Goal: Task Accomplishment & Management: Use online tool/utility

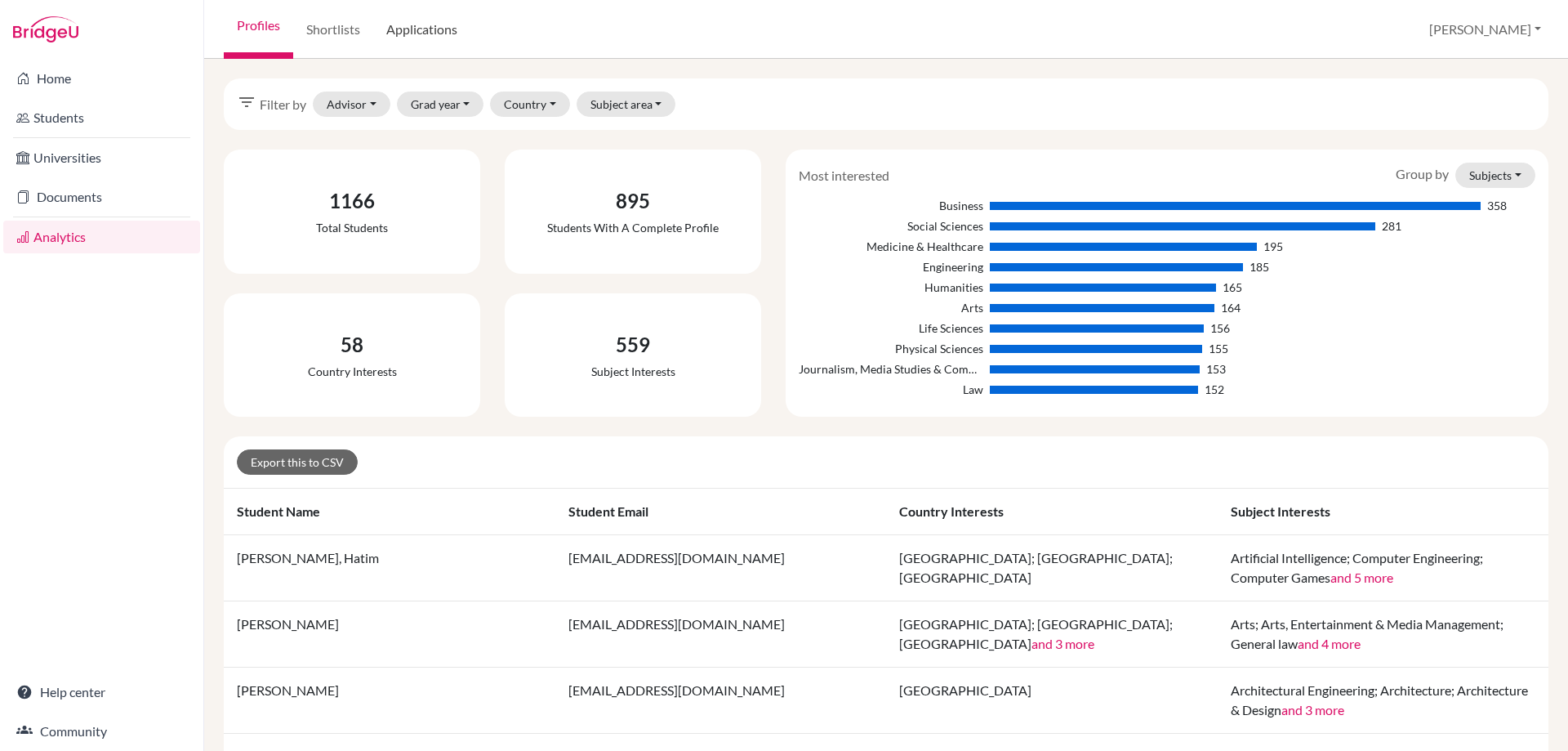
click at [431, 30] on link "Applications" at bounding box center [421, 30] width 97 height 59
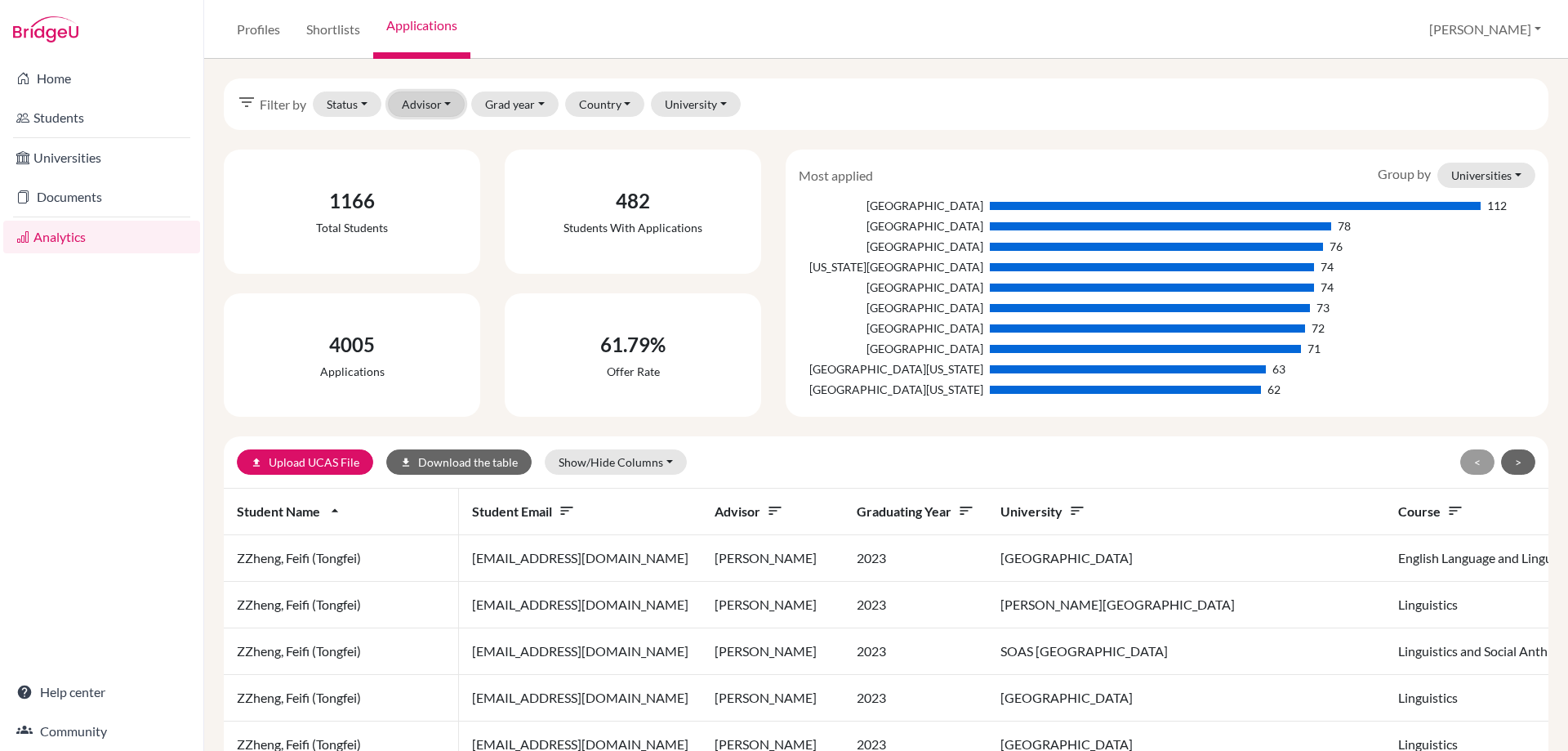
click at [438, 106] on button "Advisor" at bounding box center [427, 104] width 78 height 25
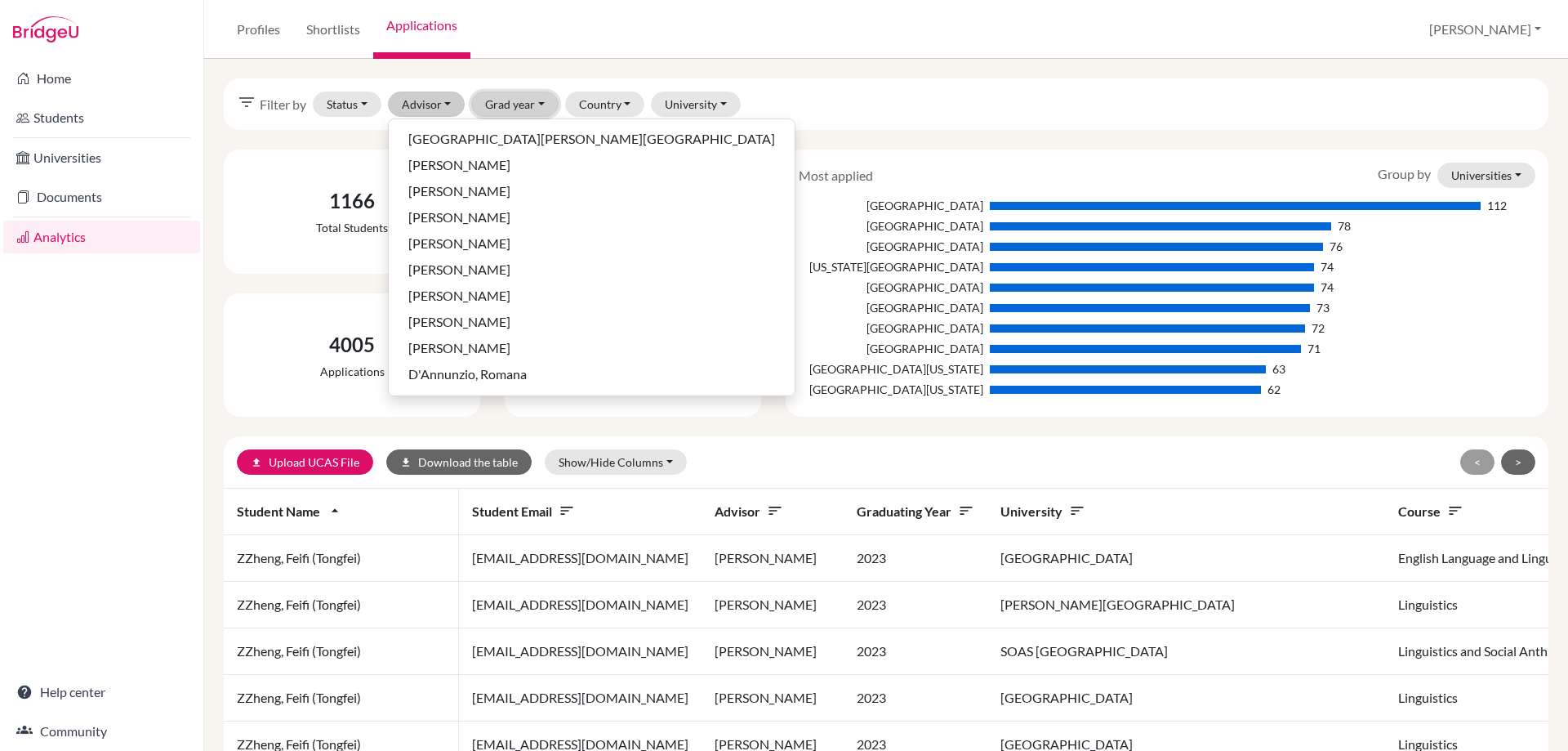
click at [512, 102] on button "Grad year" at bounding box center [514, 104] width 87 height 25
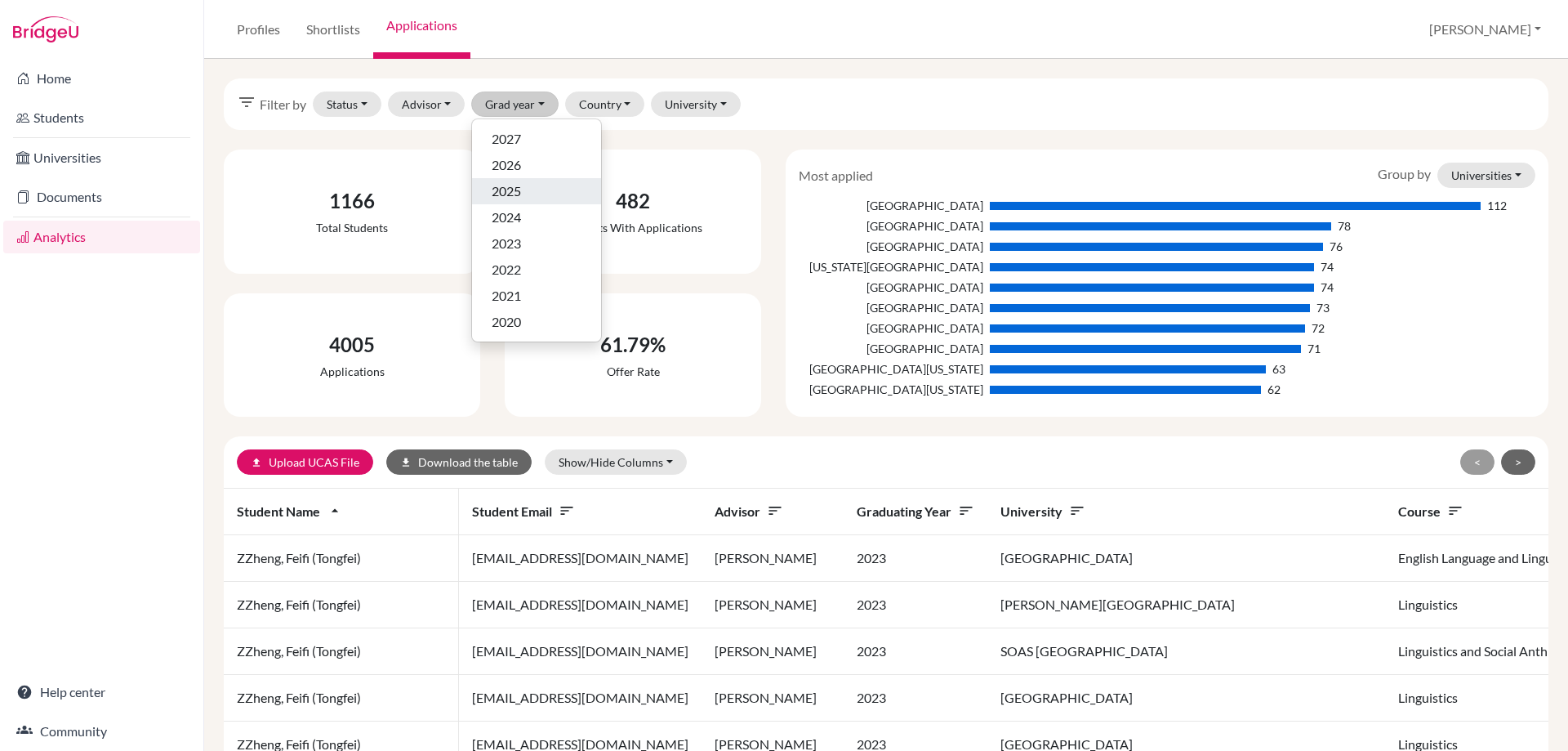
click at [506, 196] on span "2025" at bounding box center [506, 191] width 30 height 19
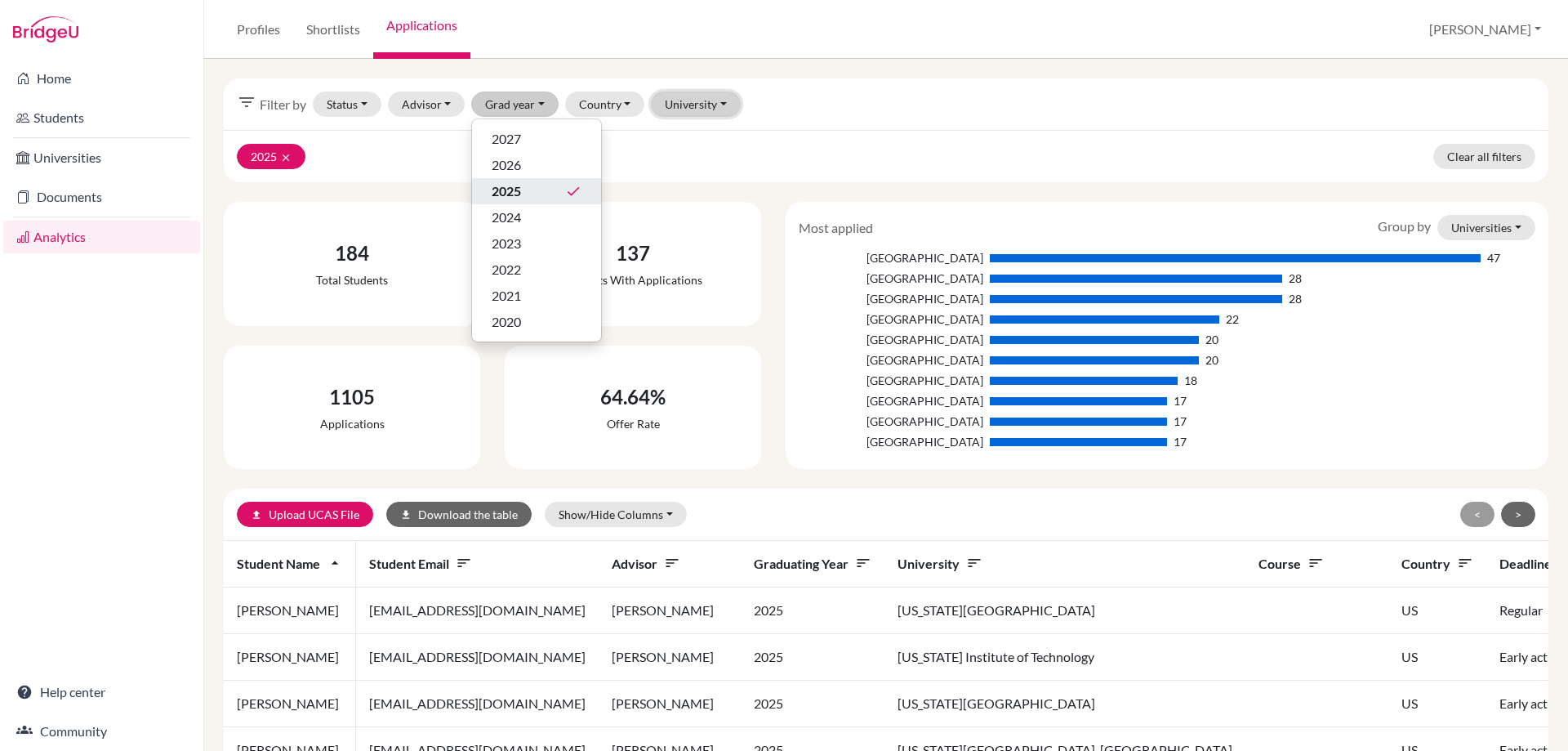
click at [681, 102] on button "University" at bounding box center [696, 104] width 90 height 25
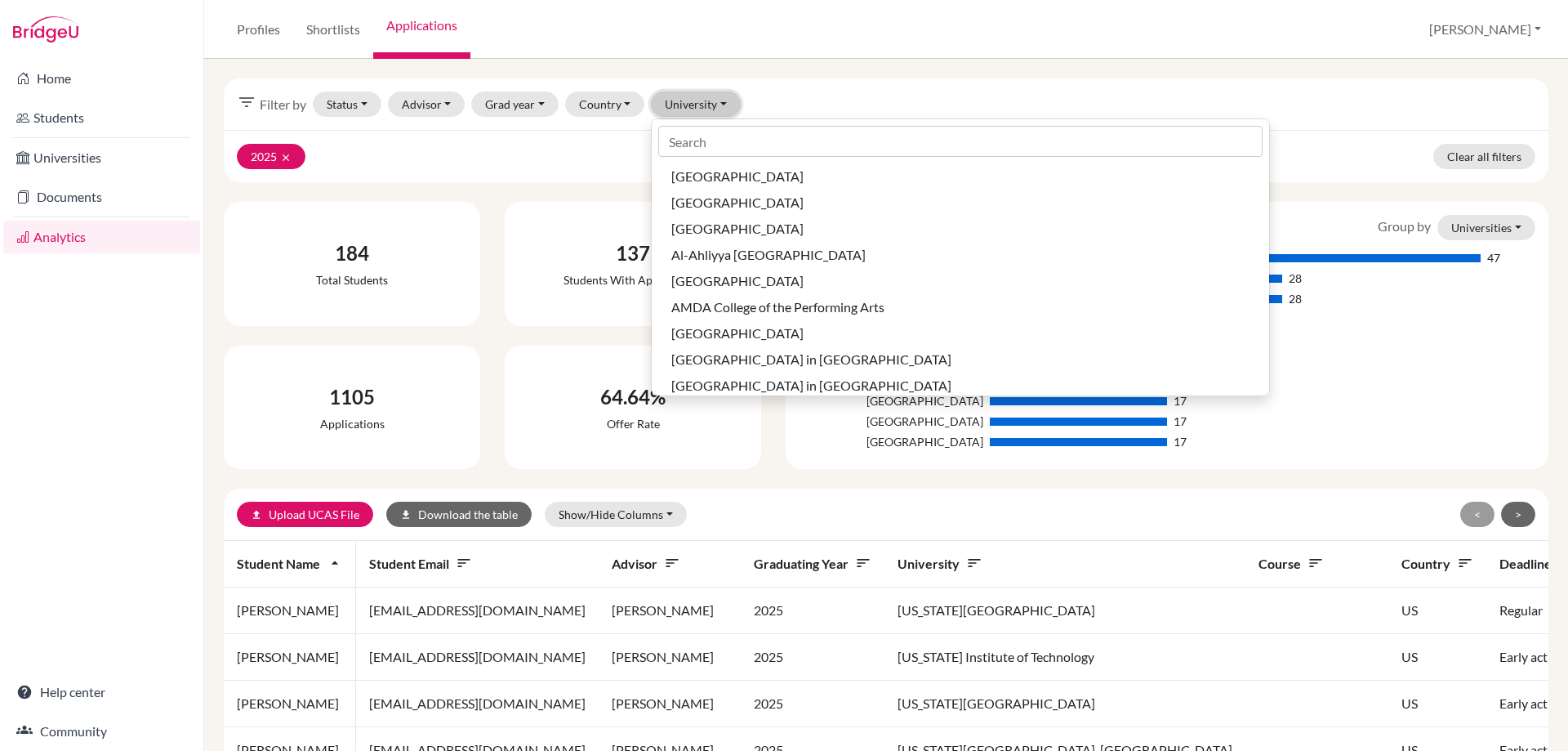
click at [678, 101] on button "University" at bounding box center [696, 104] width 90 height 25
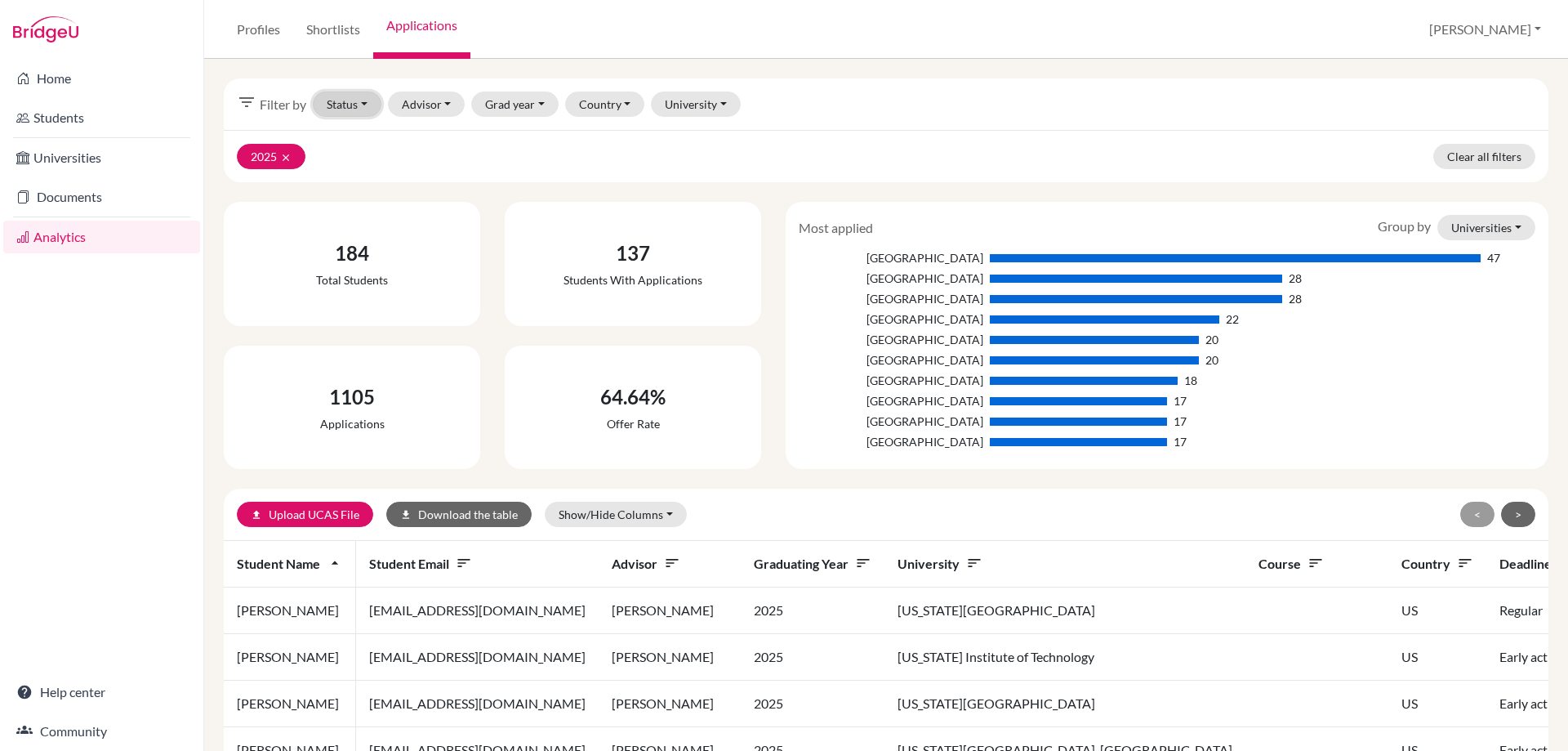
click at [362, 97] on button "Status" at bounding box center [347, 104] width 69 height 25
click at [453, 99] on button "Advisor" at bounding box center [427, 104] width 78 height 25
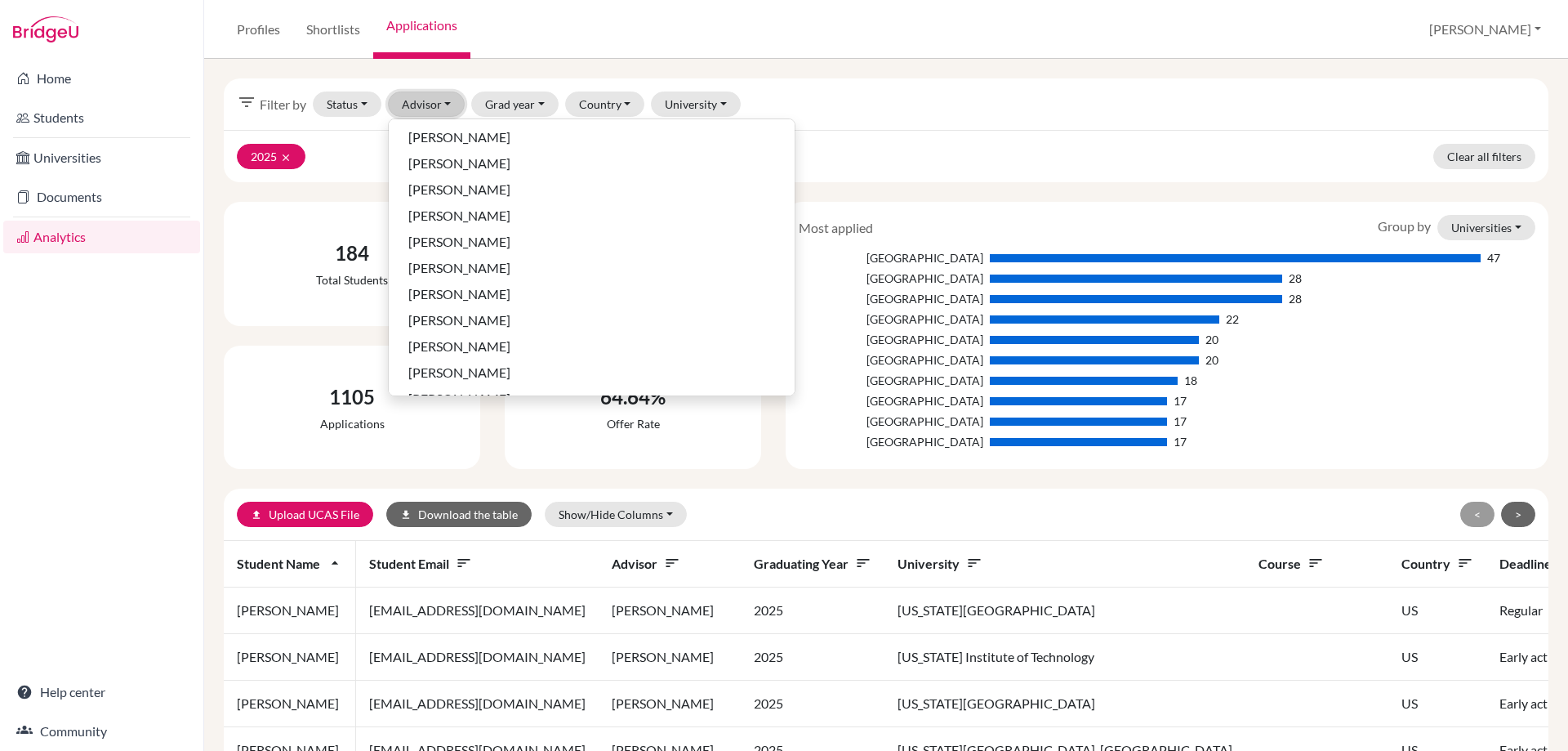
scroll to position [654, 0]
click at [448, 278] on span "M'Cartney, Michelle" at bounding box center [459, 269] width 102 height 19
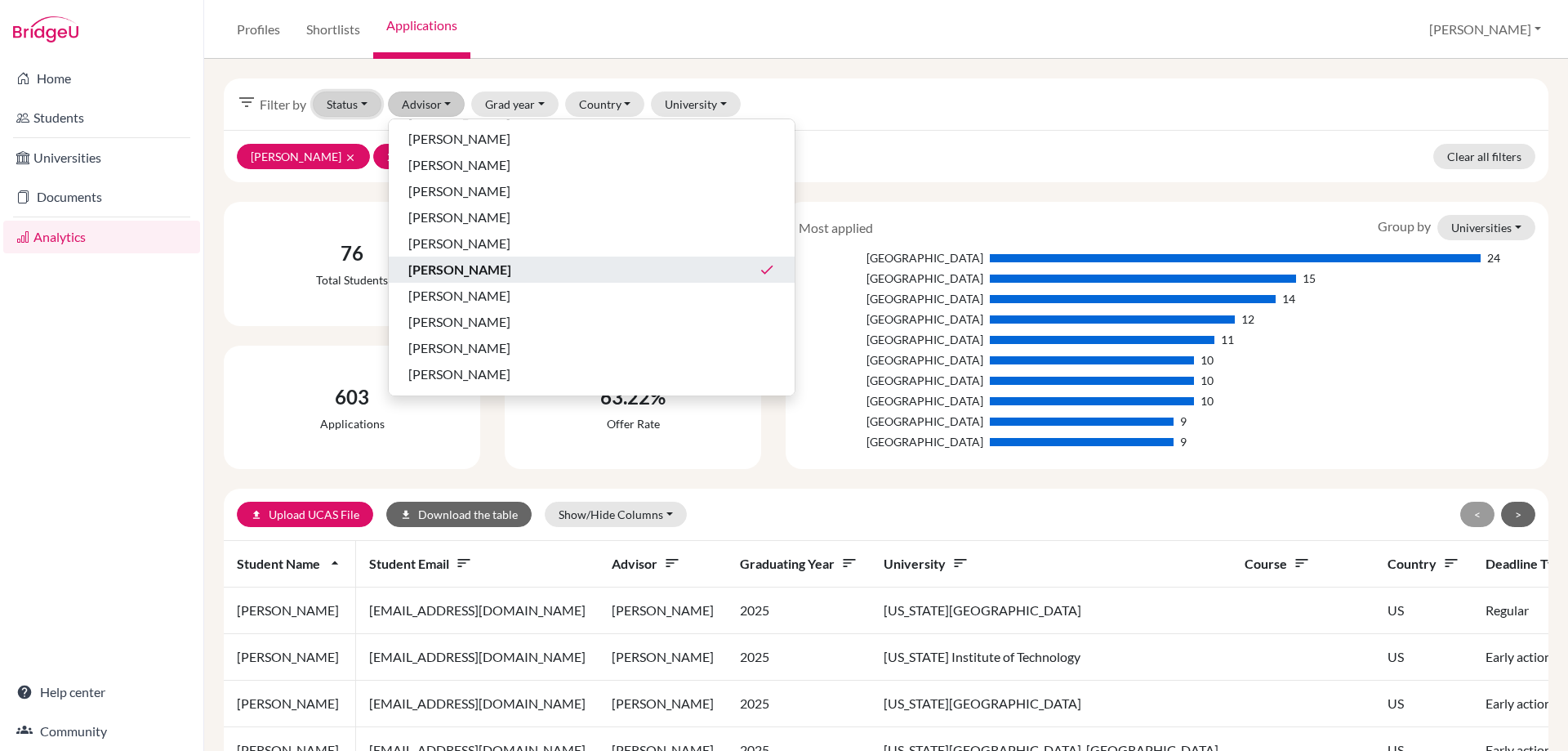
click at [359, 113] on button "Status" at bounding box center [347, 104] width 69 height 25
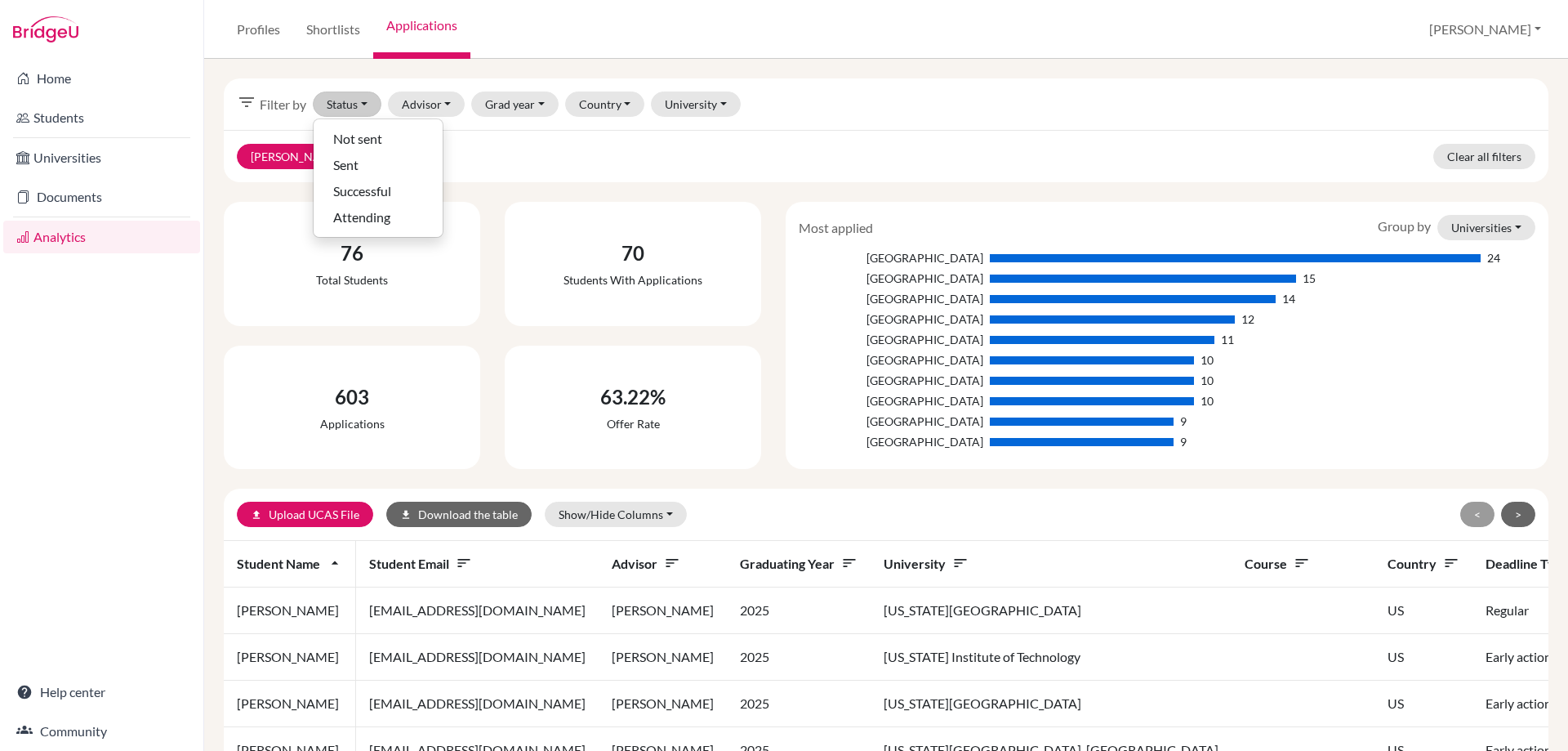
click at [527, 167] on div "M'Cartney, Michelle clear 2025 clear Clear all filters" at bounding box center [887, 156] width 1325 height 52
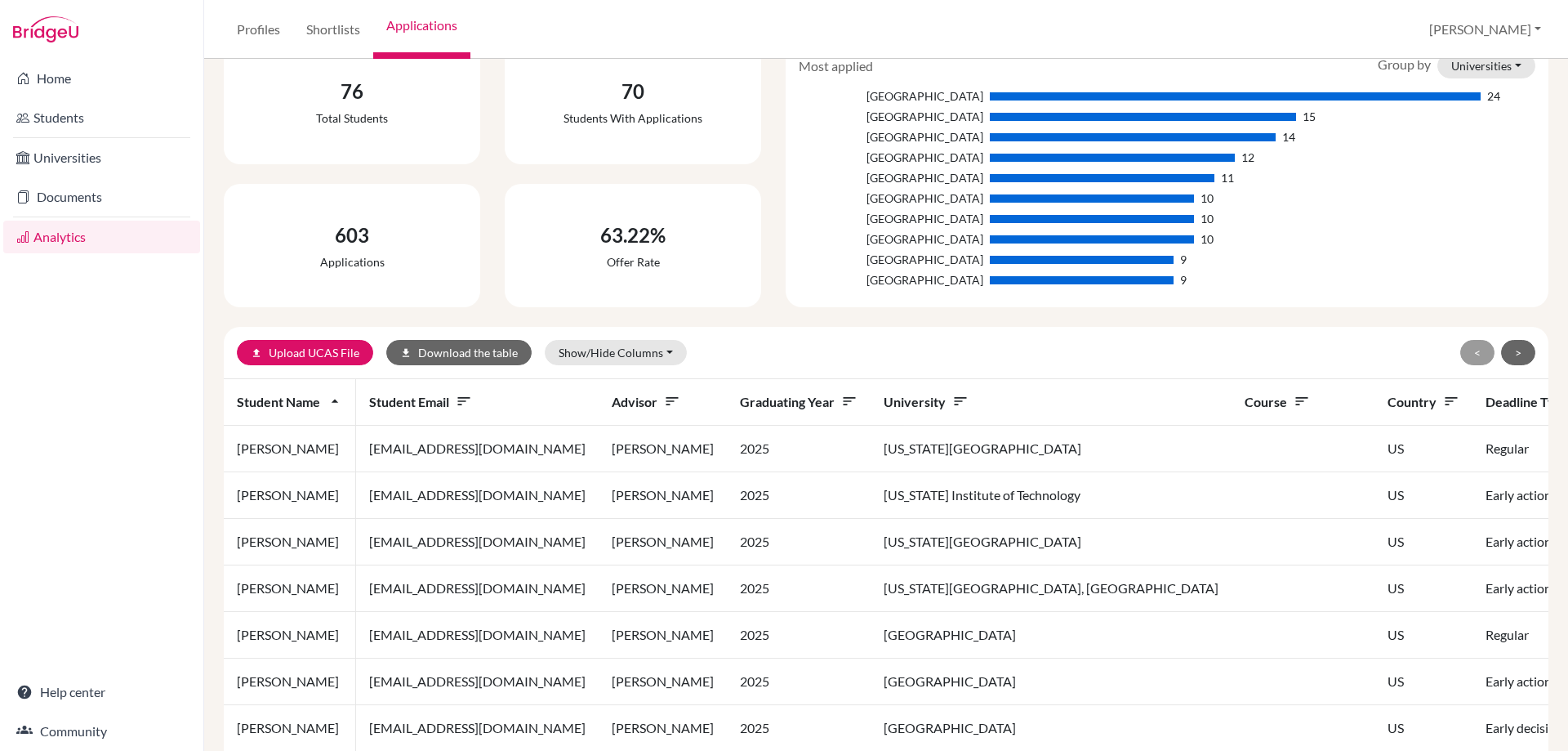
scroll to position [163, 0]
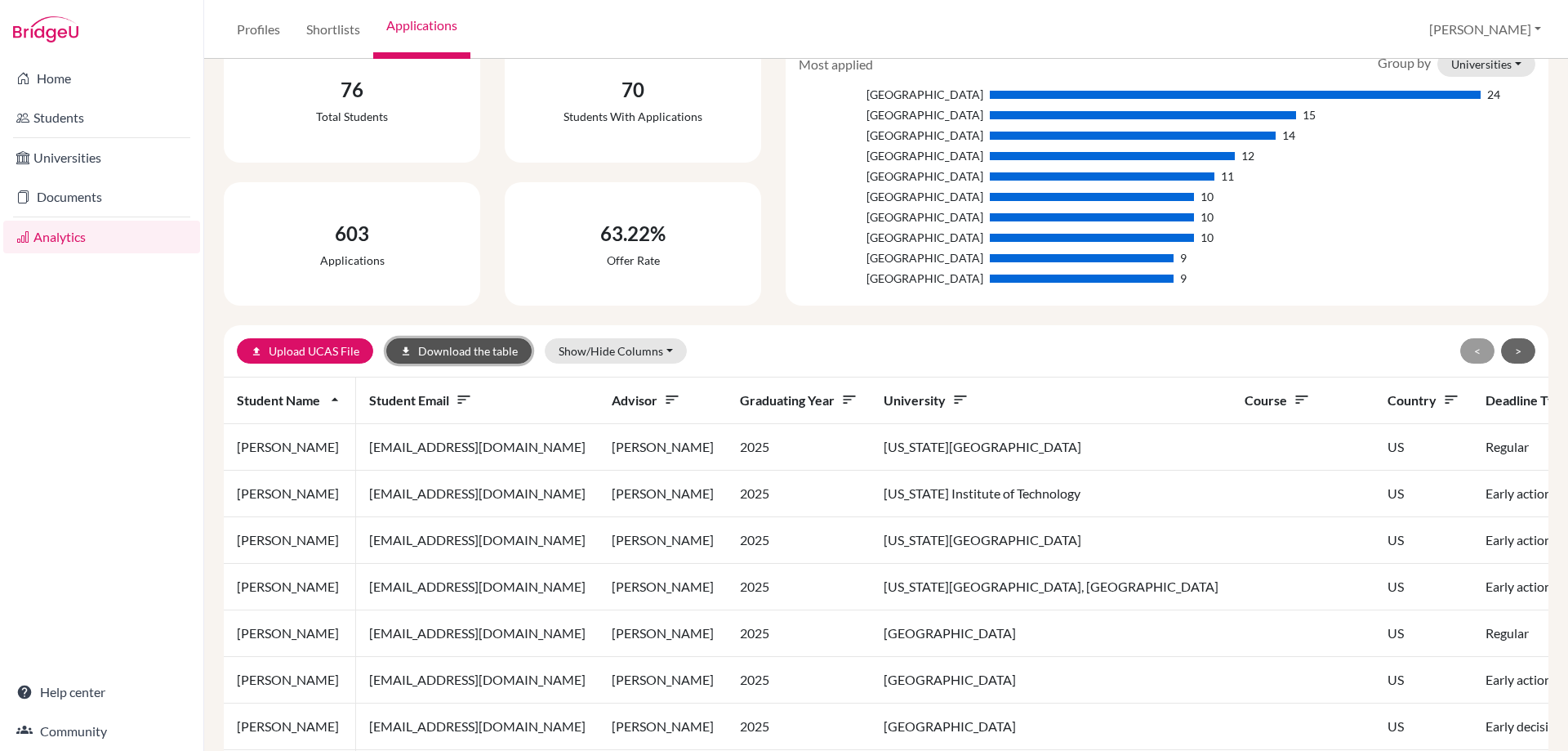
click at [453, 357] on button "download Download the table" at bounding box center [459, 351] width 146 height 25
click at [46, 110] on link "Students" at bounding box center [102, 118] width 197 height 33
drag, startPoint x: 74, startPoint y: 189, endPoint x: 114, endPoint y: 170, distance: 44.3
click at [74, 190] on link "Documents" at bounding box center [102, 196] width 197 height 33
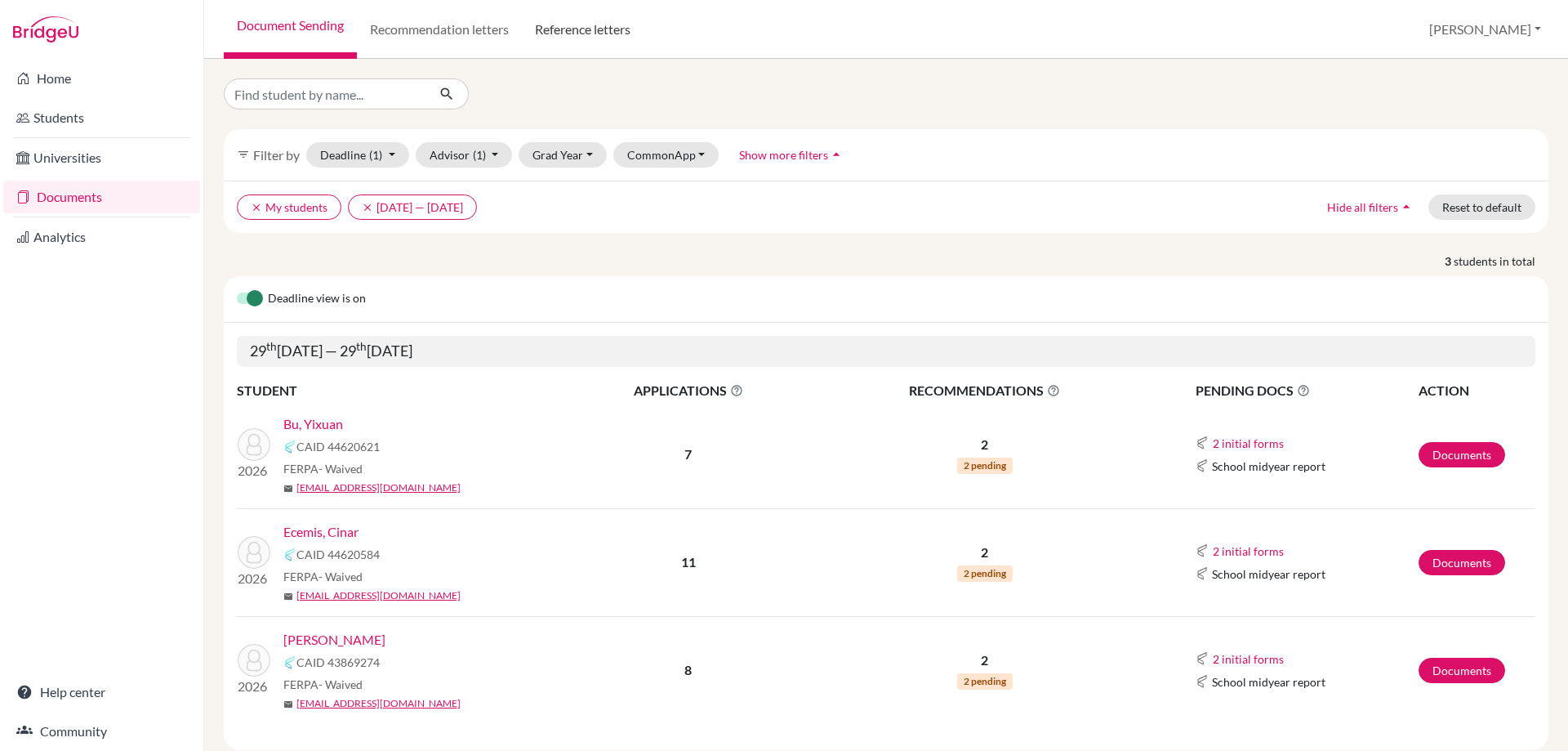
click at [574, 20] on link "Reference letters" at bounding box center [583, 30] width 122 height 59
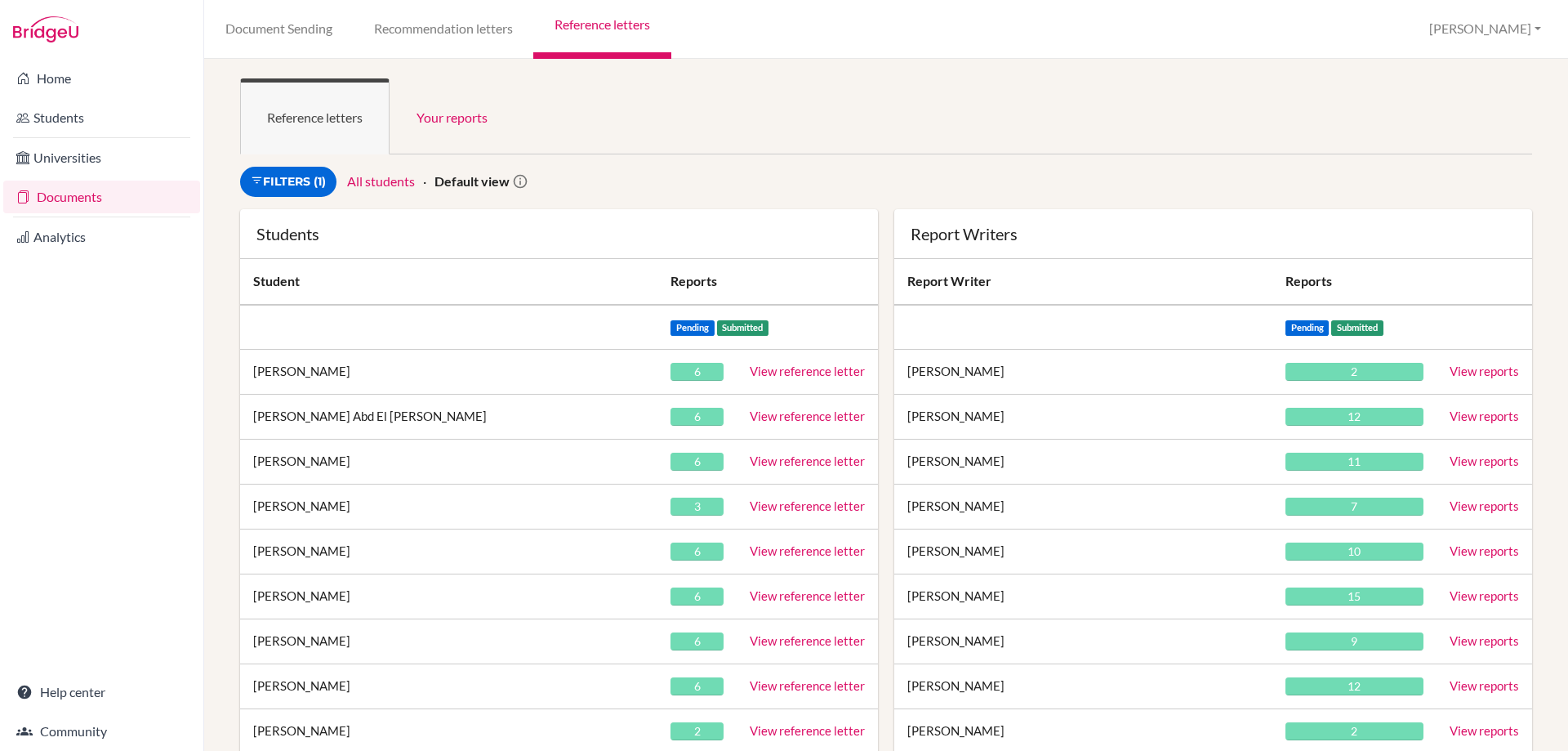
click at [294, 30] on link "Document Sending" at bounding box center [278, 30] width 149 height 59
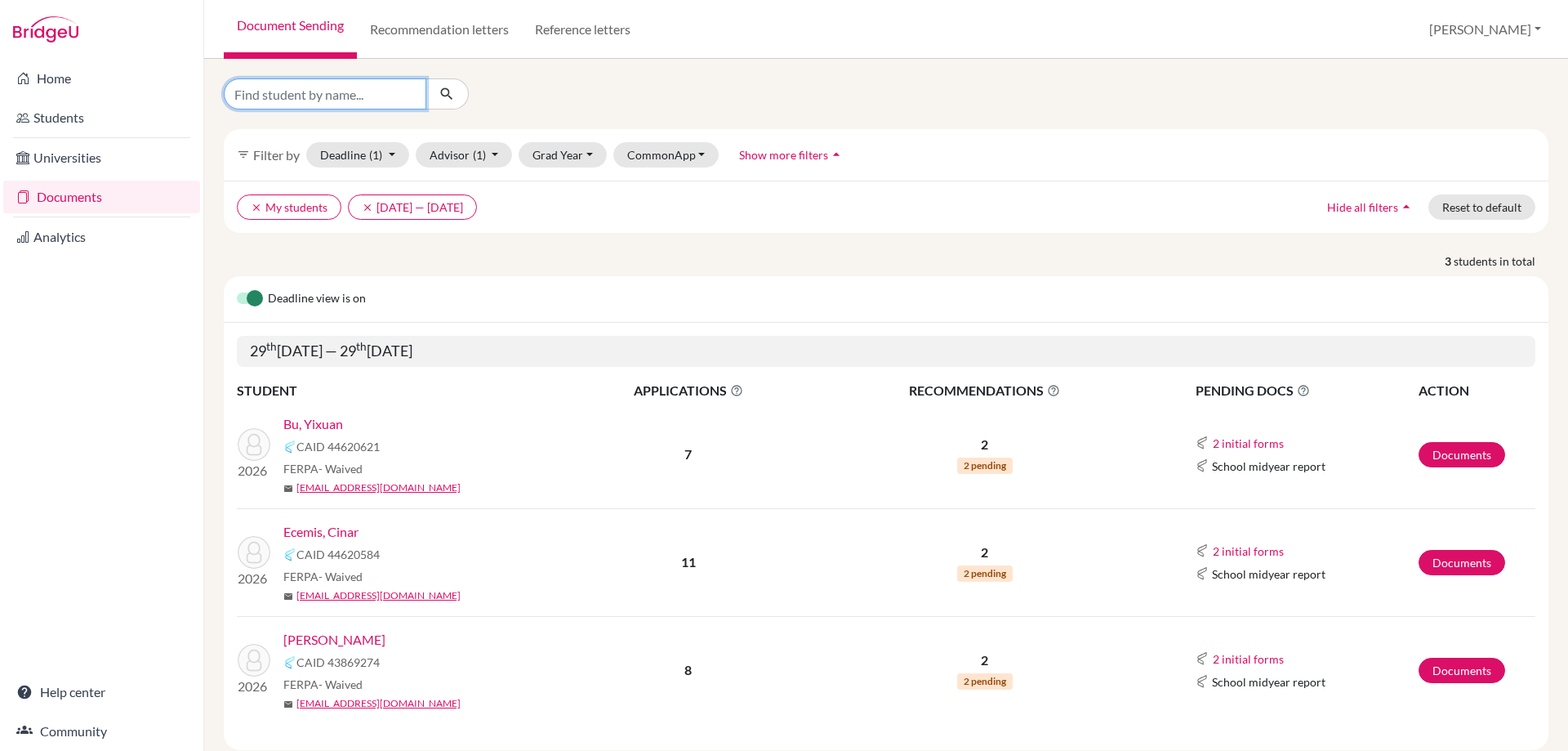
click at [285, 108] on input "Find student by name..." at bounding box center [325, 94] width 202 height 31
type input "filipp"
click button "submit" at bounding box center [447, 94] width 43 height 31
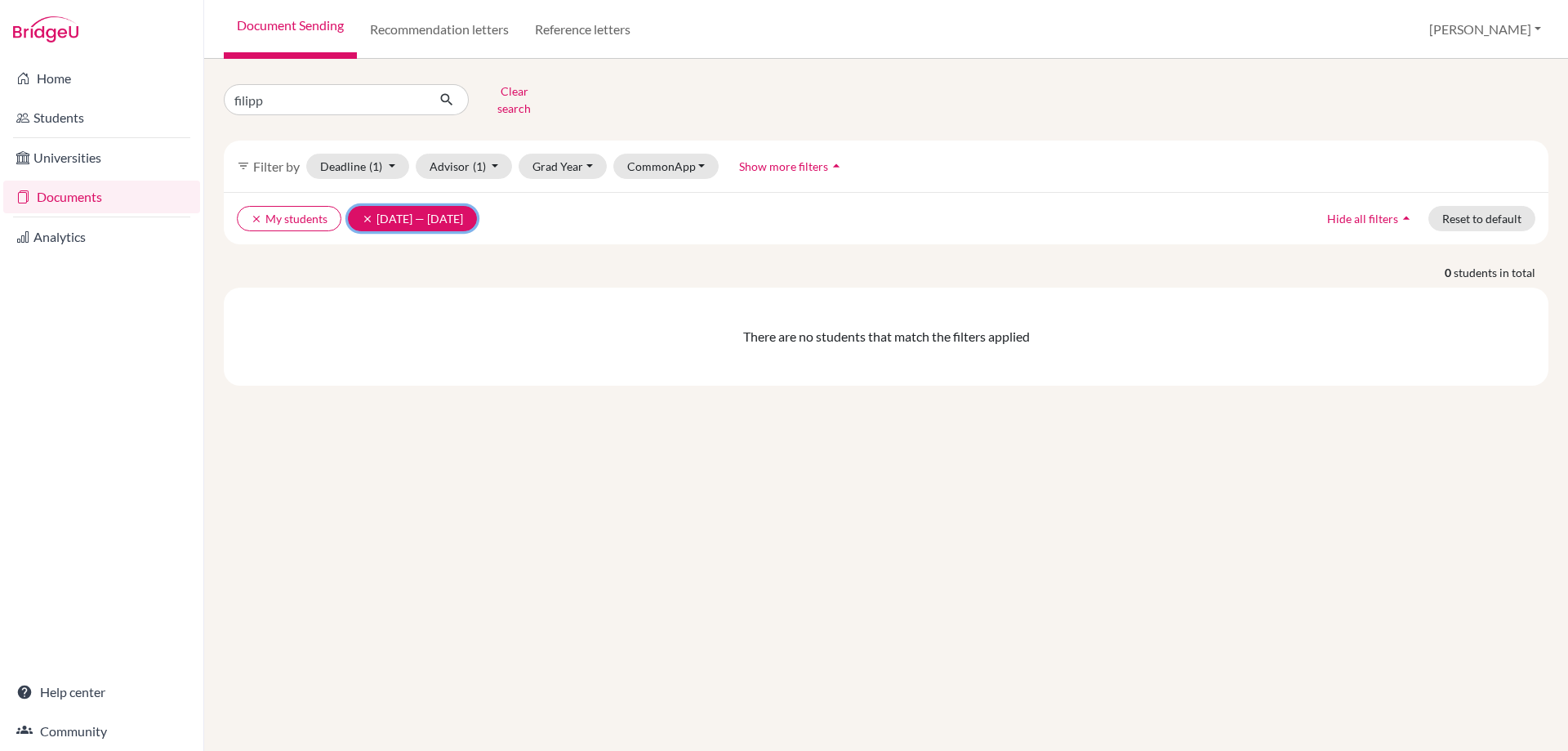
click at [371, 213] on icon "clear" at bounding box center [368, 219] width 12 height 12
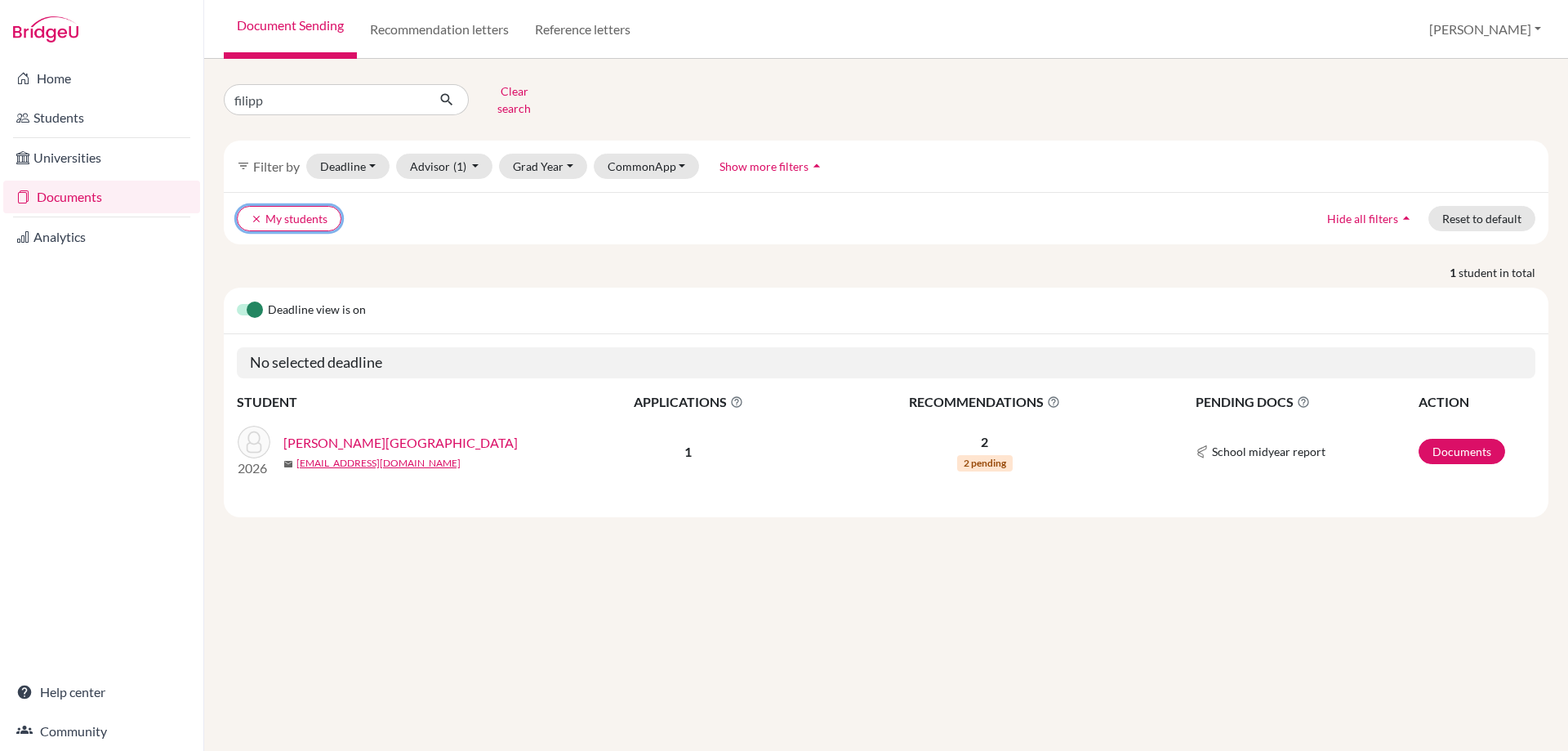
click at [257, 213] on icon "clear" at bounding box center [256, 219] width 12 height 12
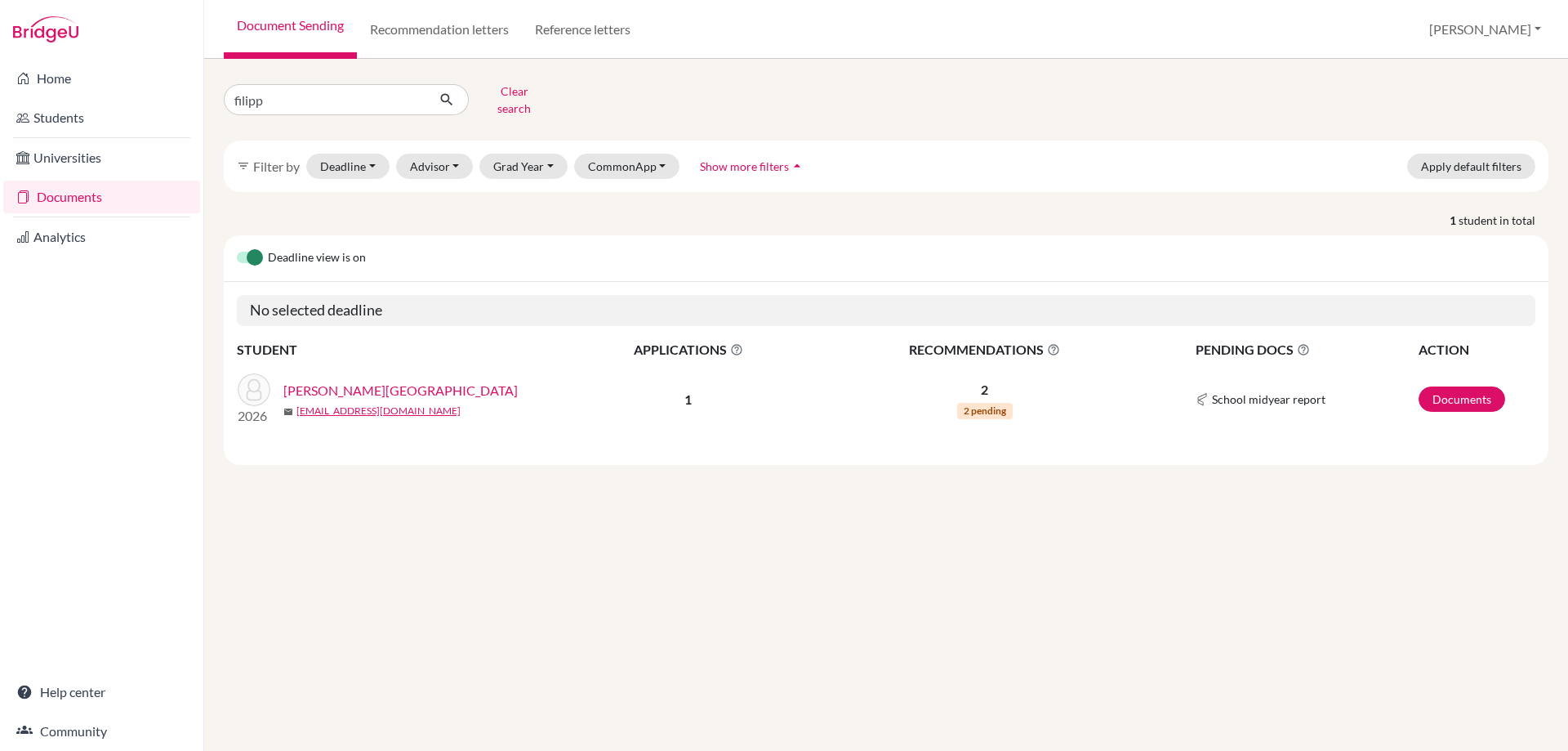
click at [342, 382] on link "Artemenko, Filipp" at bounding box center [400, 390] width 234 height 19
drag, startPoint x: 302, startPoint y: 90, endPoint x: 91, endPoint y: 124, distance: 213.7
click at [94, 124] on div "Home Students Universities Documents Analytics Help center Community Document S…" at bounding box center [784, 375] width 1568 height 751
type input "bu"
click button "submit" at bounding box center [447, 99] width 43 height 31
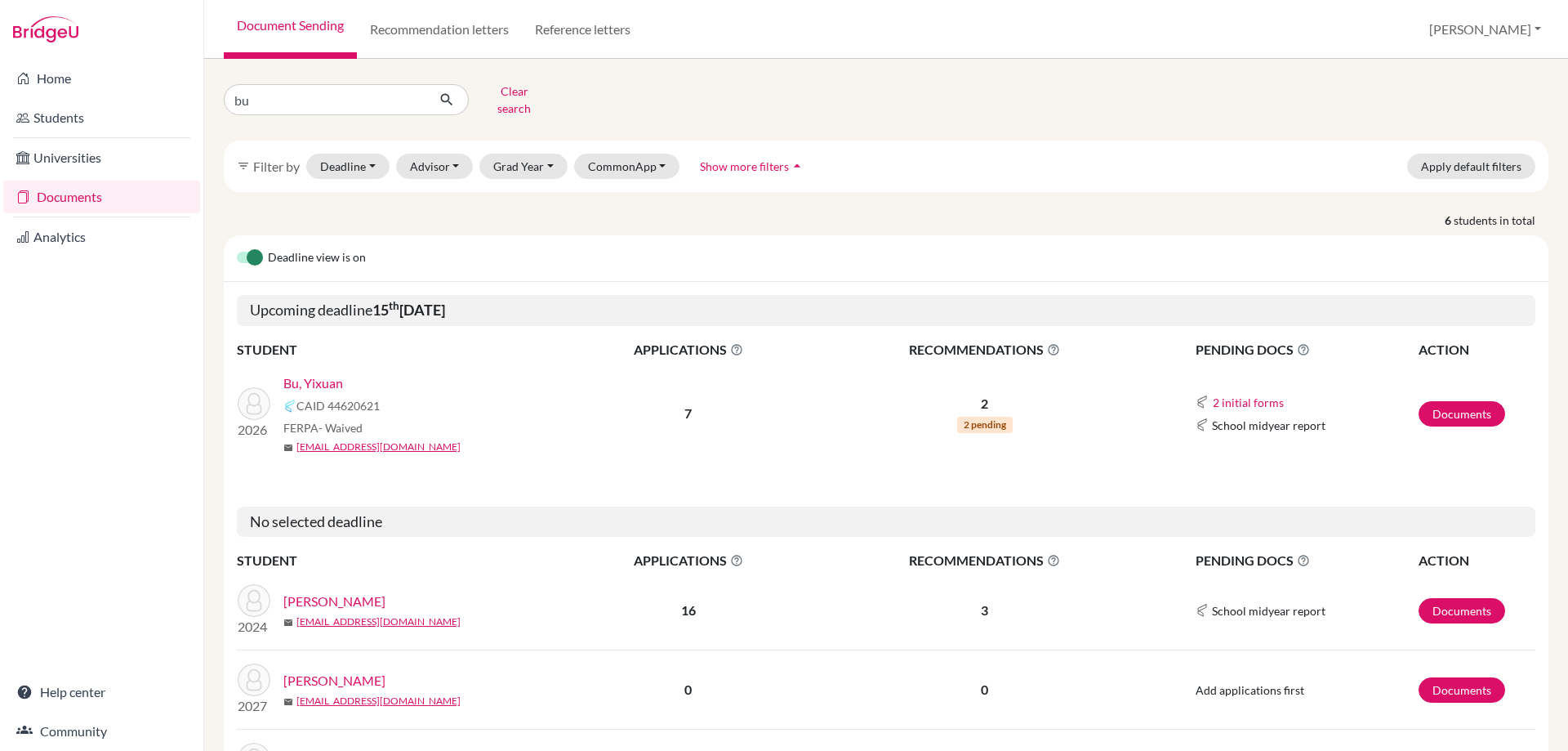
click at [318, 373] on link "Bu, Yixuan" at bounding box center [313, 383] width 59 height 19
drag, startPoint x: 329, startPoint y: 81, endPoint x: 226, endPoint y: 90, distance: 103.4
click at [226, 90] on input "bu" at bounding box center [325, 99] width 202 height 31
type input "dai"
click button "submit" at bounding box center [447, 99] width 43 height 31
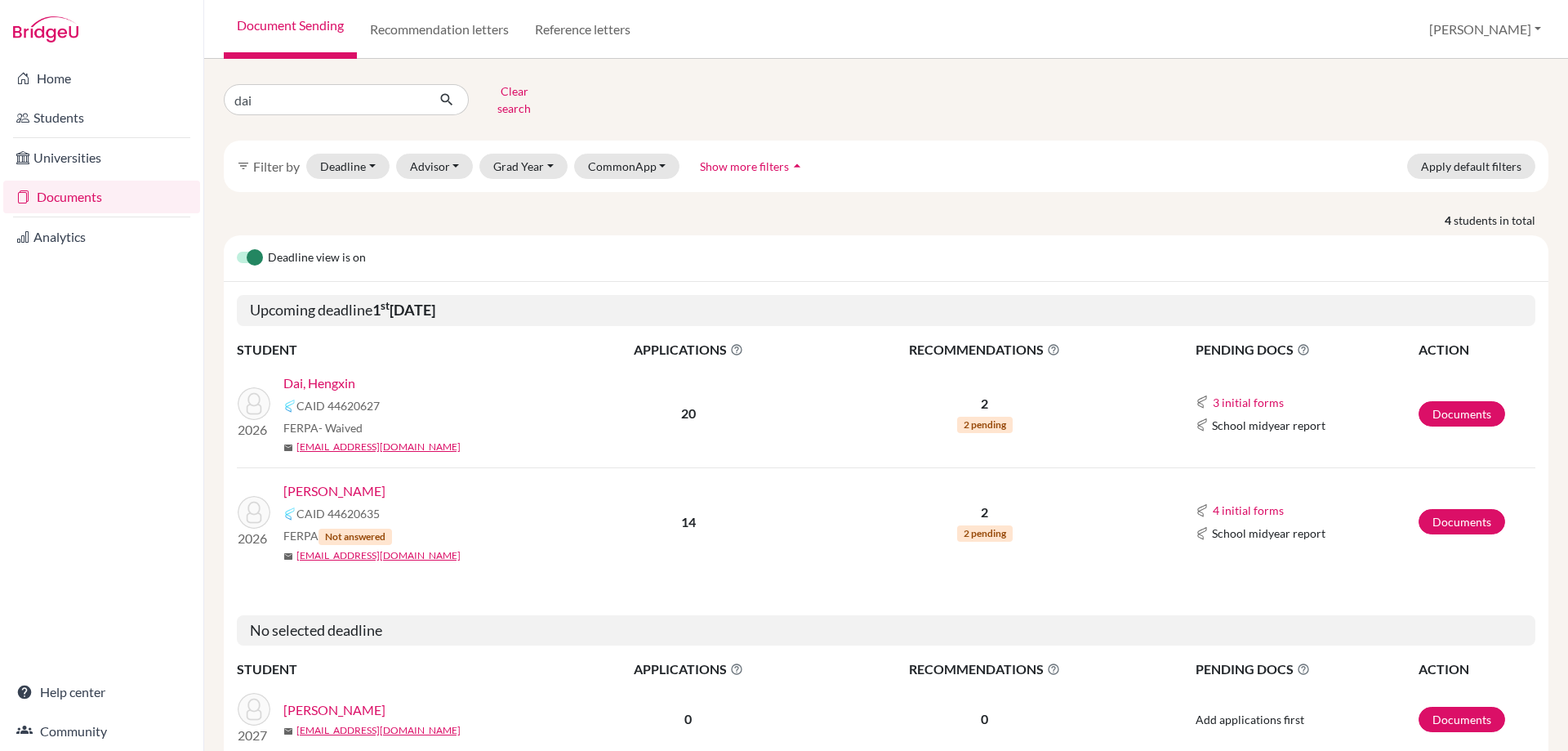
click at [313, 482] on link "[PERSON_NAME]" at bounding box center [334, 491] width 102 height 19
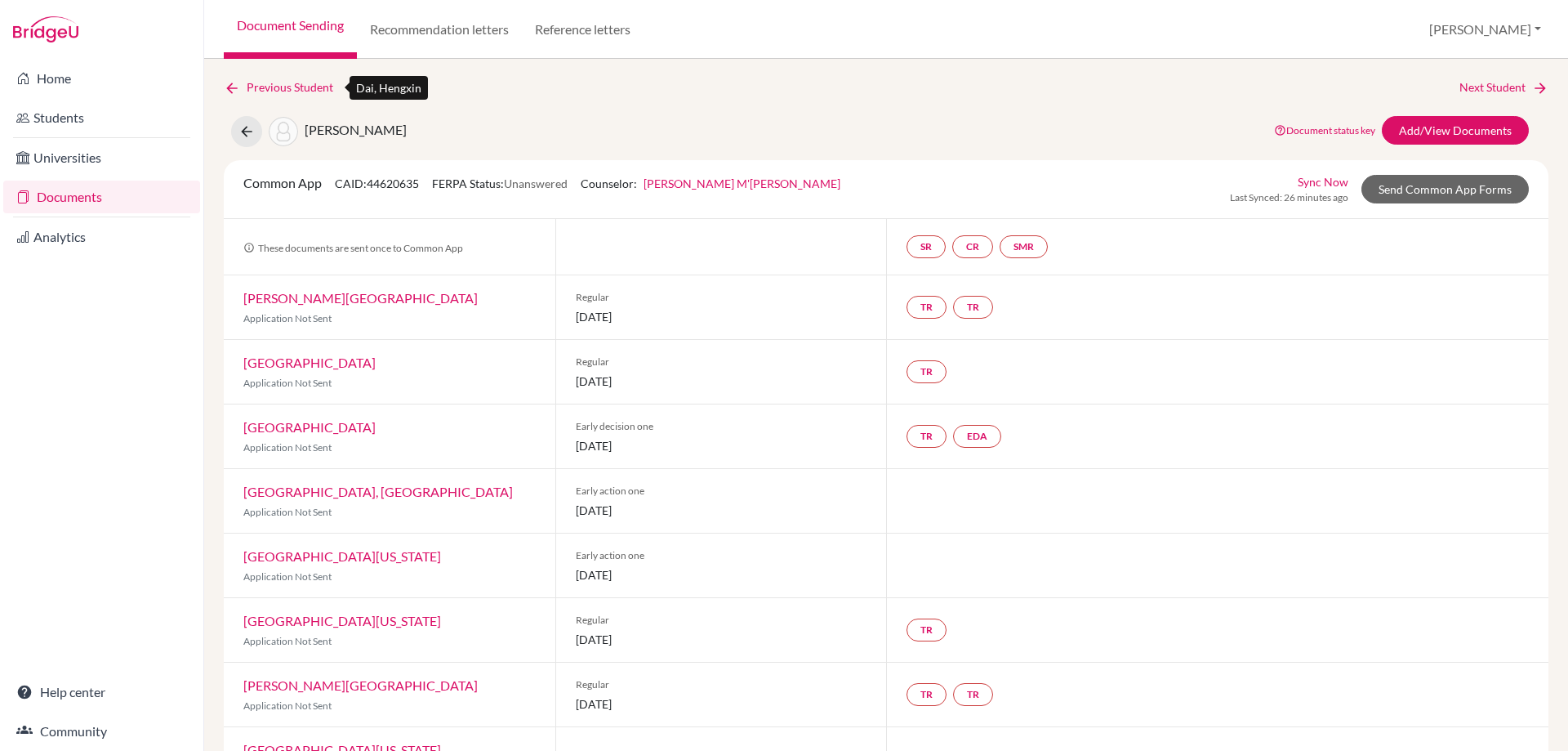
click at [268, 83] on link "Previous Student" at bounding box center [285, 87] width 123 height 18
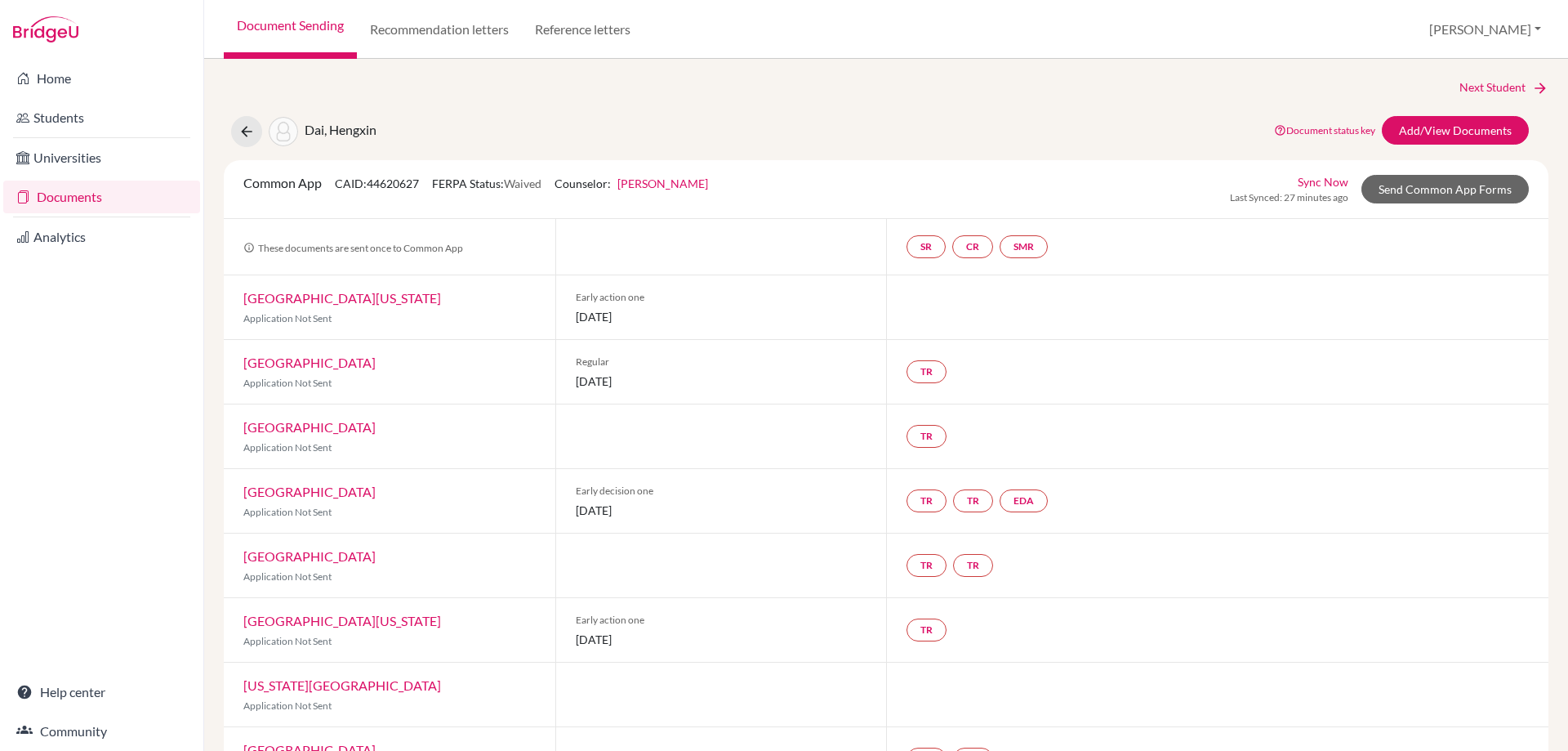
click at [120, 191] on link "Documents" at bounding box center [102, 196] width 197 height 33
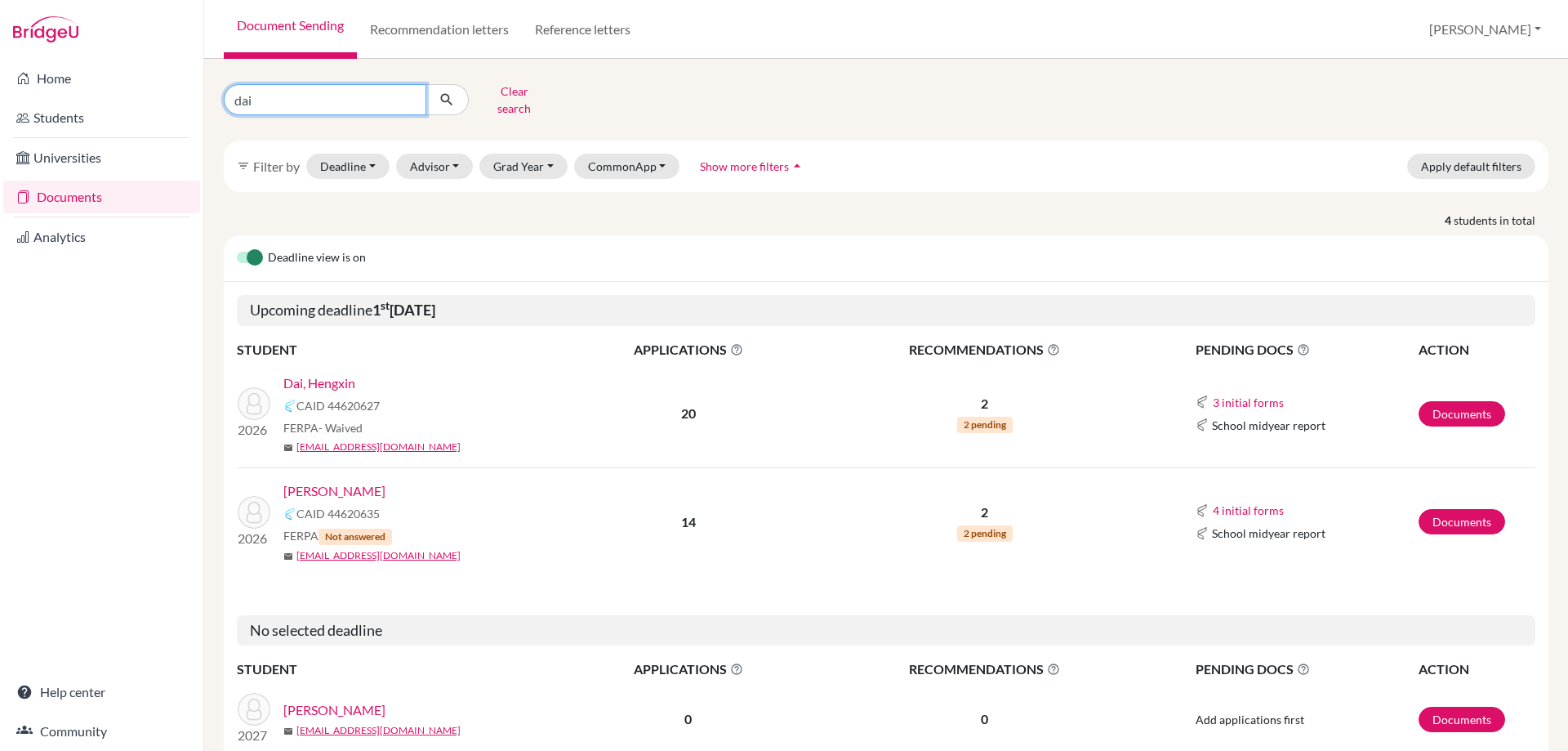
drag, startPoint x: 277, startPoint y: 86, endPoint x: 32, endPoint y: 120, distance: 247.3
click at [69, 108] on div "Home Students Universities Documents Analytics Help center Community Document S…" at bounding box center [784, 375] width 1568 height 751
type input "ecemis"
click button "submit" at bounding box center [447, 99] width 43 height 31
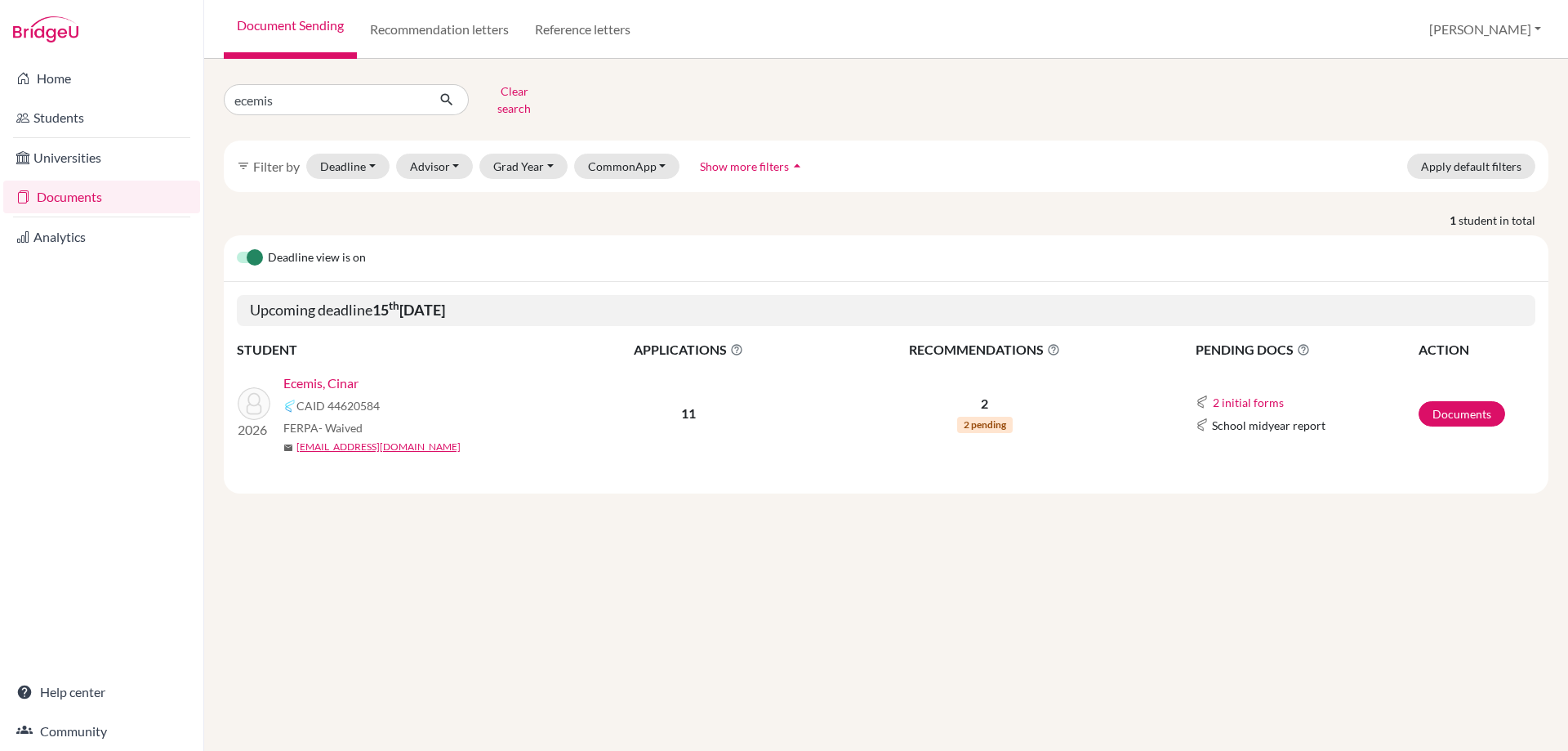
click at [304, 373] on link "Ecemis, Cinar" at bounding box center [321, 383] width 75 height 19
drag, startPoint x: 294, startPoint y: 106, endPoint x: 233, endPoint y: 91, distance: 62.8
click at [233, 91] on input "ecemis" at bounding box center [325, 99] width 202 height 31
type input "bu"
click button "submit" at bounding box center [447, 99] width 43 height 31
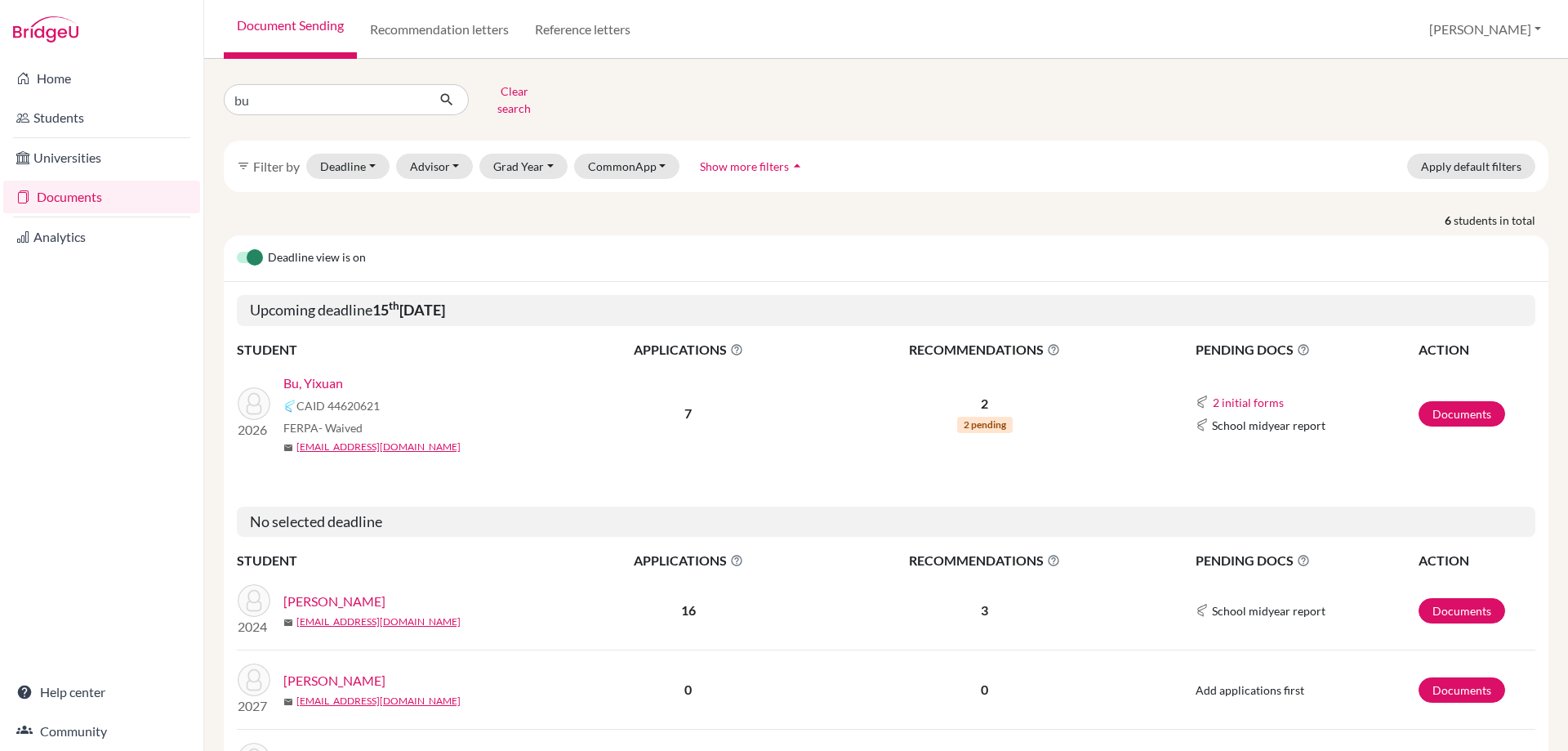
click at [306, 373] on link "Bu, Yixuan" at bounding box center [313, 383] width 59 height 19
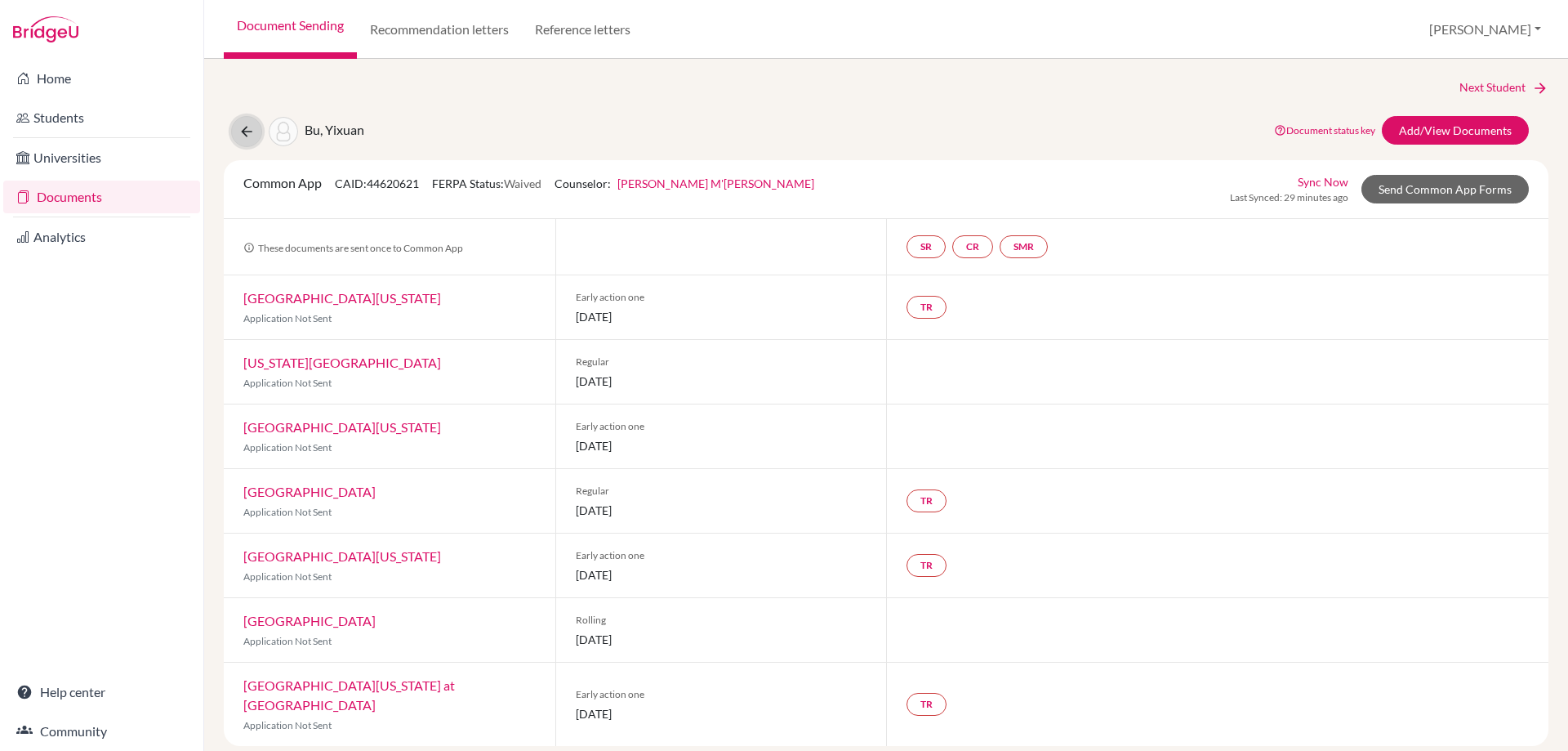
click at [239, 135] on icon at bounding box center [246, 131] width 16 height 16
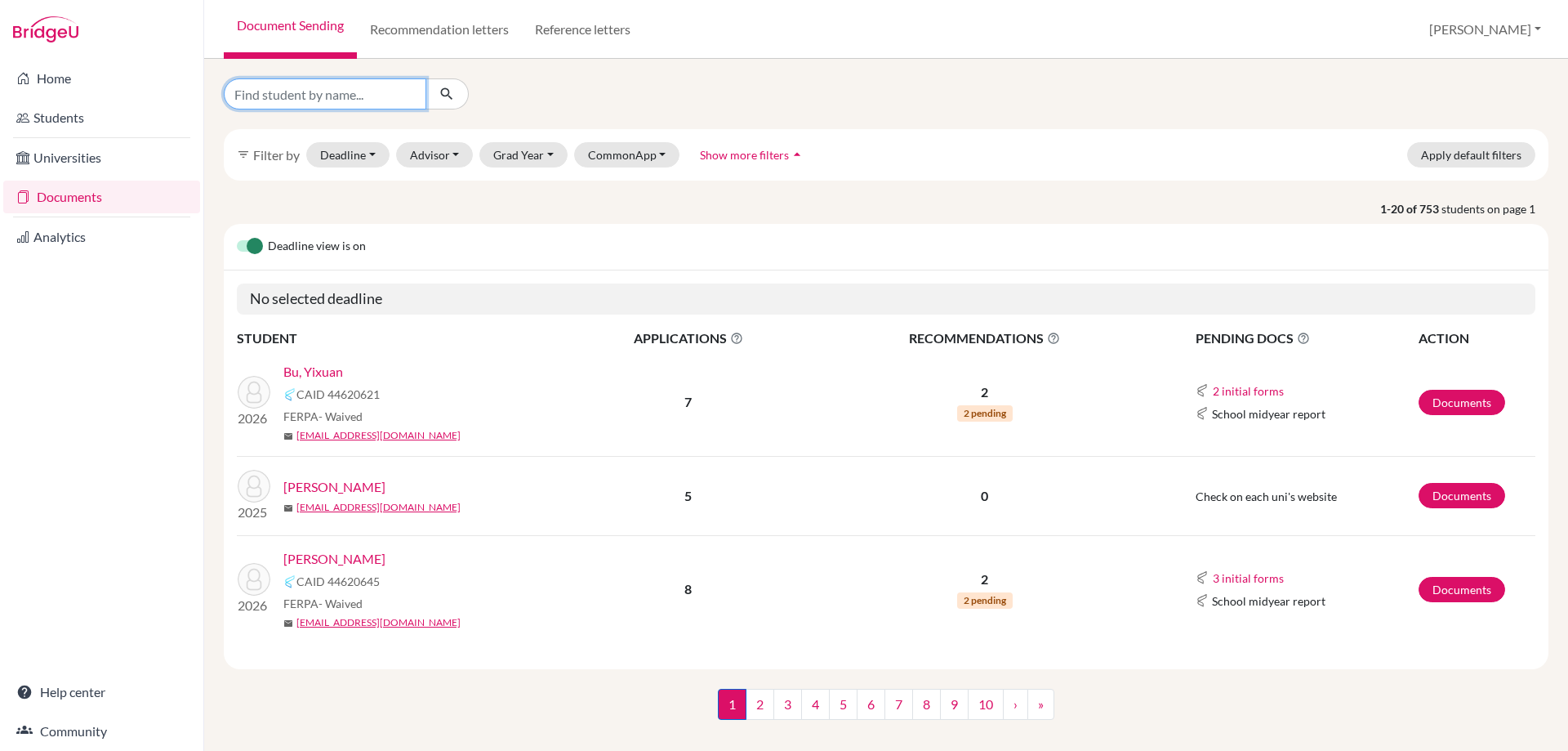
drag, startPoint x: 245, startPoint y: 85, endPoint x: 239, endPoint y: 98, distance: 14.3
click at [245, 85] on input "Find student by name..." at bounding box center [325, 94] width 202 height 31
type input "gomez"
click button "submit" at bounding box center [447, 94] width 43 height 31
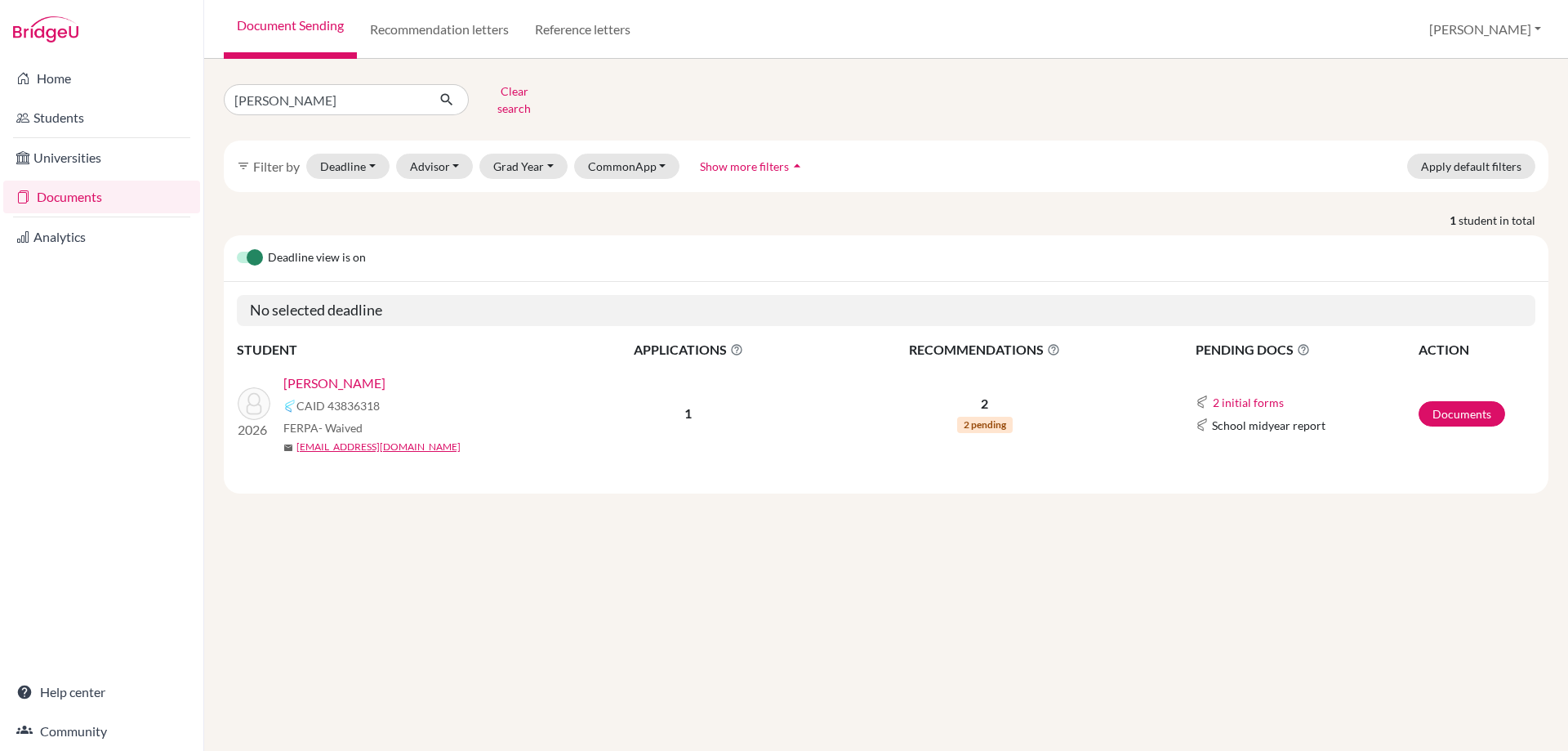
click at [320, 373] on link "Gomez, Pablo" at bounding box center [334, 383] width 102 height 19
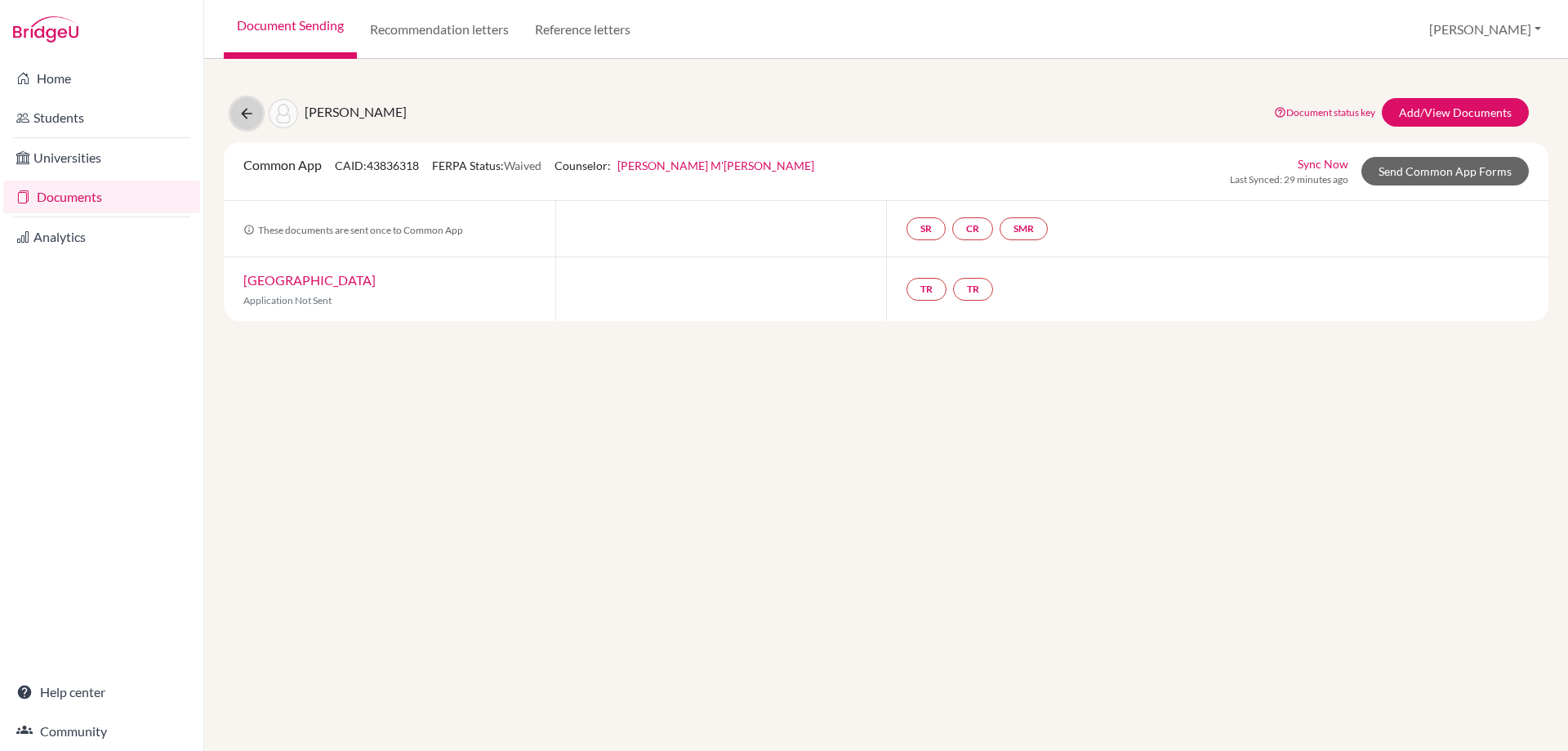
click at [239, 114] on icon at bounding box center [246, 113] width 16 height 16
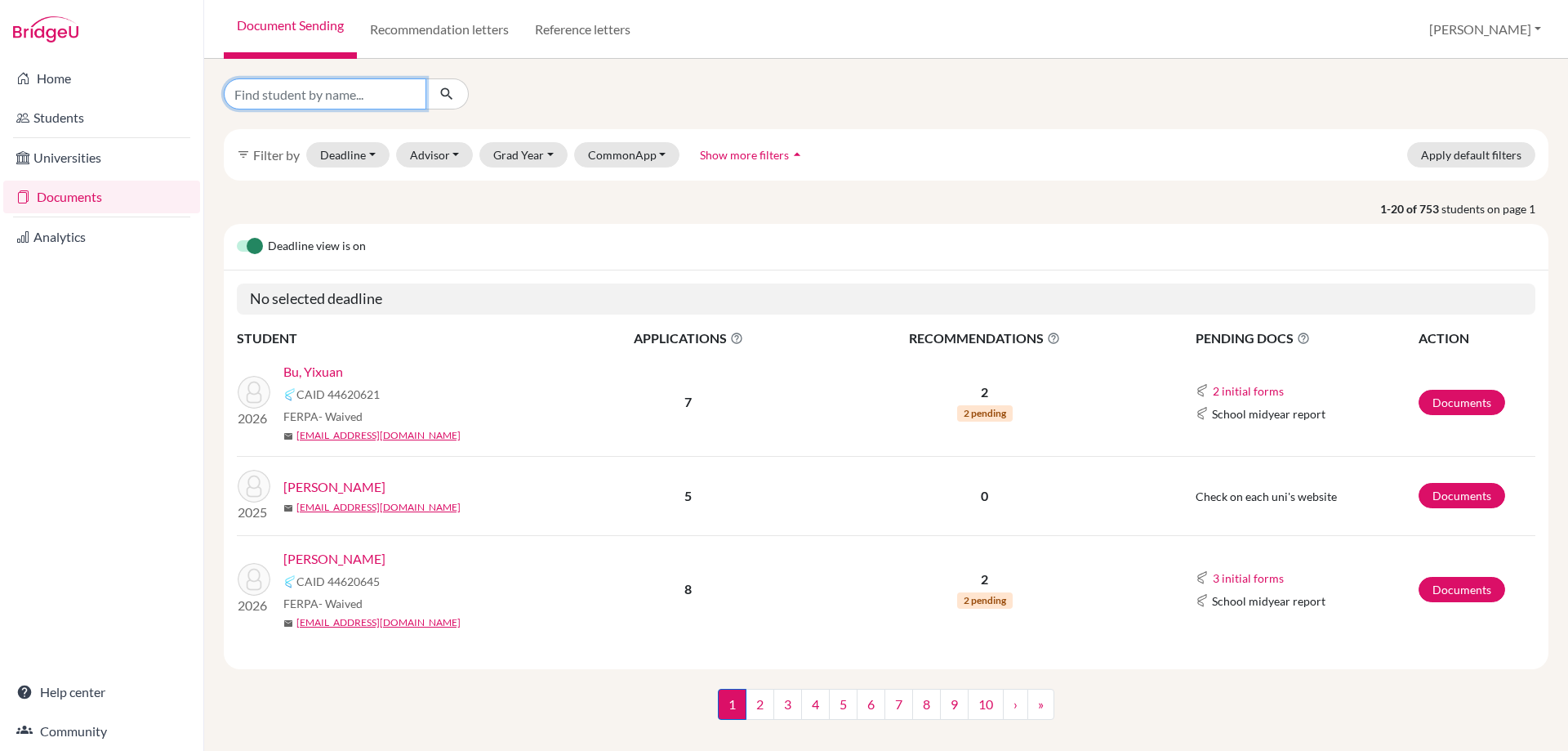
click at [314, 86] on input "Find student by name..." at bounding box center [325, 94] width 202 height 31
type input "ayaan"
click button "submit" at bounding box center [447, 94] width 43 height 31
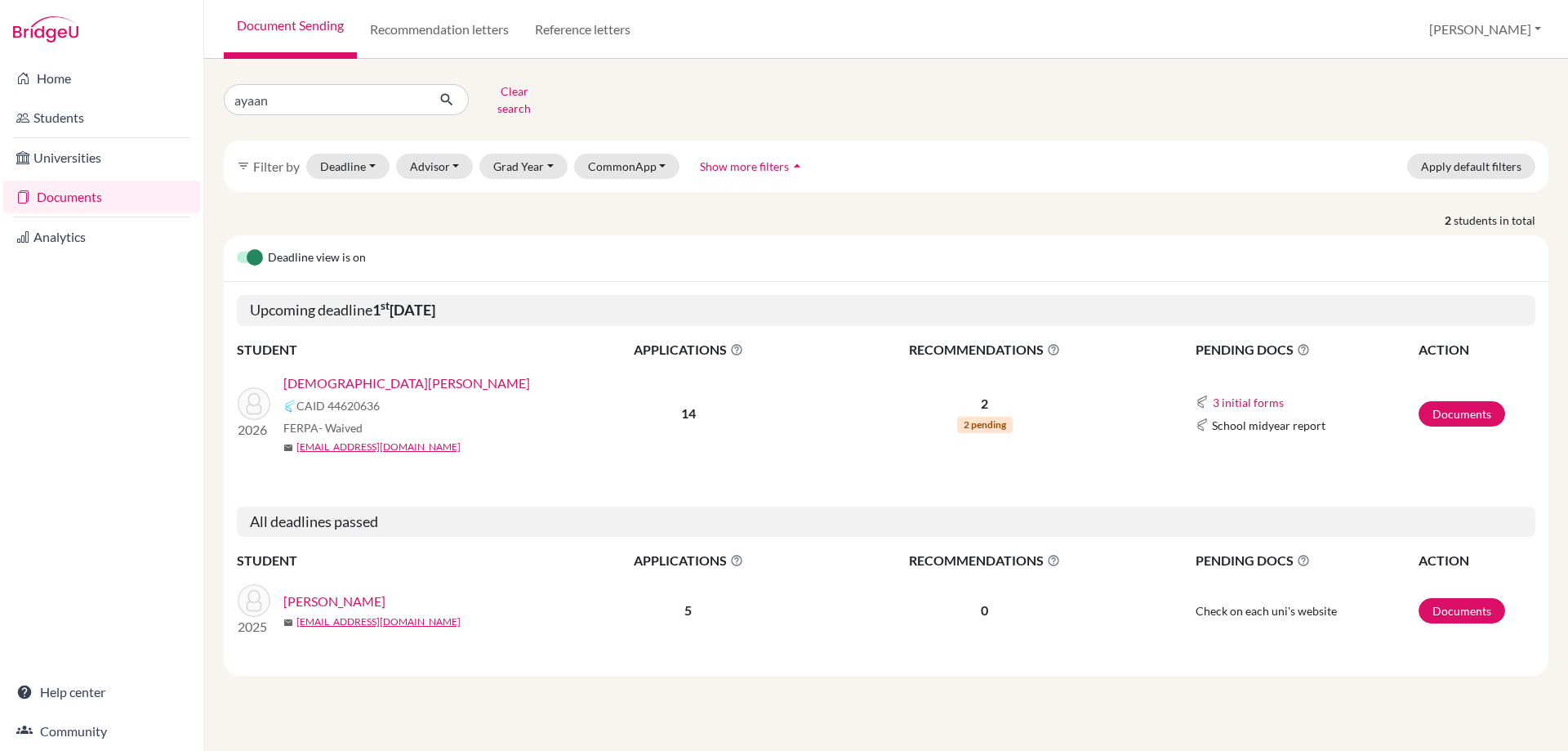
click at [312, 373] on link "[DEMOGRAPHIC_DATA][PERSON_NAME]" at bounding box center [407, 383] width 247 height 19
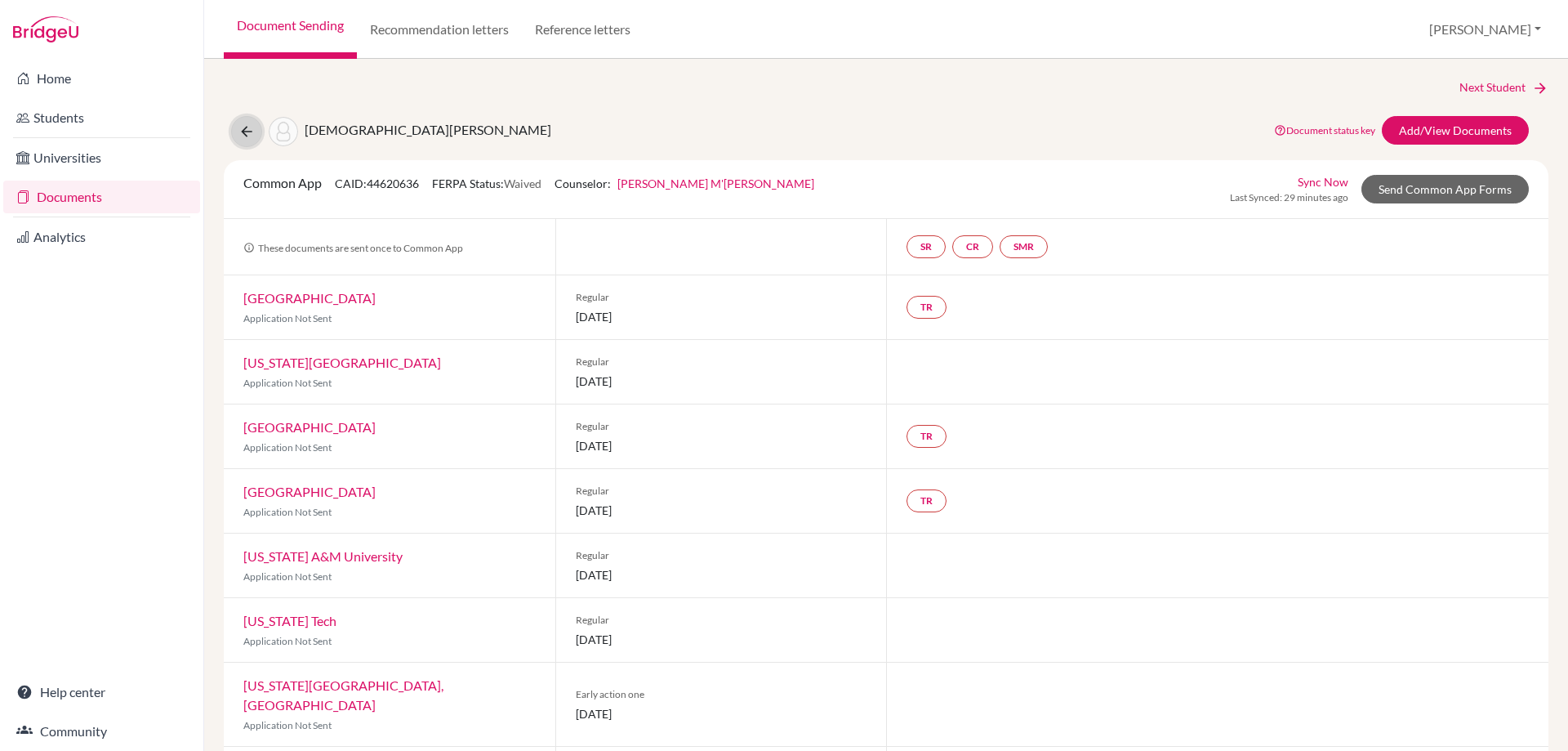
click at [248, 128] on icon at bounding box center [246, 131] width 16 height 16
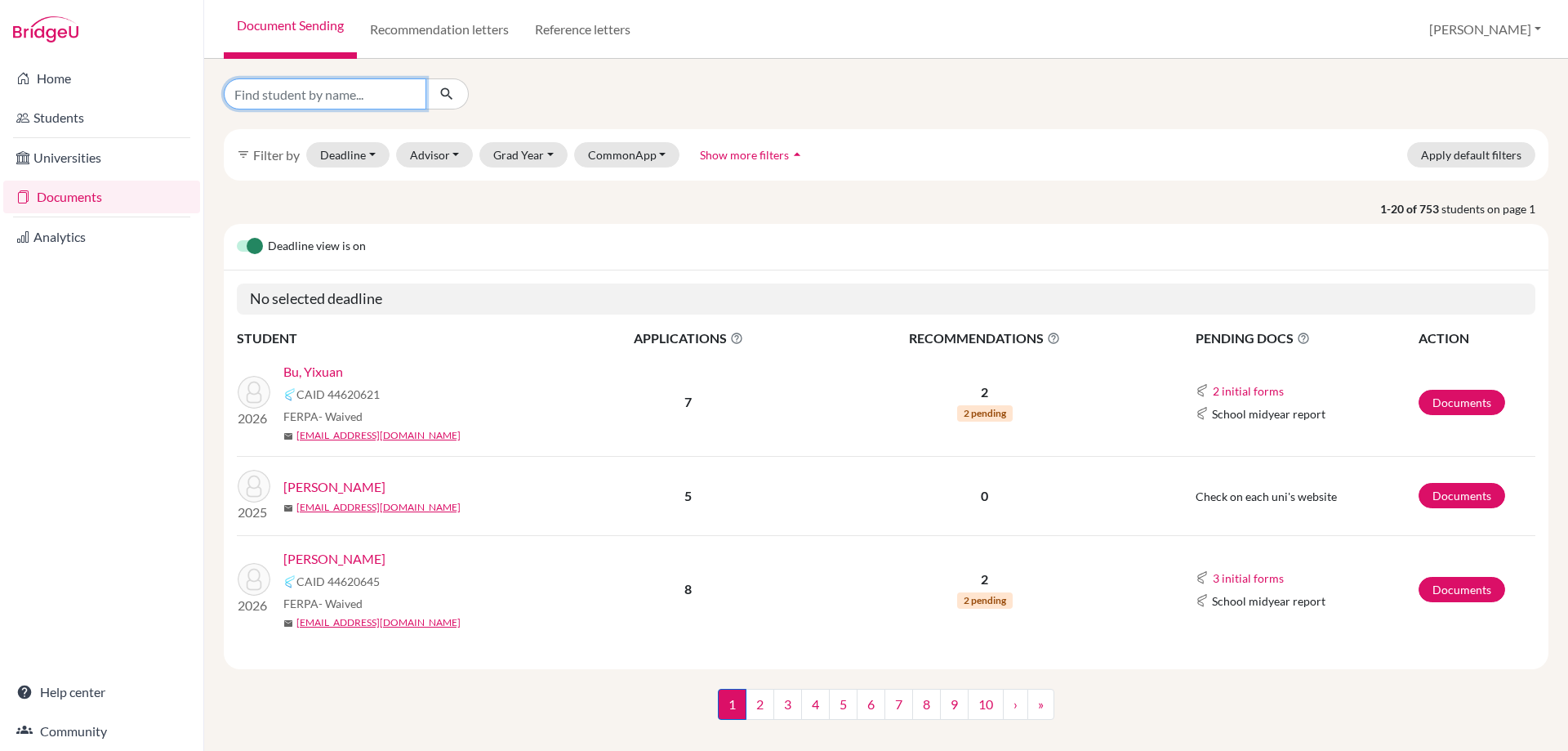
click at [307, 91] on input "Find student by name..." at bounding box center [325, 94] width 202 height 31
type input "yuhan"
click button "submit" at bounding box center [447, 94] width 43 height 31
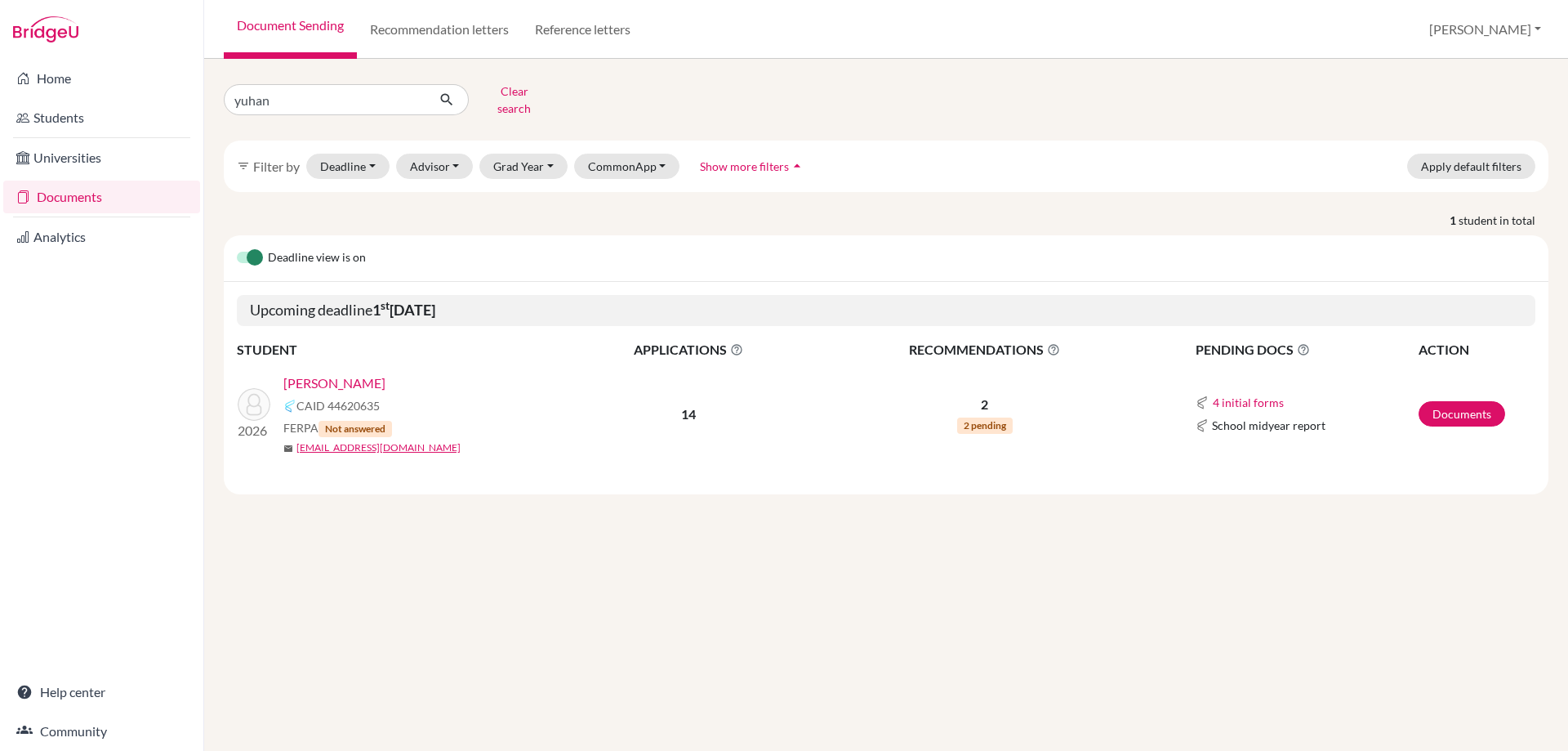
click at [330, 373] on link "Dai, Yuhan" at bounding box center [334, 383] width 102 height 19
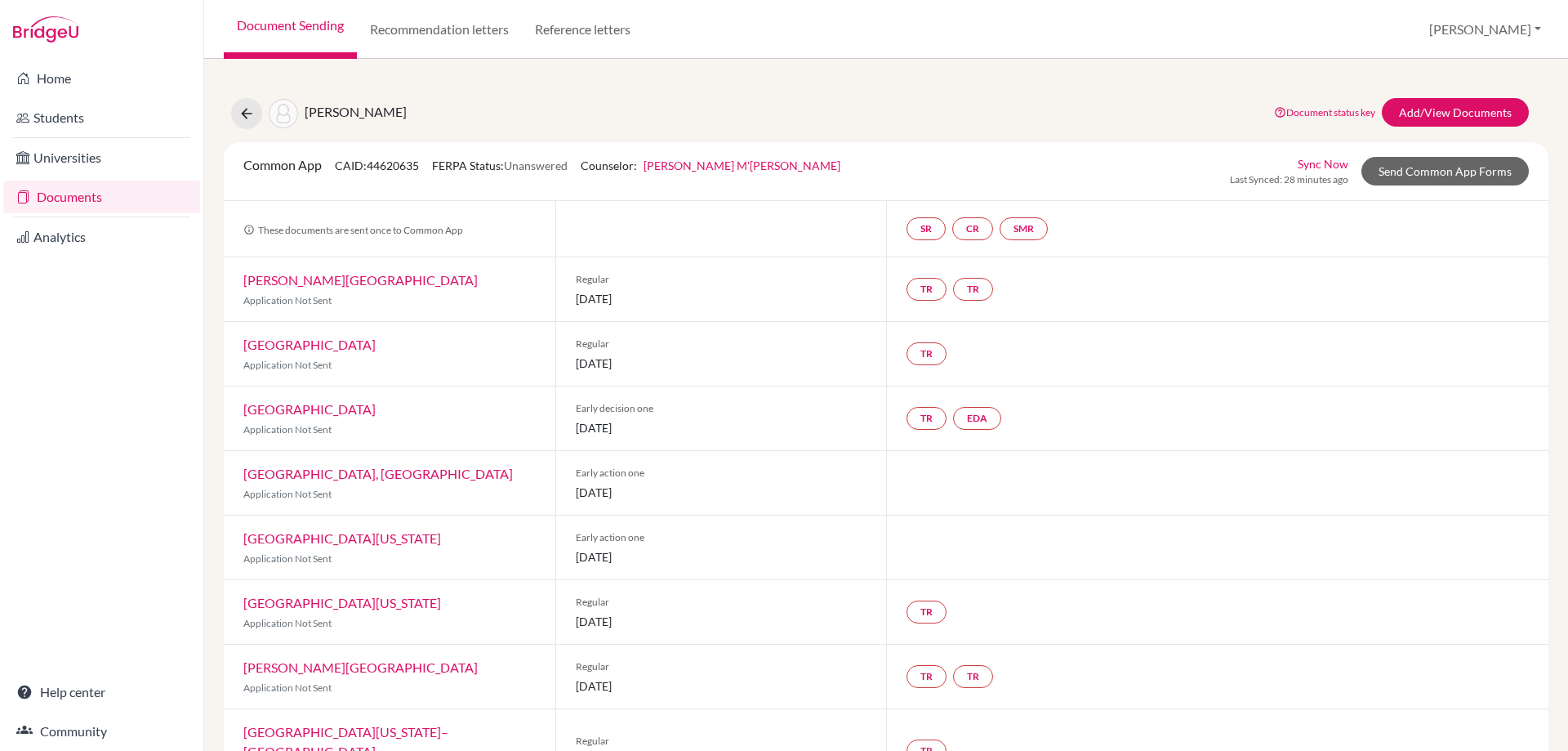
click at [262, 109] on div "Dai, Yuhan" at bounding box center [319, 113] width 176 height 31
drag, startPoint x: 252, startPoint y: 113, endPoint x: 271, endPoint y: 100, distance: 23.0
click at [251, 113] on icon at bounding box center [246, 113] width 16 height 16
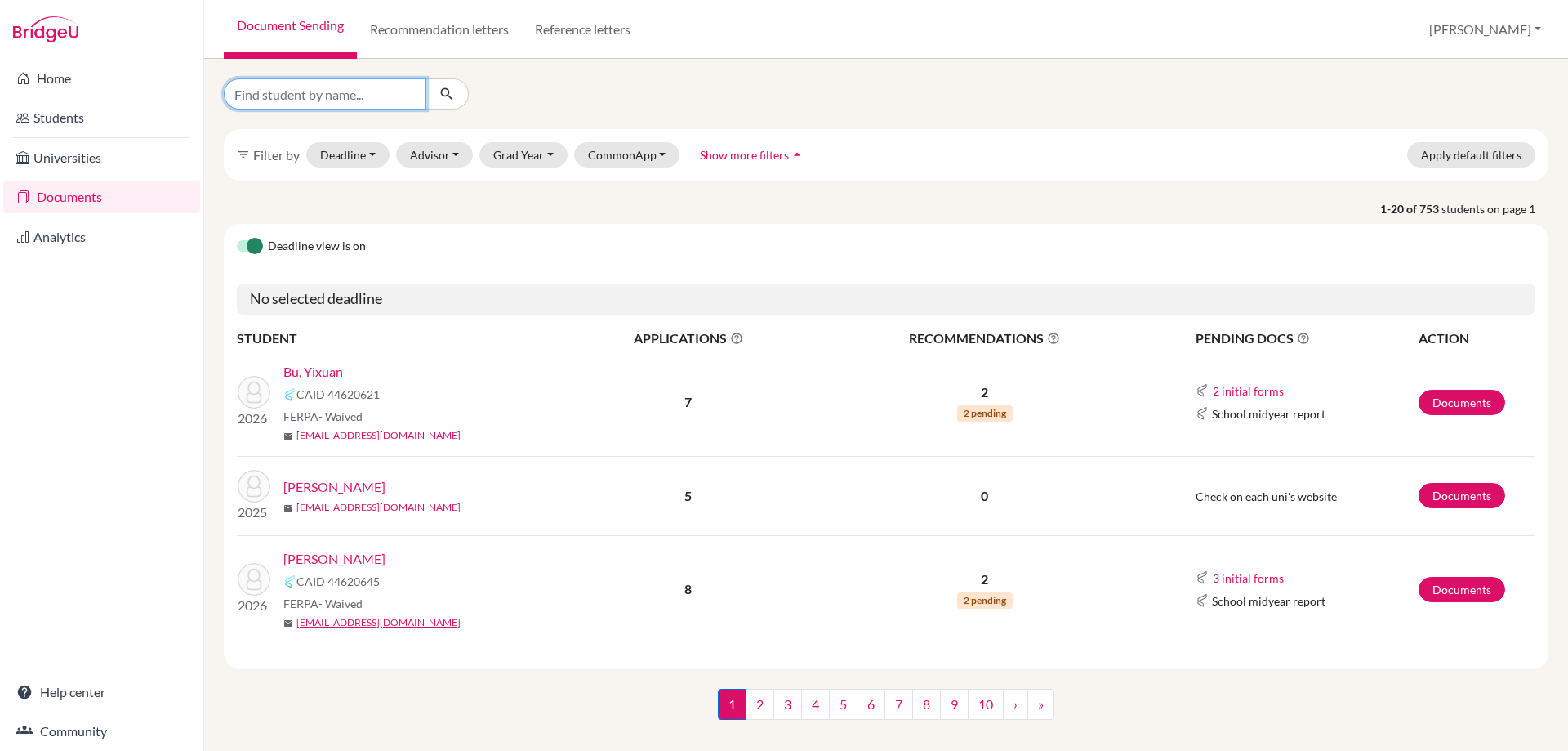
click at [267, 97] on input "Find student by name..." at bounding box center [325, 94] width 202 height 31
type input "filipp"
click button "submit" at bounding box center [447, 94] width 43 height 31
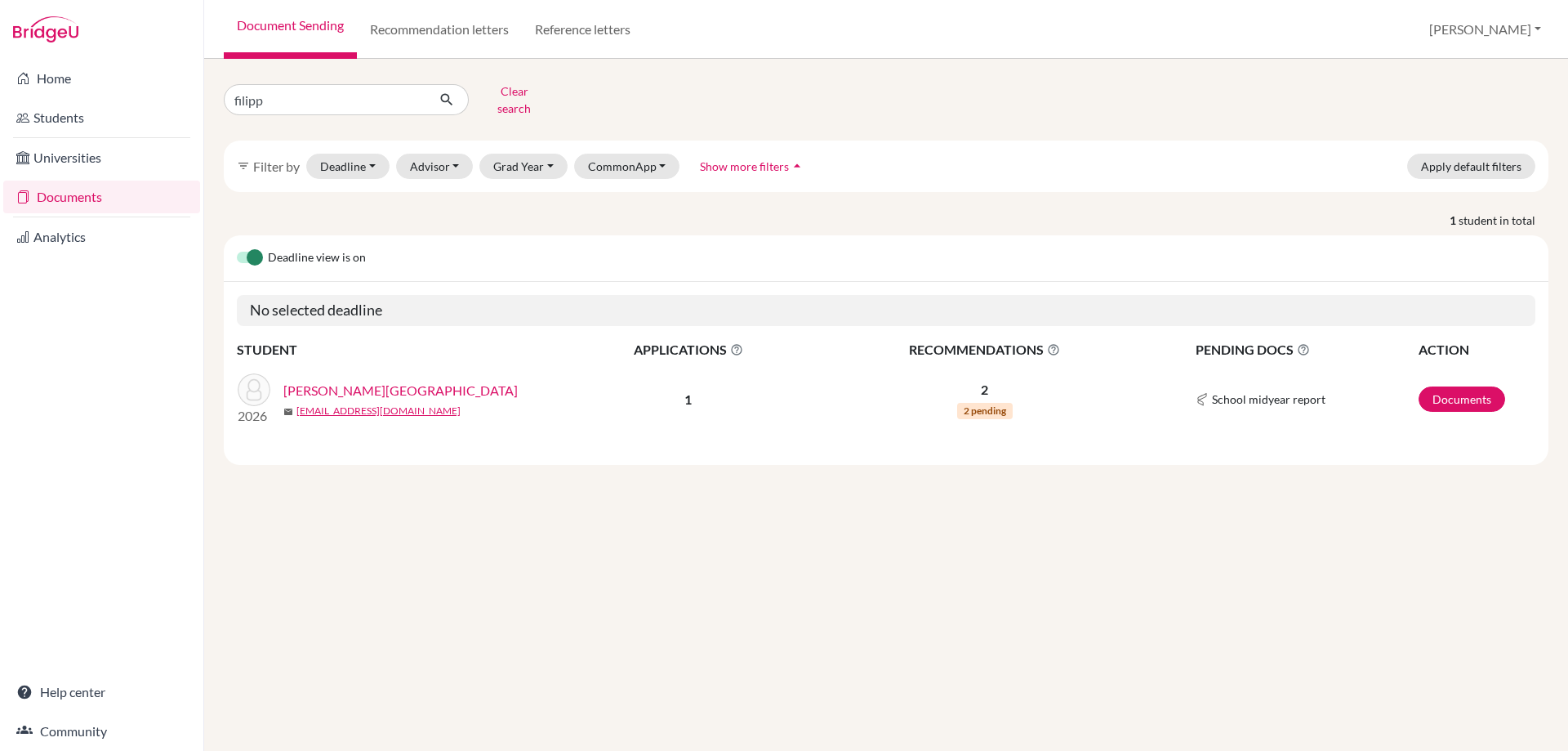
click at [323, 381] on link "Artemenko, Filipp" at bounding box center [400, 390] width 234 height 19
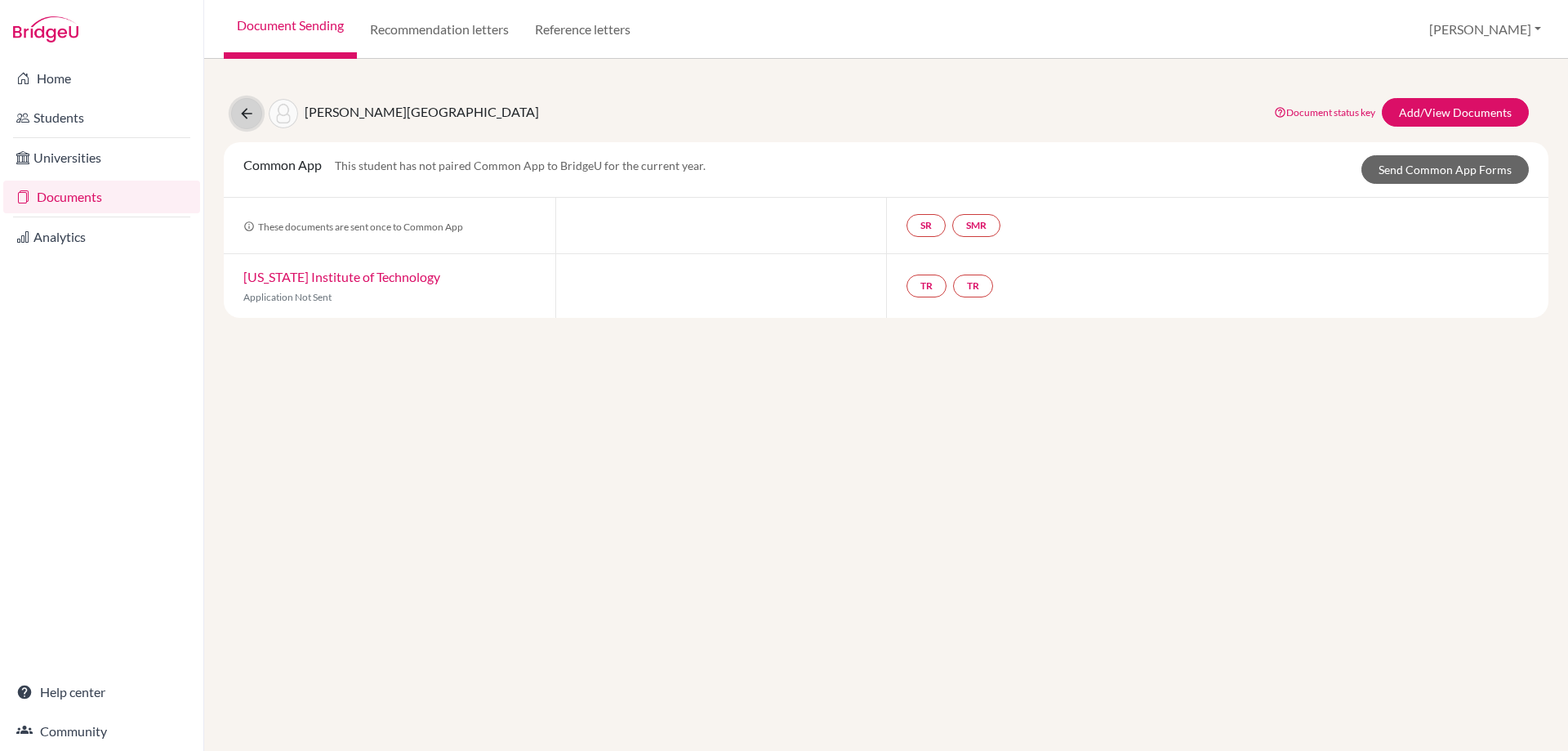
click at [251, 116] on icon at bounding box center [246, 113] width 16 height 16
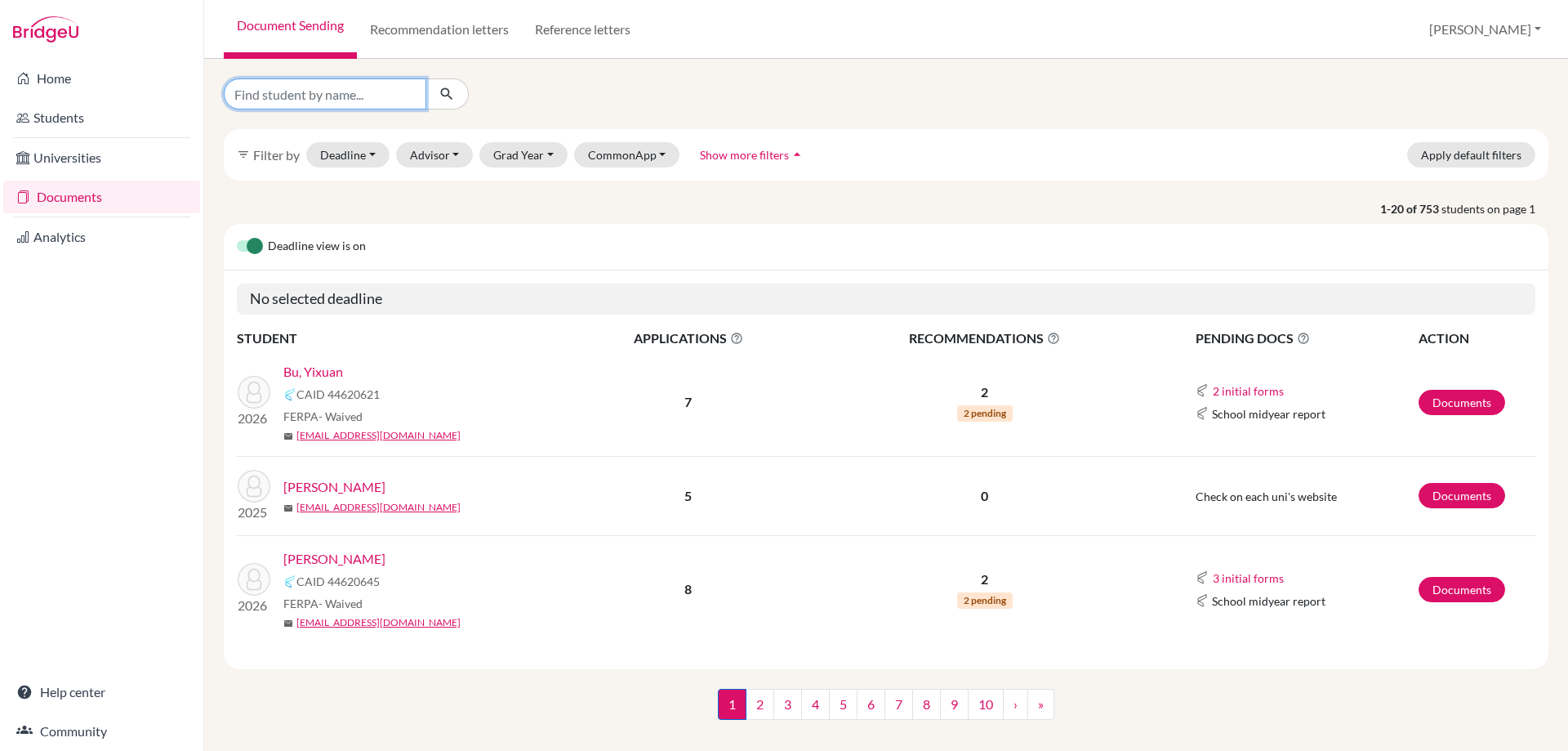
click at [250, 96] on input "Find student by name..." at bounding box center [325, 94] width 202 height 31
type input "bu"
click button "submit" at bounding box center [447, 94] width 43 height 31
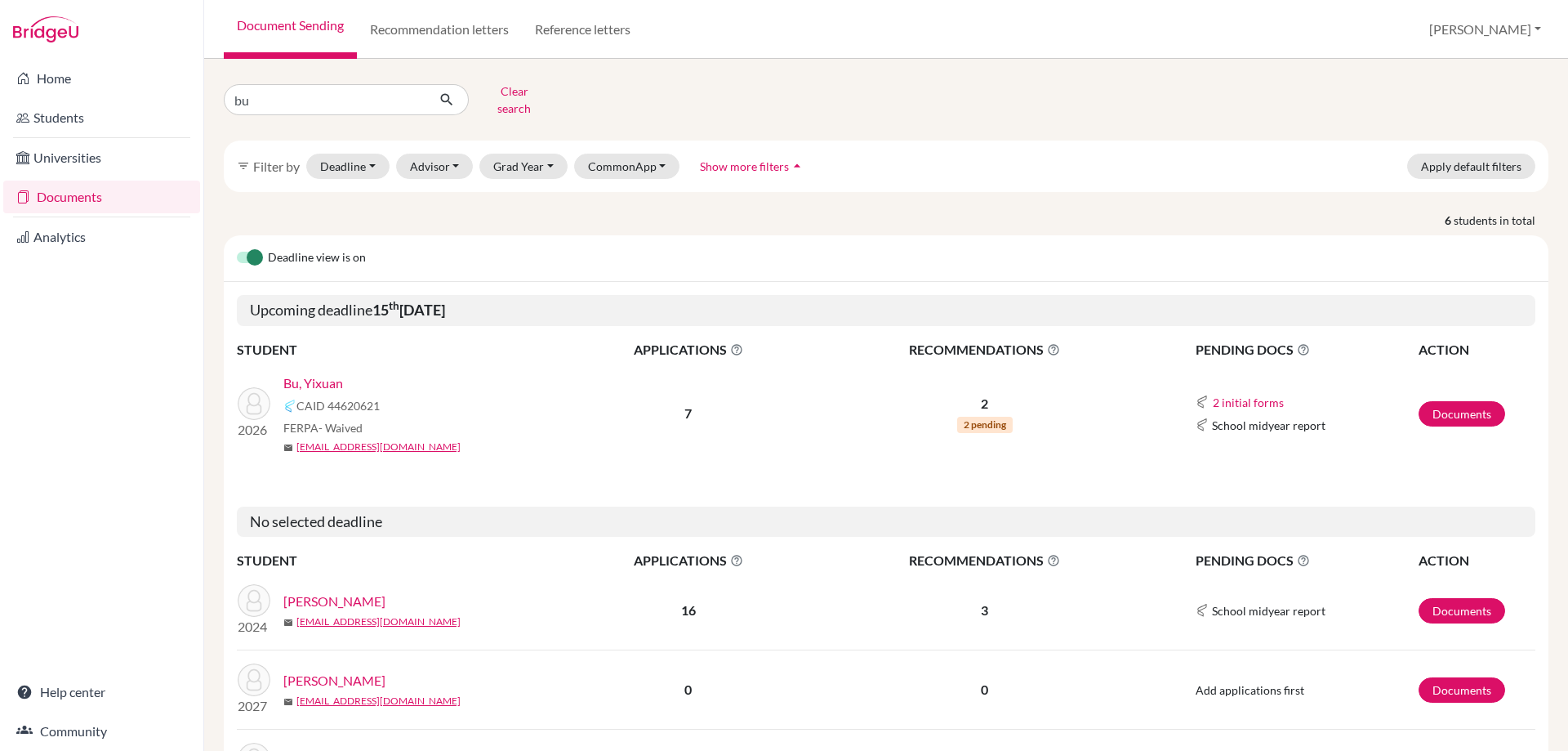
click at [308, 378] on link "Bu, Yixuan" at bounding box center [313, 383] width 59 height 19
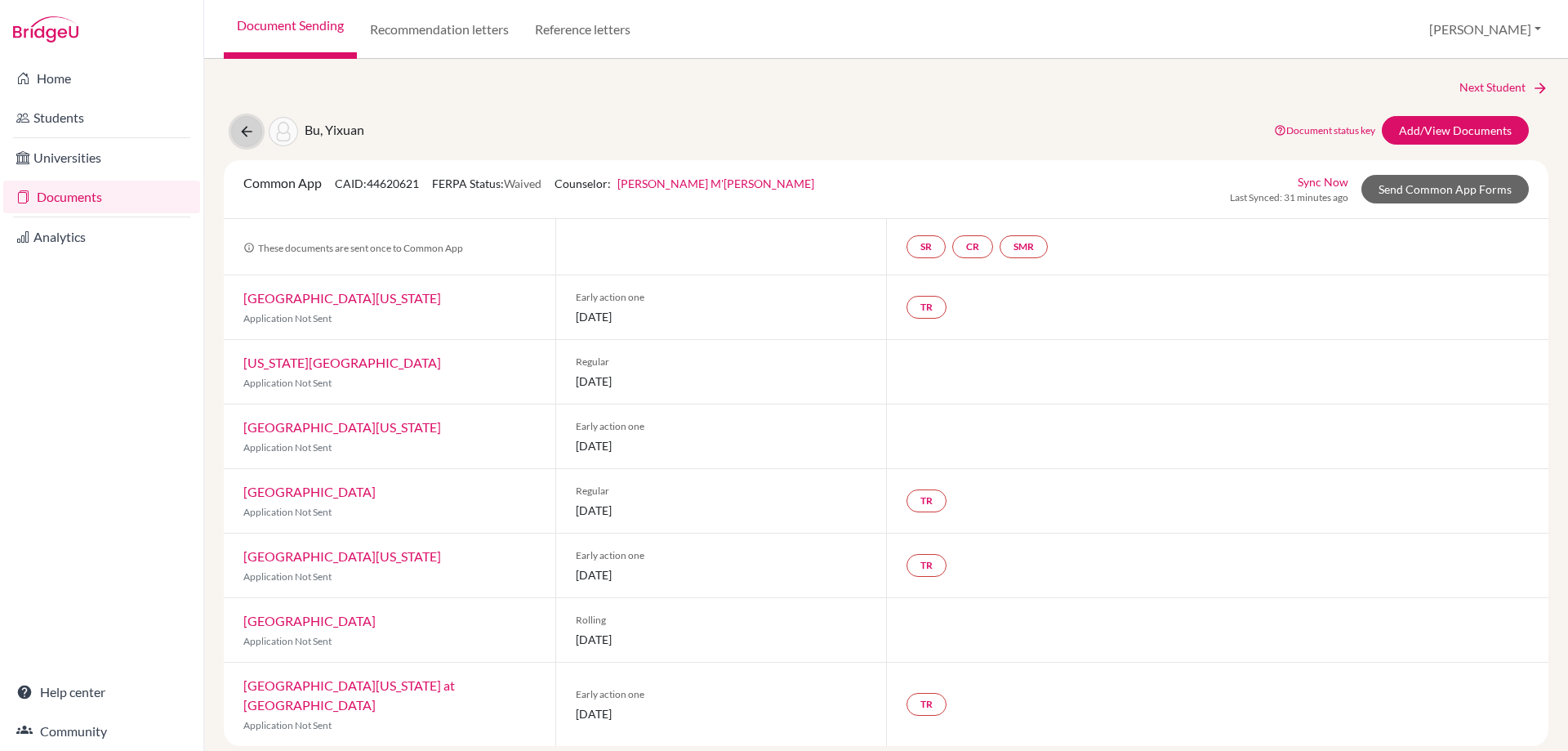
click at [239, 138] on icon at bounding box center [246, 131] width 16 height 16
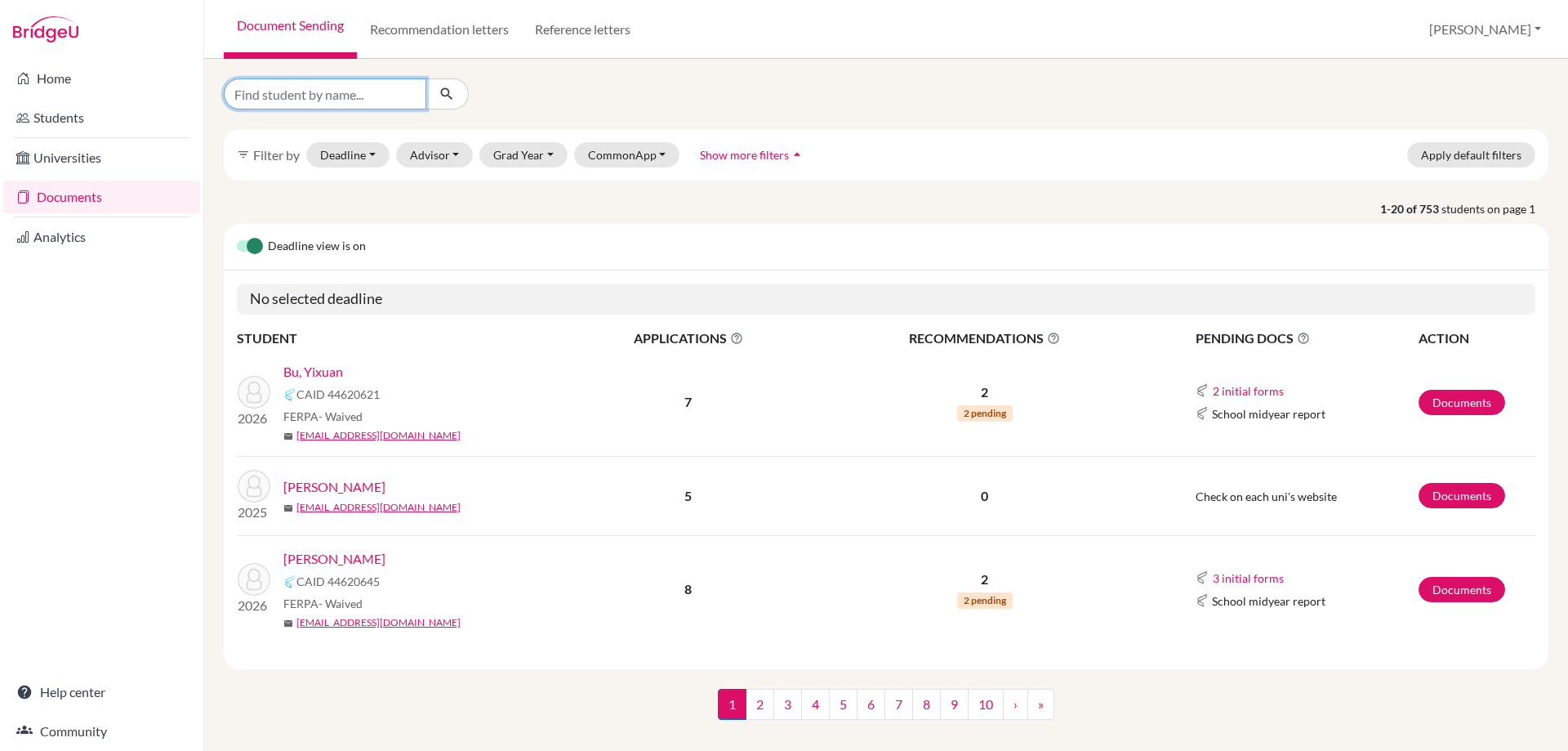
click at [270, 89] on input "Find student by name..." at bounding box center [325, 94] width 202 height 31
type input "r"
type input "ecemis"
click button "submit" at bounding box center [447, 94] width 43 height 31
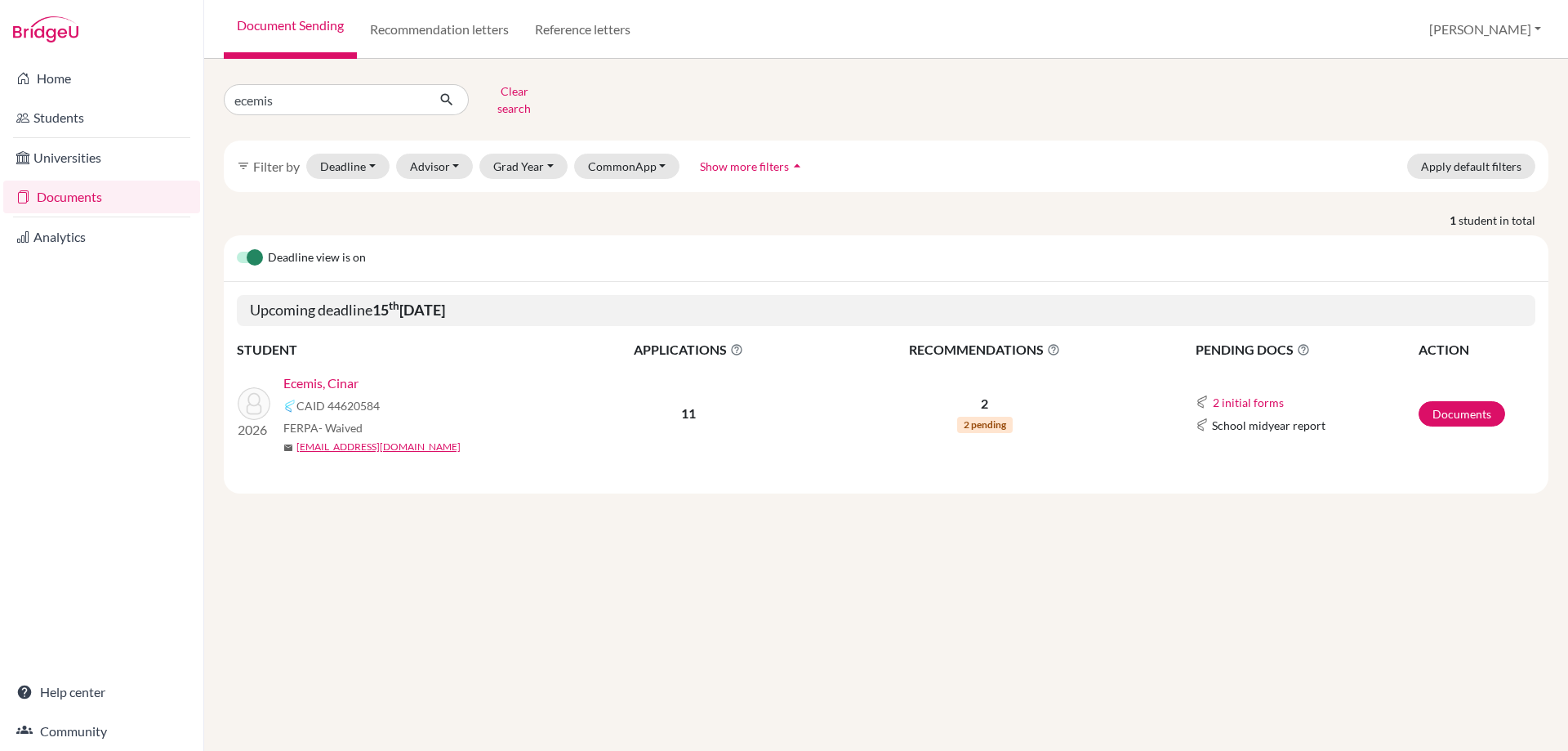
click at [336, 373] on link "Ecemis, Cinar" at bounding box center [321, 383] width 75 height 19
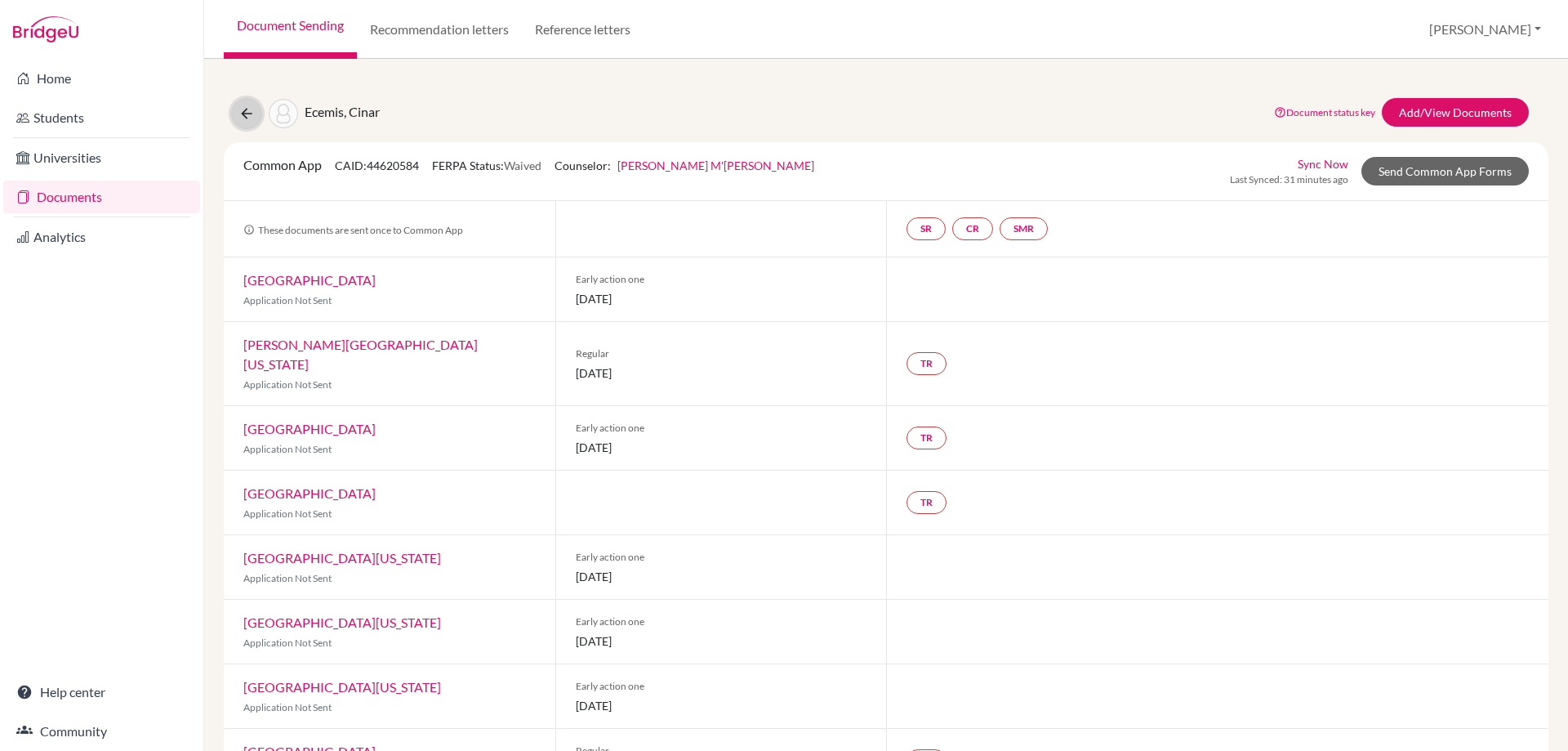
click at [240, 104] on button at bounding box center [246, 113] width 31 height 31
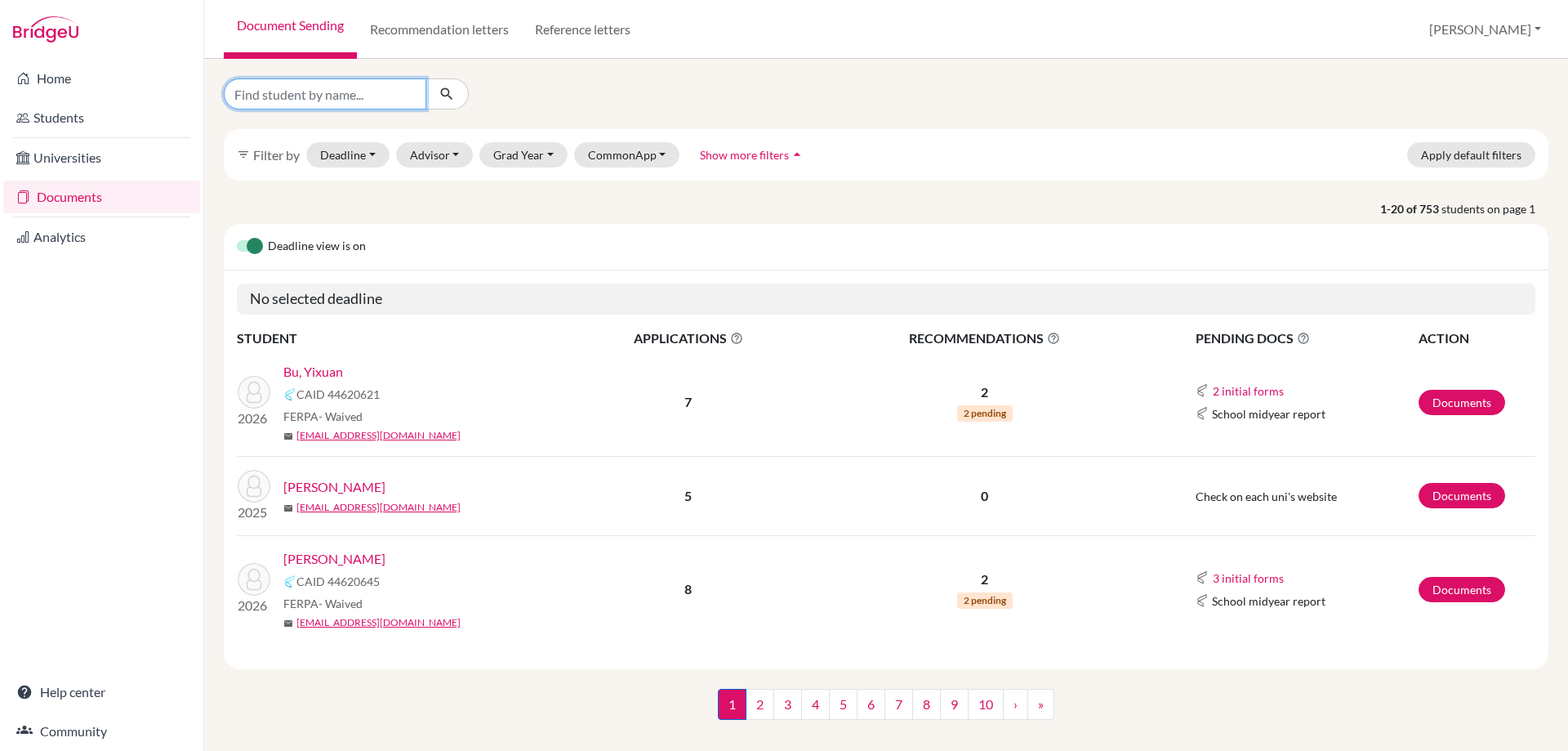
click at [301, 100] on input "Find student by name..." at bounding box center [325, 94] width 202 height 31
type input "pablo"
click button "submit" at bounding box center [447, 94] width 43 height 31
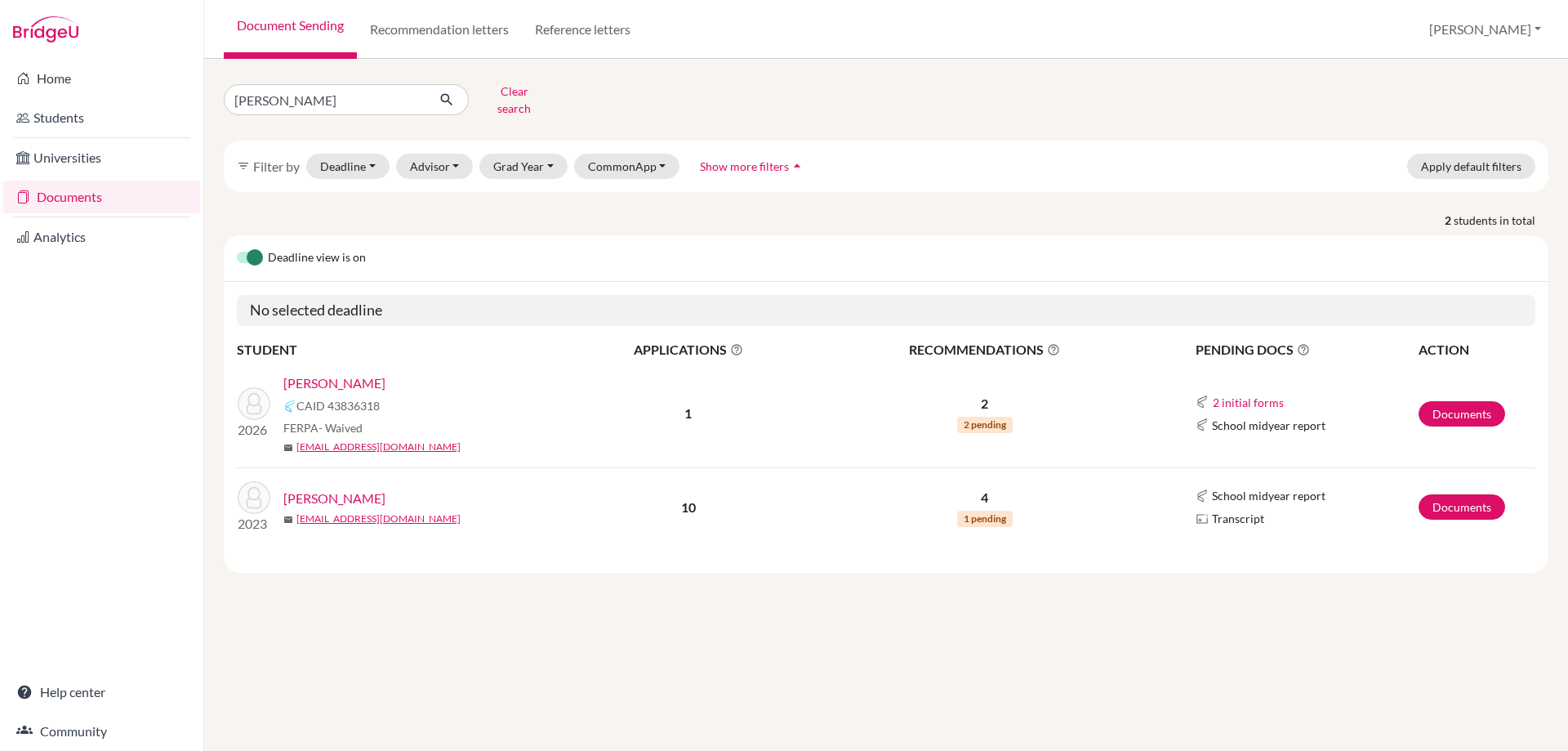
click at [303, 373] on link "Gomez, Pablo" at bounding box center [334, 383] width 102 height 19
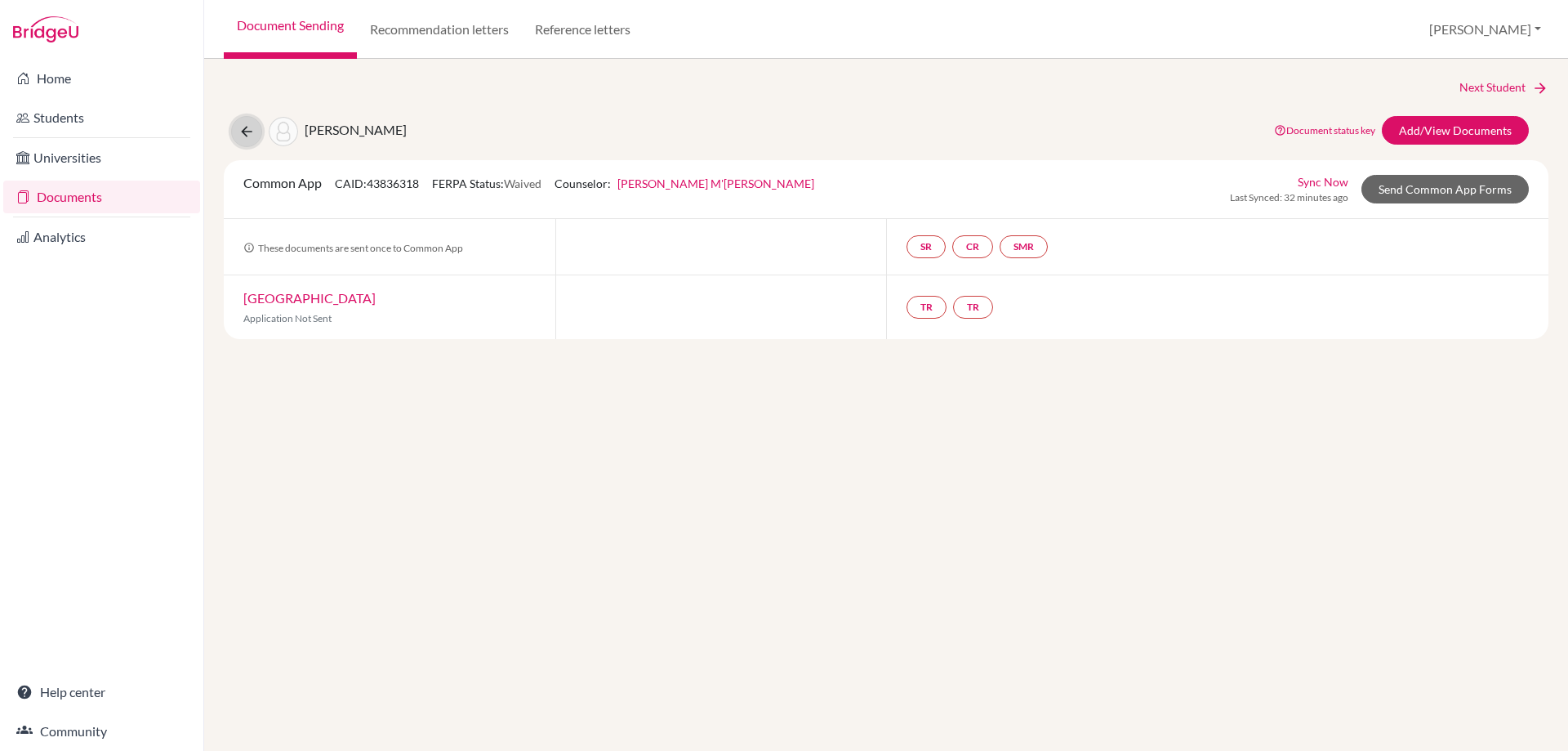
click at [239, 140] on button at bounding box center [246, 131] width 31 height 31
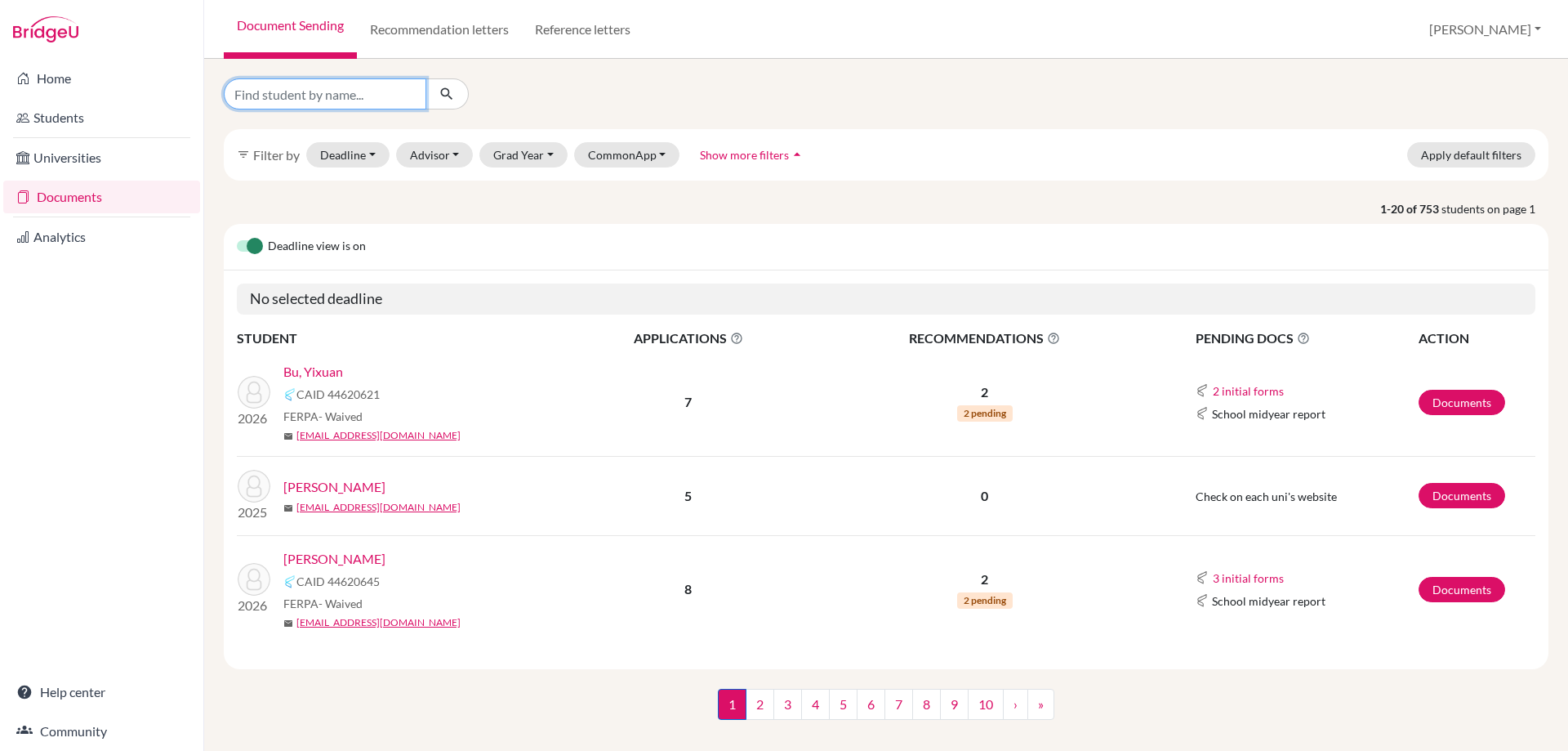
click at [350, 104] on input "Find student by name..." at bounding box center [325, 94] width 202 height 31
type input "ayaan"
click button "submit" at bounding box center [447, 94] width 43 height 31
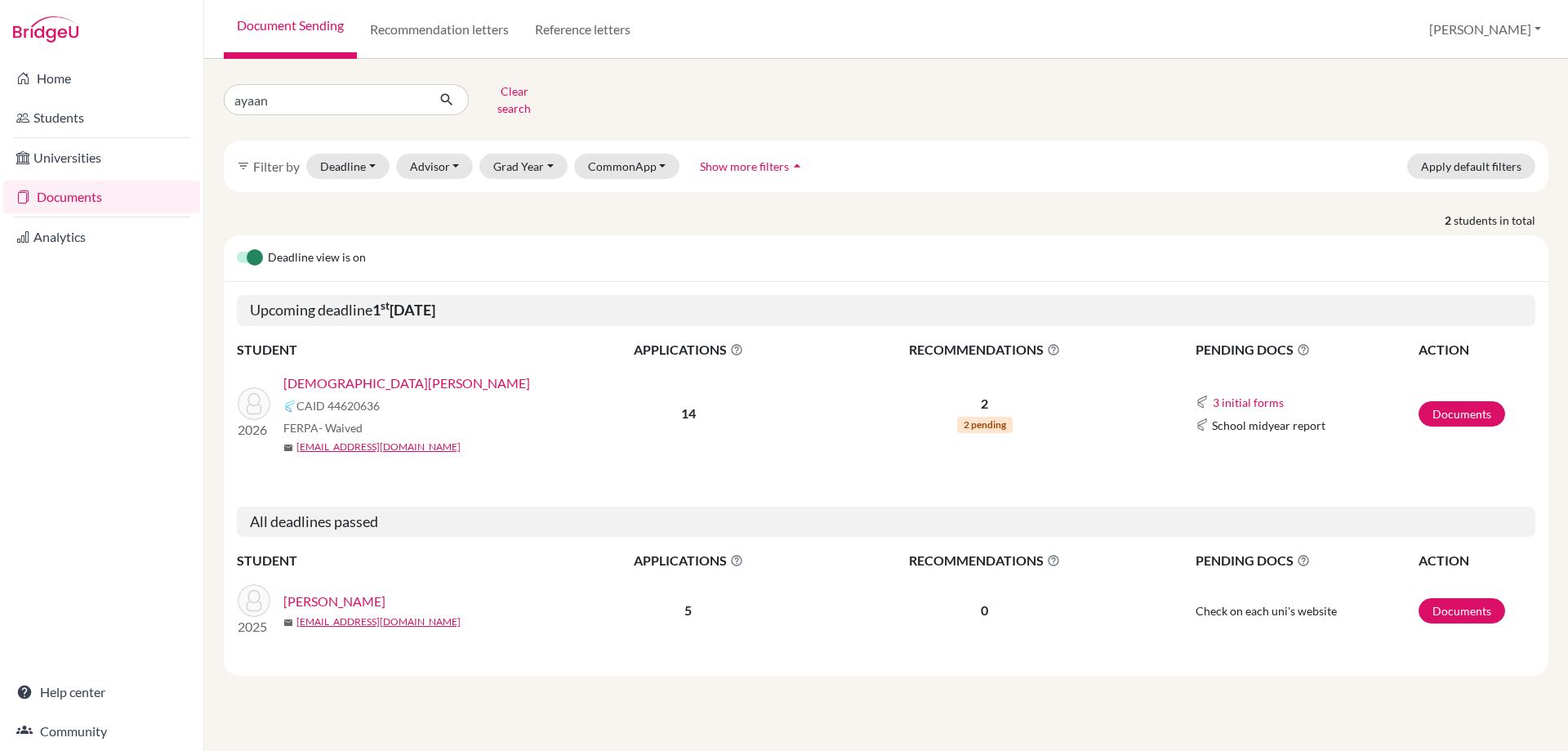
click at [307, 375] on link "[DEMOGRAPHIC_DATA][PERSON_NAME]" at bounding box center [407, 383] width 247 height 19
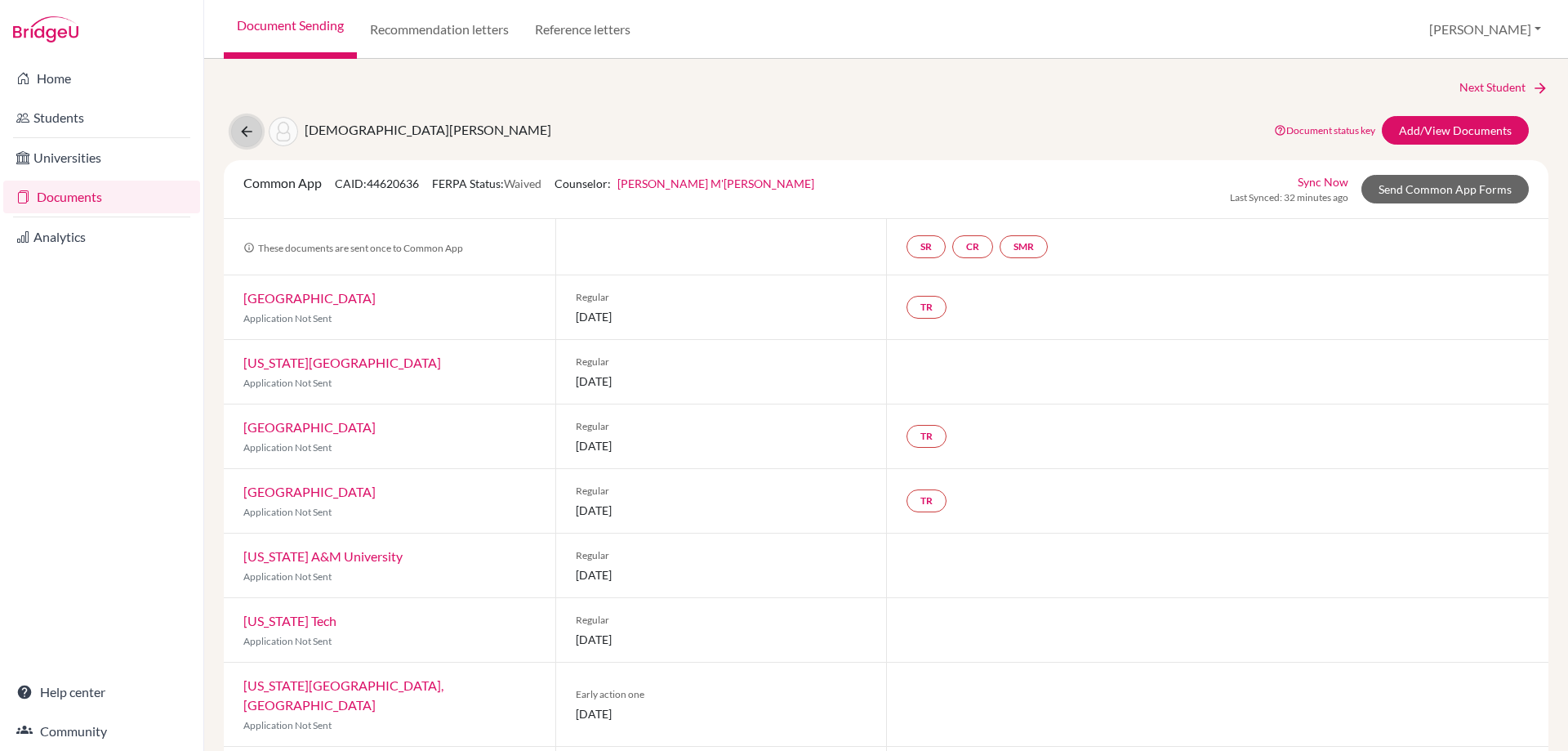
click at [252, 128] on icon at bounding box center [246, 131] width 16 height 16
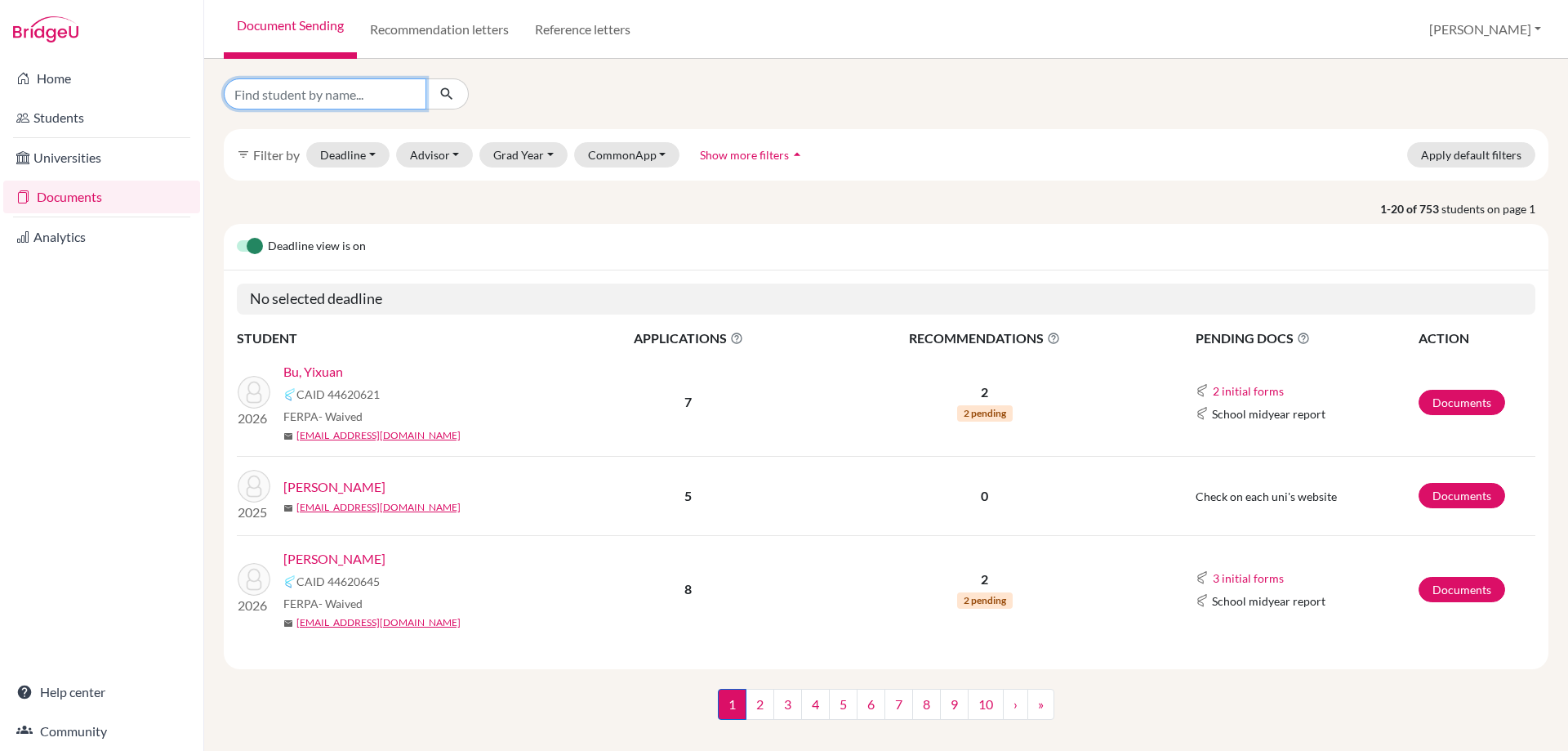
drag, startPoint x: 259, startPoint y: 89, endPoint x: 250, endPoint y: 91, distance: 9.2
click at [259, 89] on input "Find student by name..." at bounding box center [325, 94] width 202 height 31
type input "jalan"
click button "submit" at bounding box center [447, 94] width 43 height 31
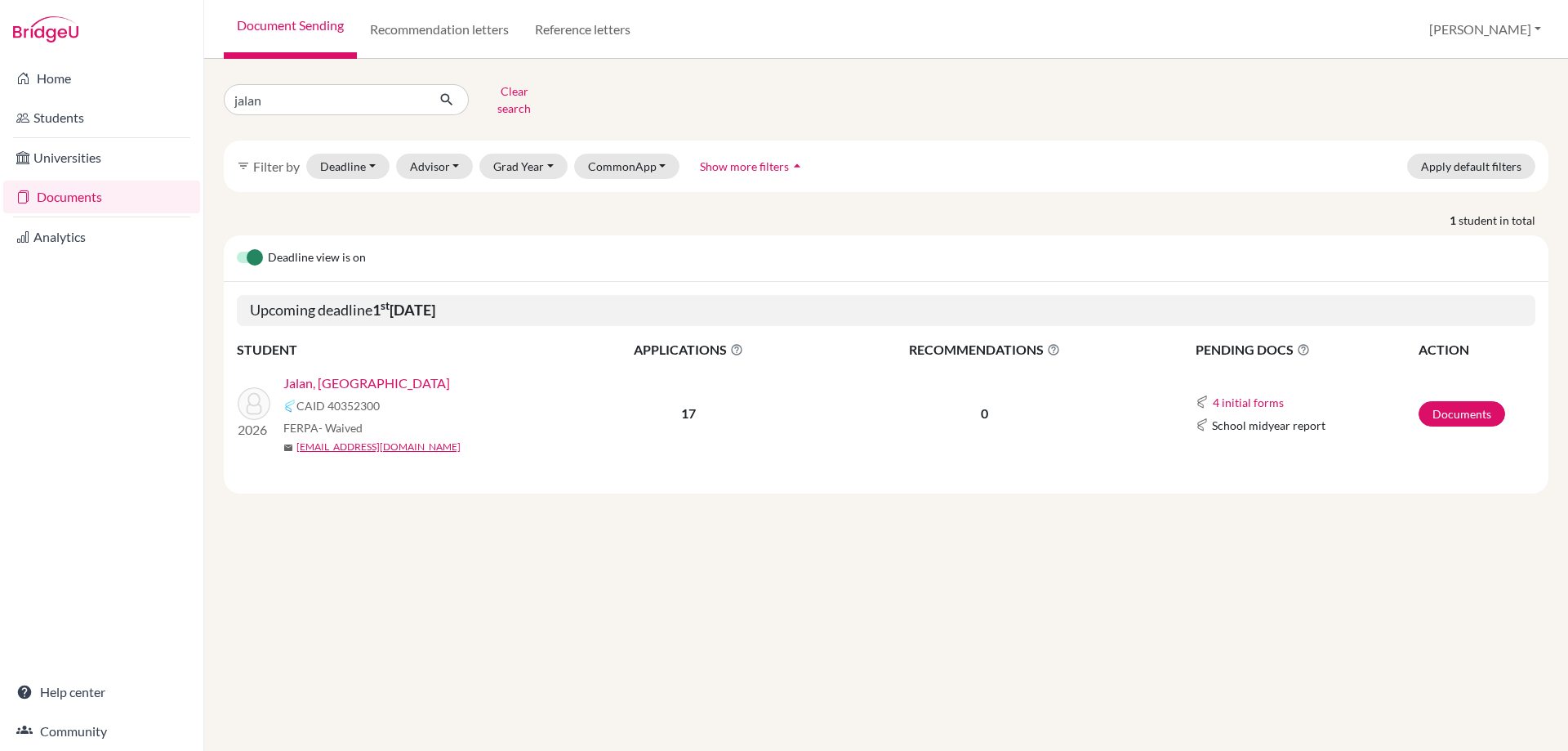
click at [352, 373] on div "Jalan, [GEOGRAPHIC_DATA]" at bounding box center [429, 383] width 292 height 19
click at [339, 373] on link "Jalan, [GEOGRAPHIC_DATA]" at bounding box center [366, 383] width 167 height 19
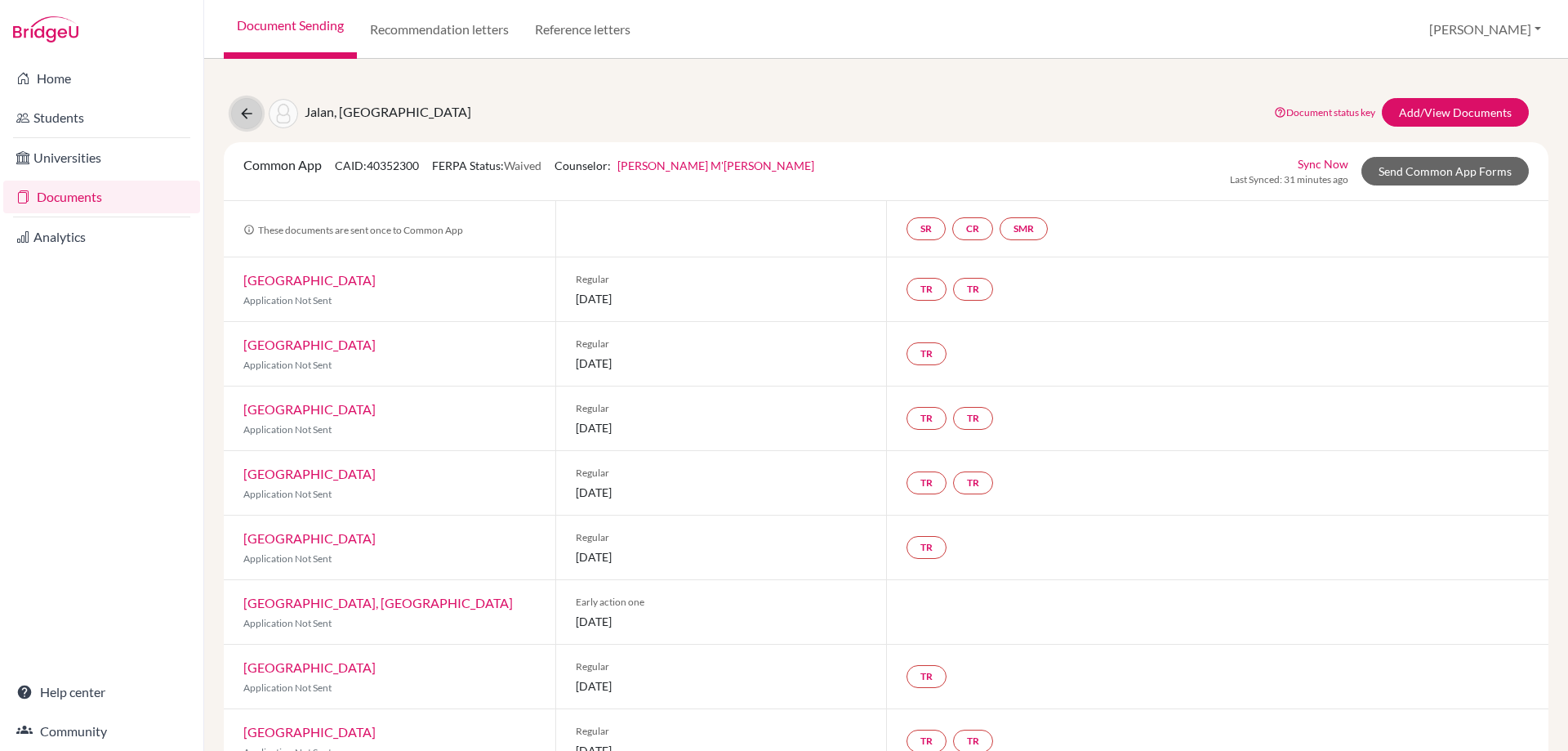
drag, startPoint x: 245, startPoint y: 105, endPoint x: 509, endPoint y: 107, distance: 264.0
click at [241, 105] on button at bounding box center [246, 113] width 31 height 31
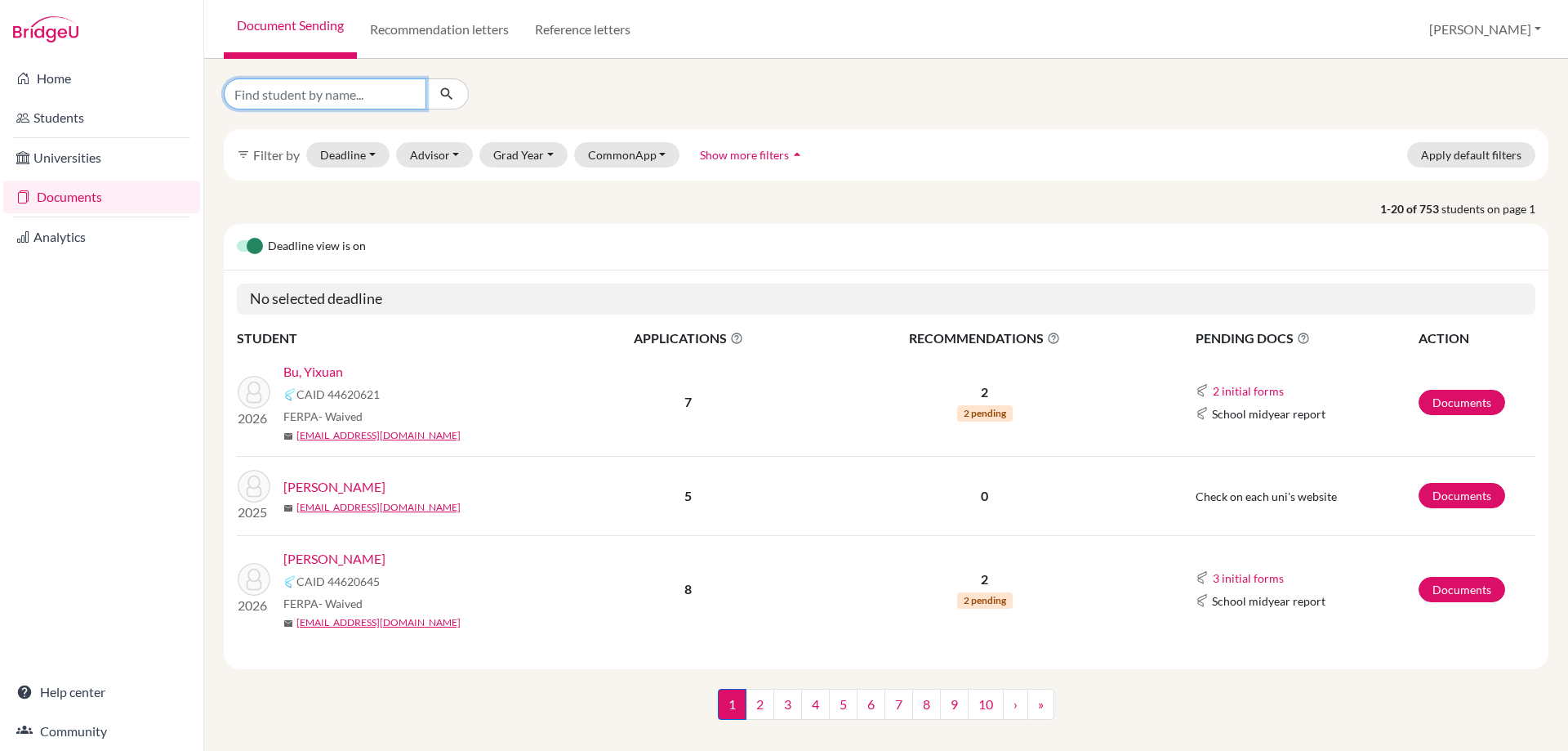
click at [300, 85] on input "Find student by name..." at bounding box center [325, 94] width 202 height 31
type input "jain"
click button "submit" at bounding box center [447, 94] width 43 height 31
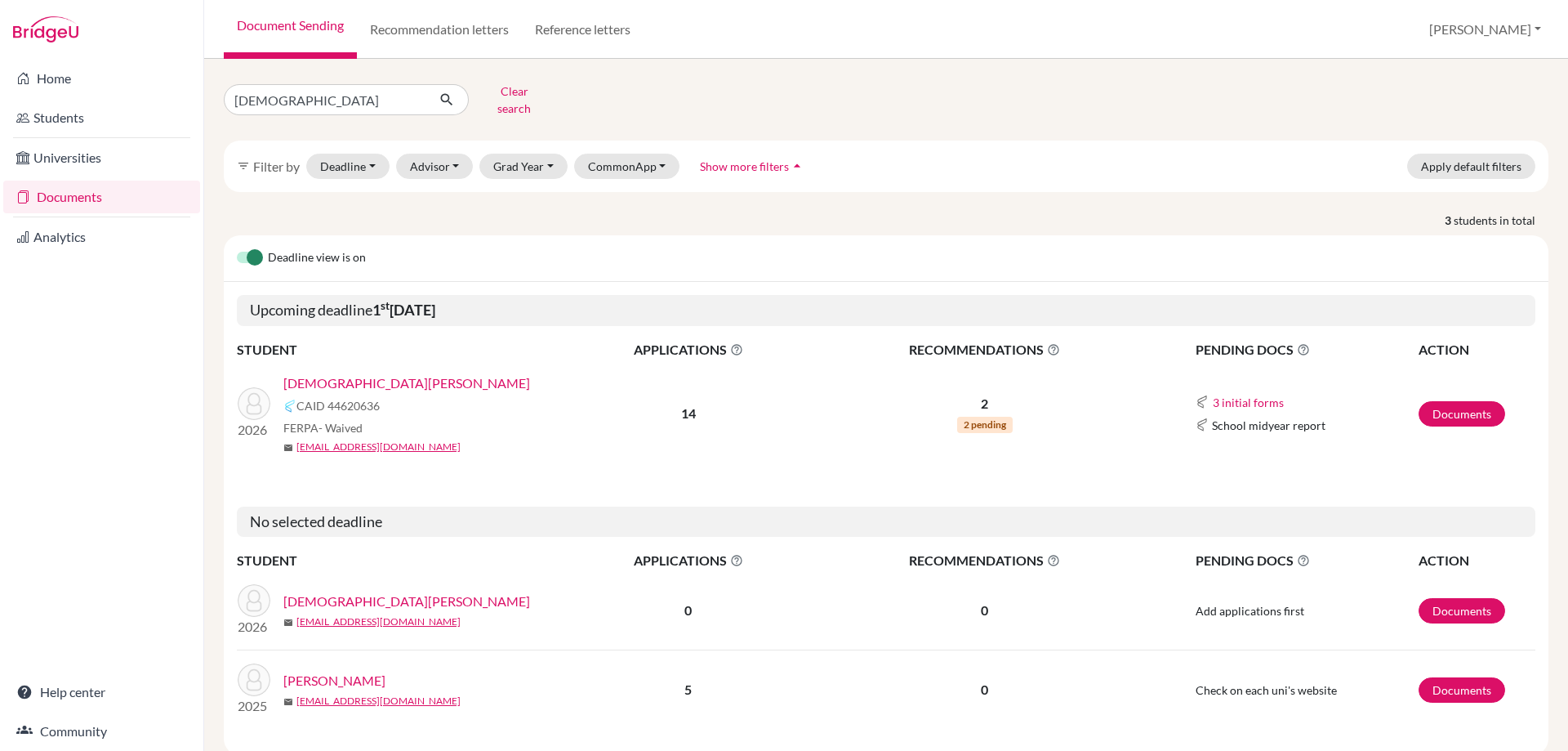
drag, startPoint x: 321, startPoint y: 367, endPoint x: 338, endPoint y: 361, distance: 18.0
click at [320, 373] on link "Jain, Ayaan" at bounding box center [407, 383] width 247 height 19
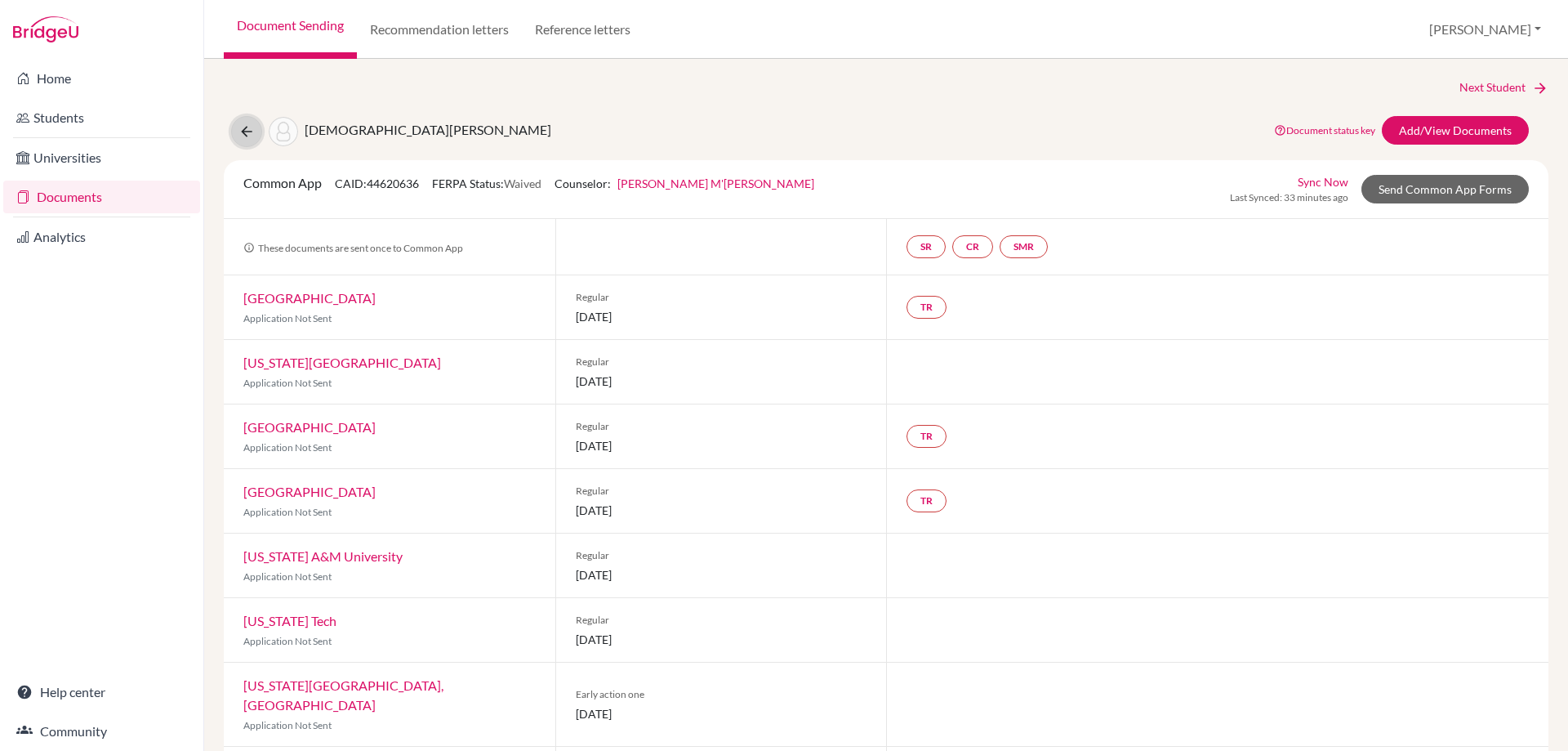
click at [259, 134] on button at bounding box center [246, 131] width 31 height 31
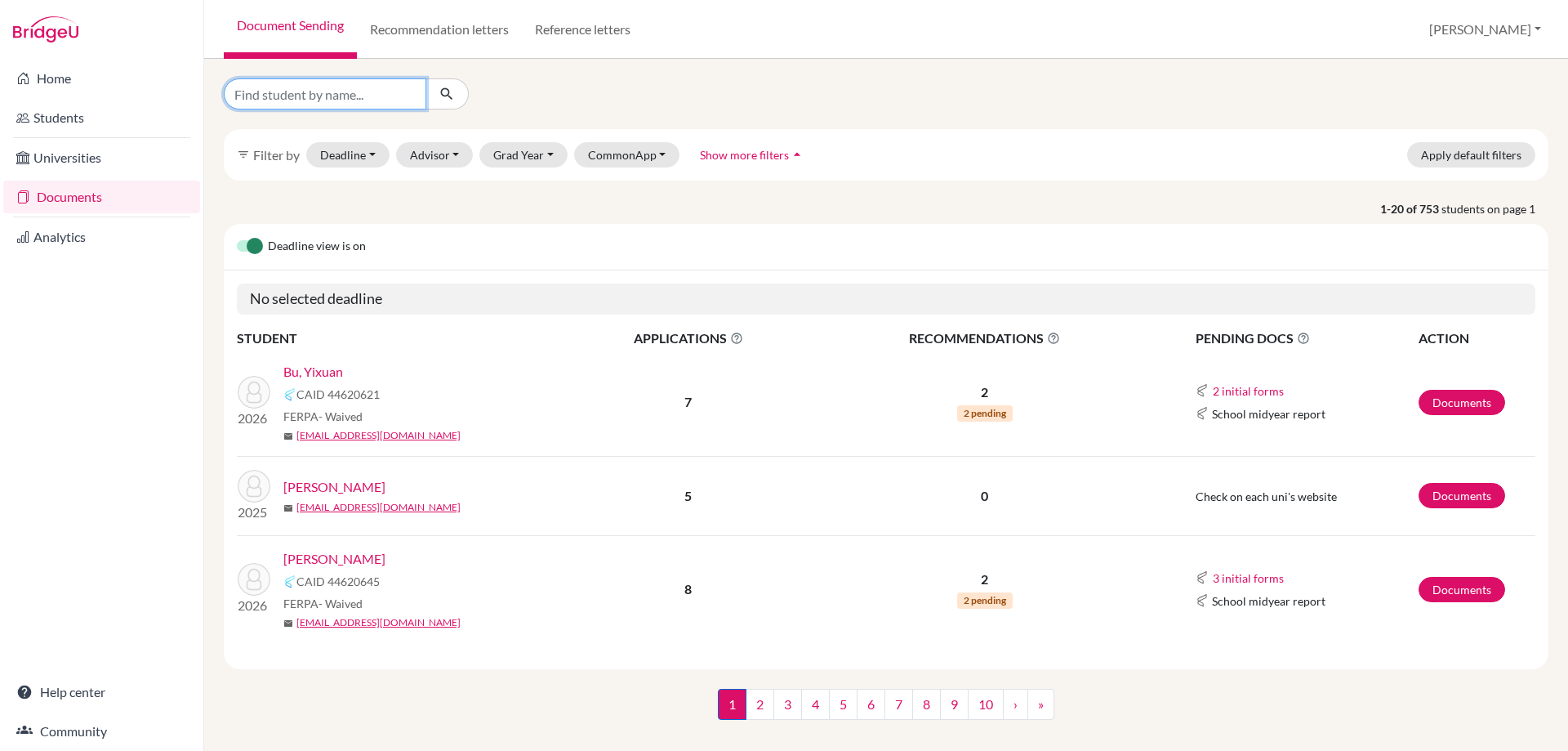
click at [322, 97] on input "Find student by name..." at bounding box center [325, 94] width 202 height 31
type input "karina"
click button "submit" at bounding box center [447, 94] width 43 height 31
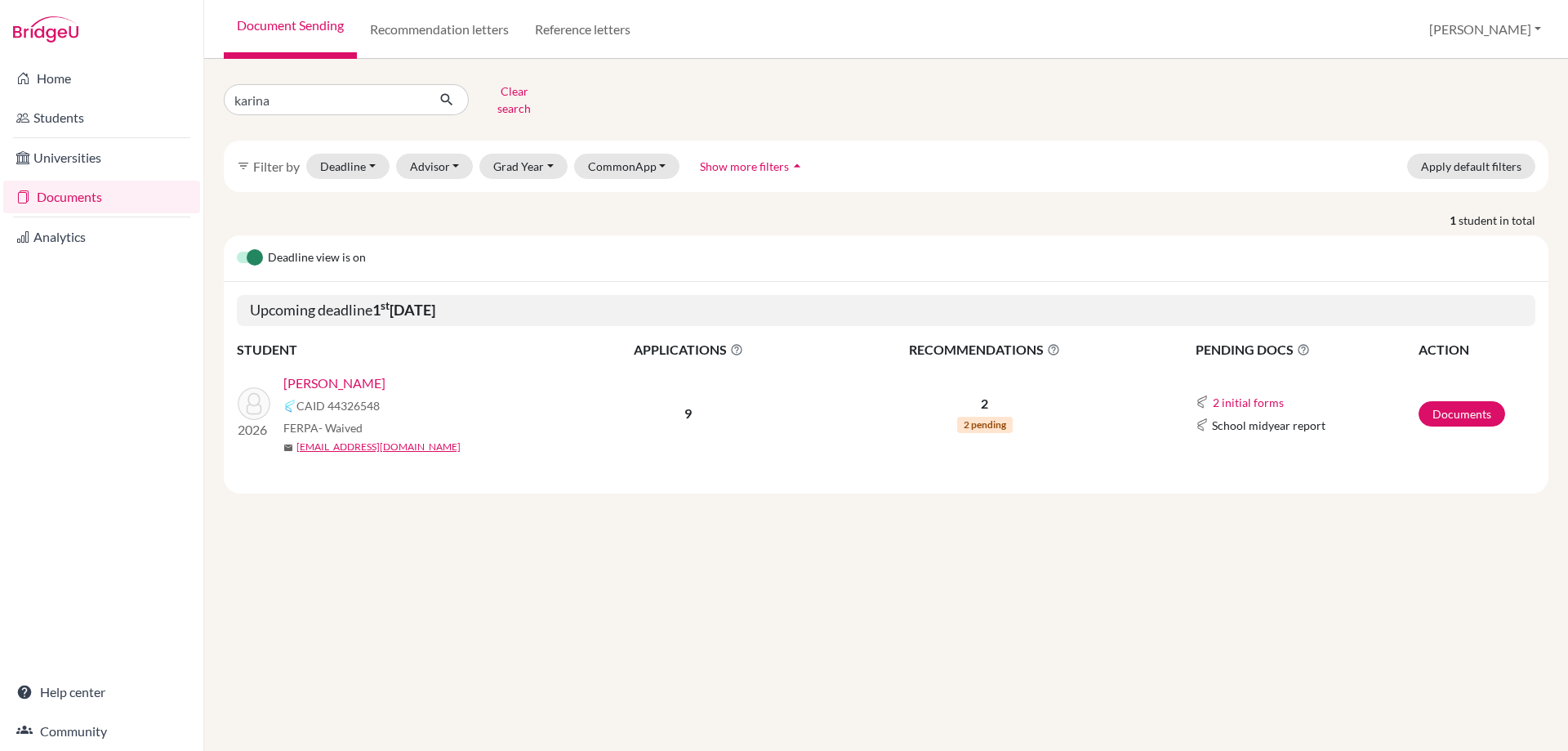
click at [309, 373] on link "[PERSON_NAME]" at bounding box center [334, 383] width 102 height 19
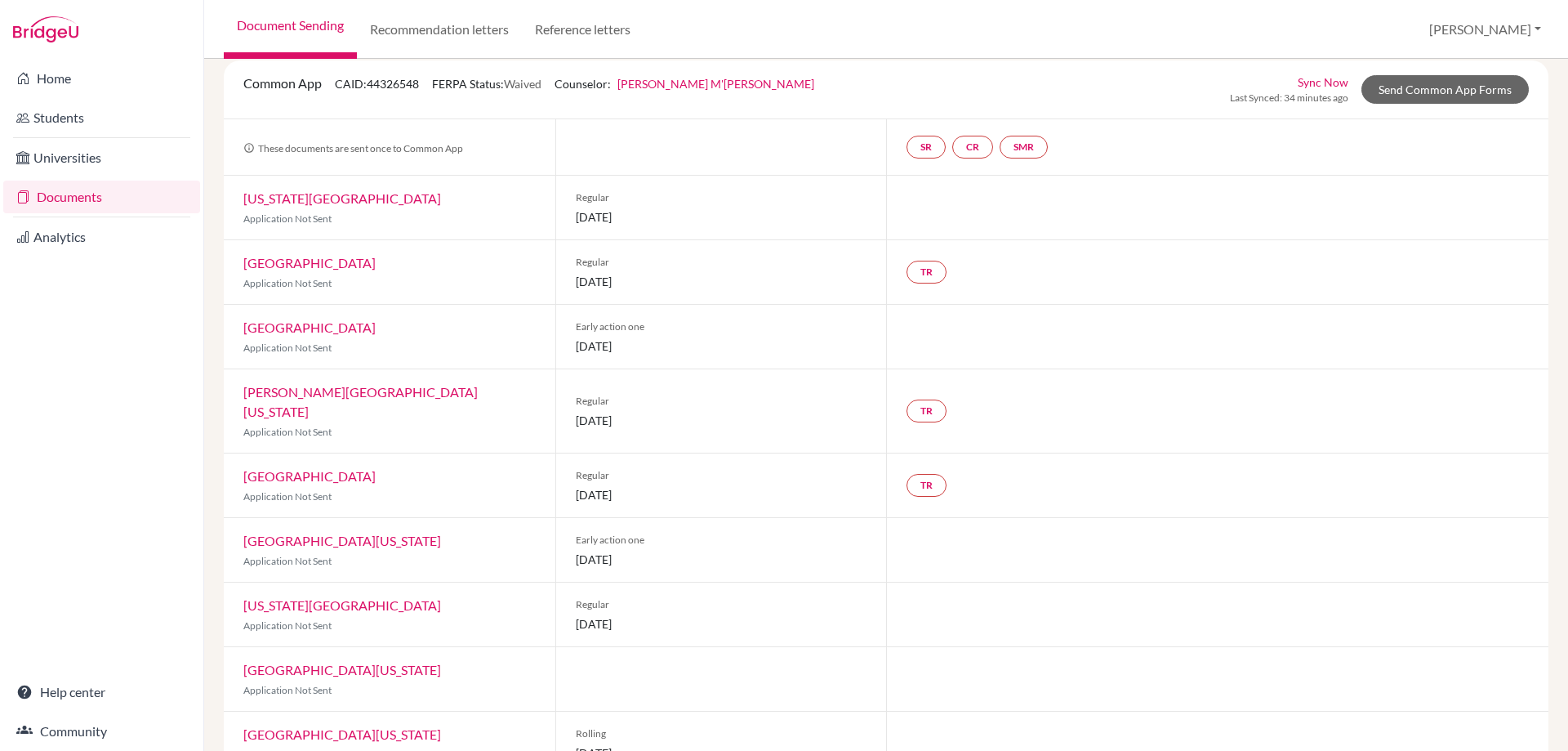
scroll to position [106, 0]
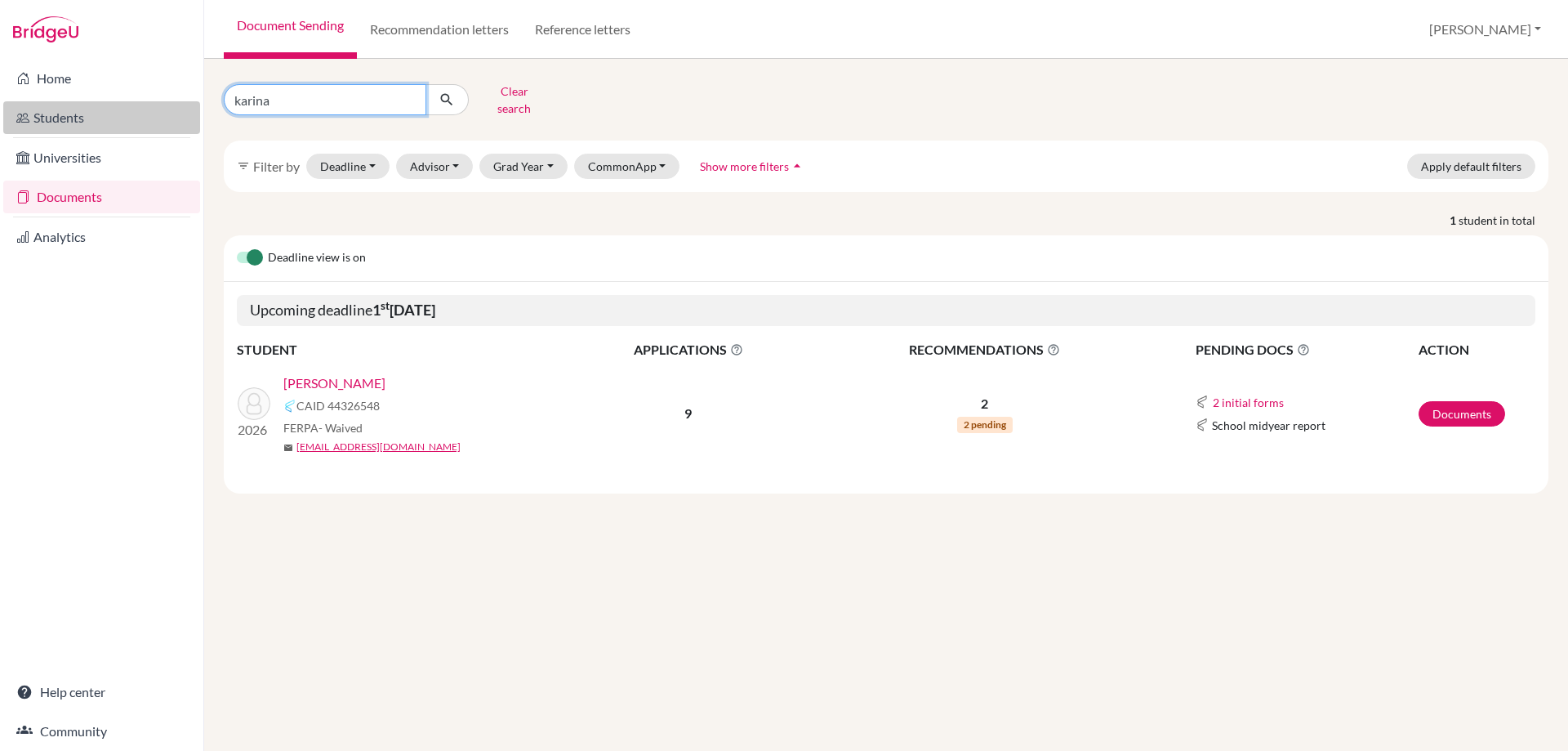
drag, startPoint x: 351, startPoint y: 80, endPoint x: 69, endPoint y: 108, distance: 283.4
click at [69, 108] on div "Home Students Universities Documents Analytics Help center Community Document S…" at bounding box center [784, 375] width 1568 height 751
type input "[PERSON_NAME]"
click button "submit" at bounding box center [447, 99] width 43 height 31
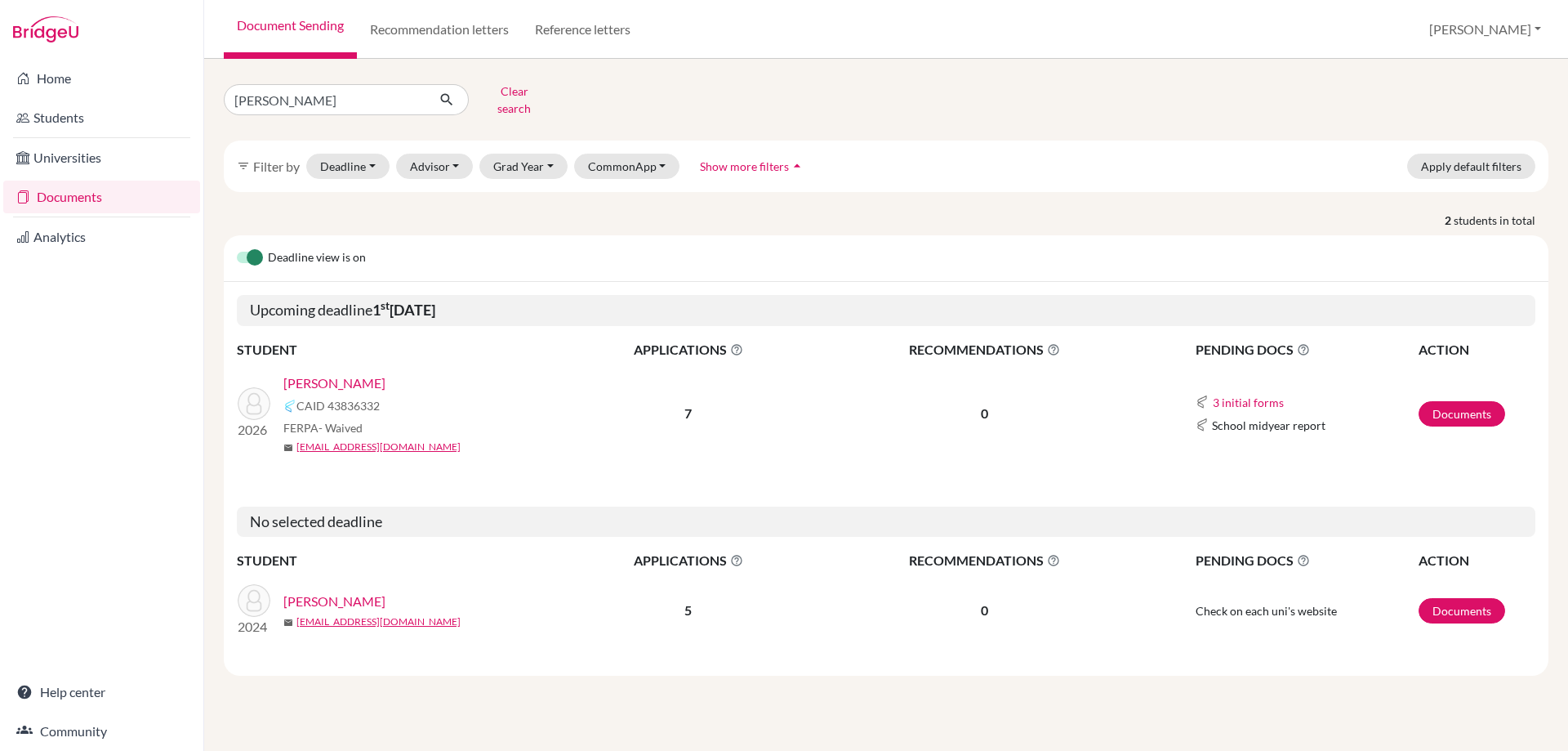
click at [341, 373] on link "[PERSON_NAME]" at bounding box center [334, 383] width 102 height 19
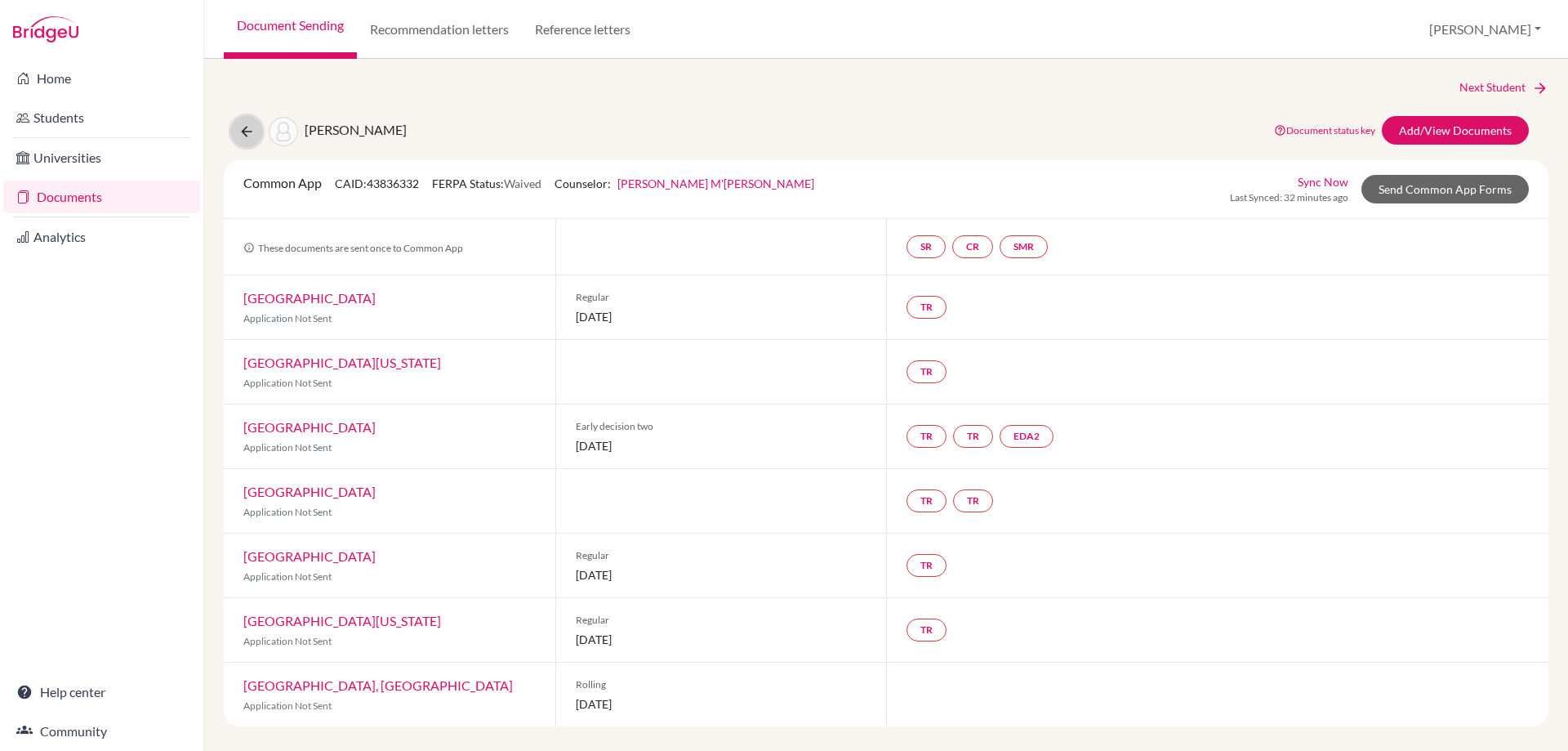
drag, startPoint x: 253, startPoint y: 129, endPoint x: 327, endPoint y: 107, distance: 77.2
click at [250, 129] on icon at bounding box center [246, 131] width 16 height 16
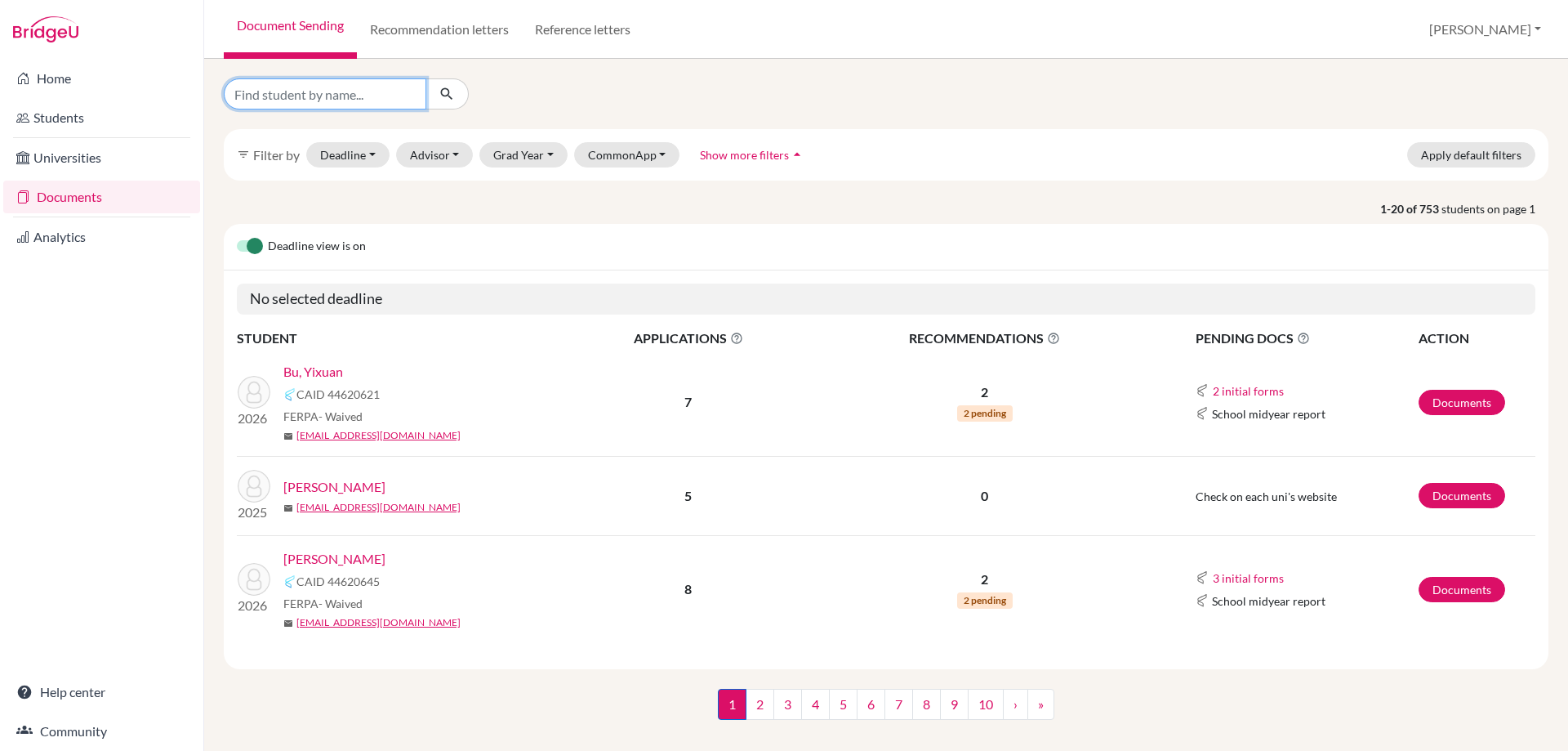
click at [316, 97] on input "Find student by name..." at bounding box center [325, 94] width 202 height 31
type input "rohan"
click button "submit" at bounding box center [447, 94] width 43 height 31
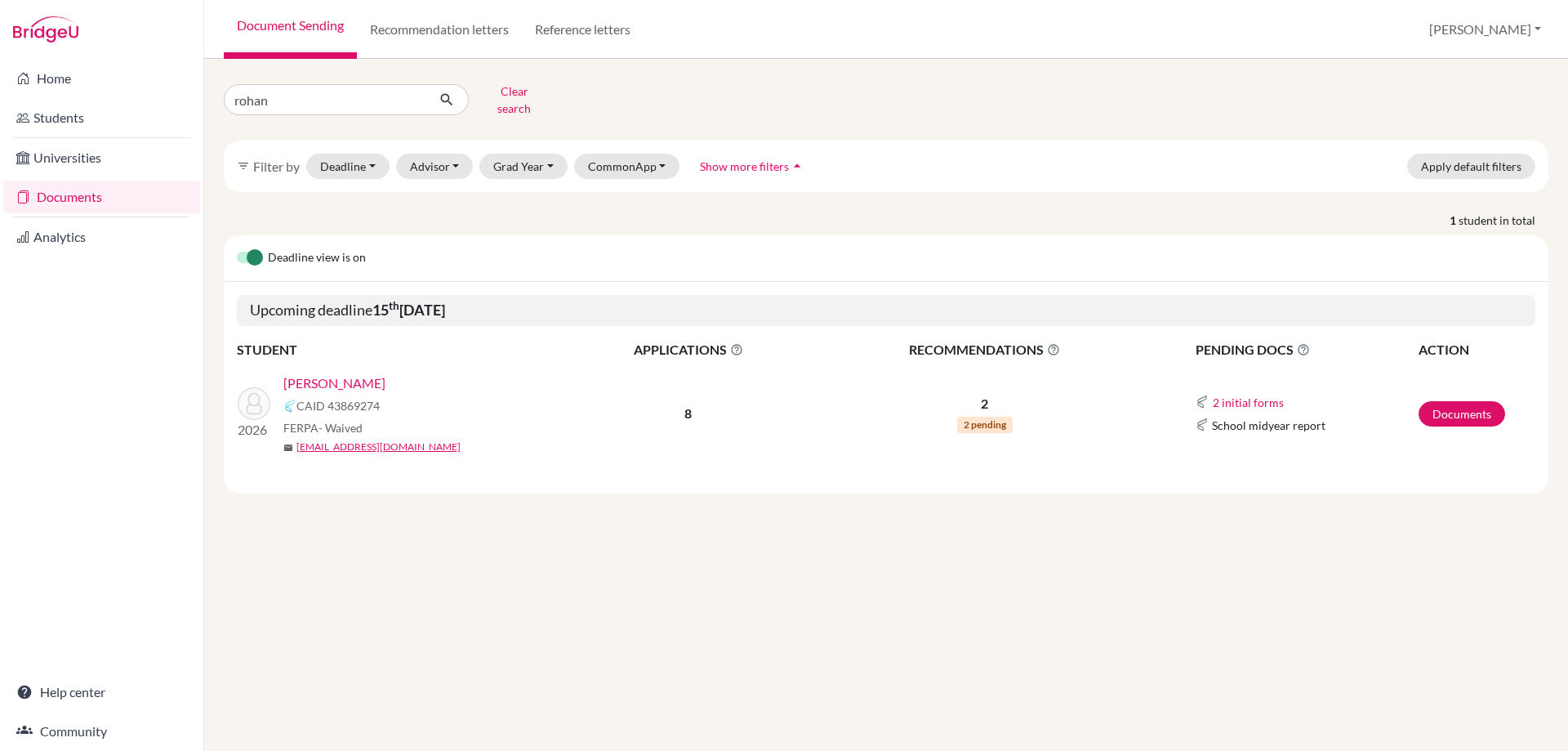
click at [366, 373] on link "Parasramka, Rohan" at bounding box center [334, 383] width 102 height 19
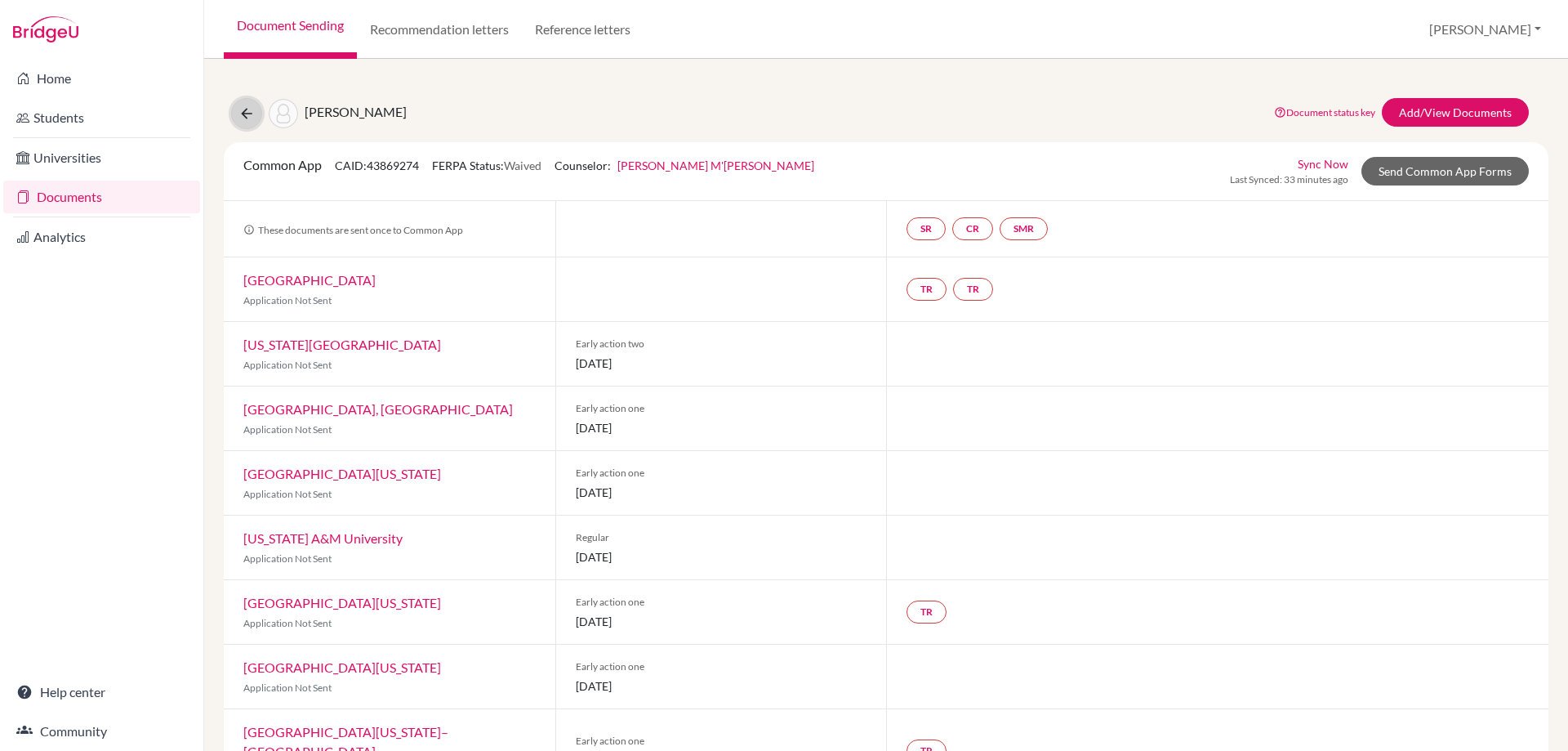
drag, startPoint x: 244, startPoint y: 108, endPoint x: 251, endPoint y: 107, distance: 7.1
click at [245, 108] on icon at bounding box center [246, 113] width 16 height 16
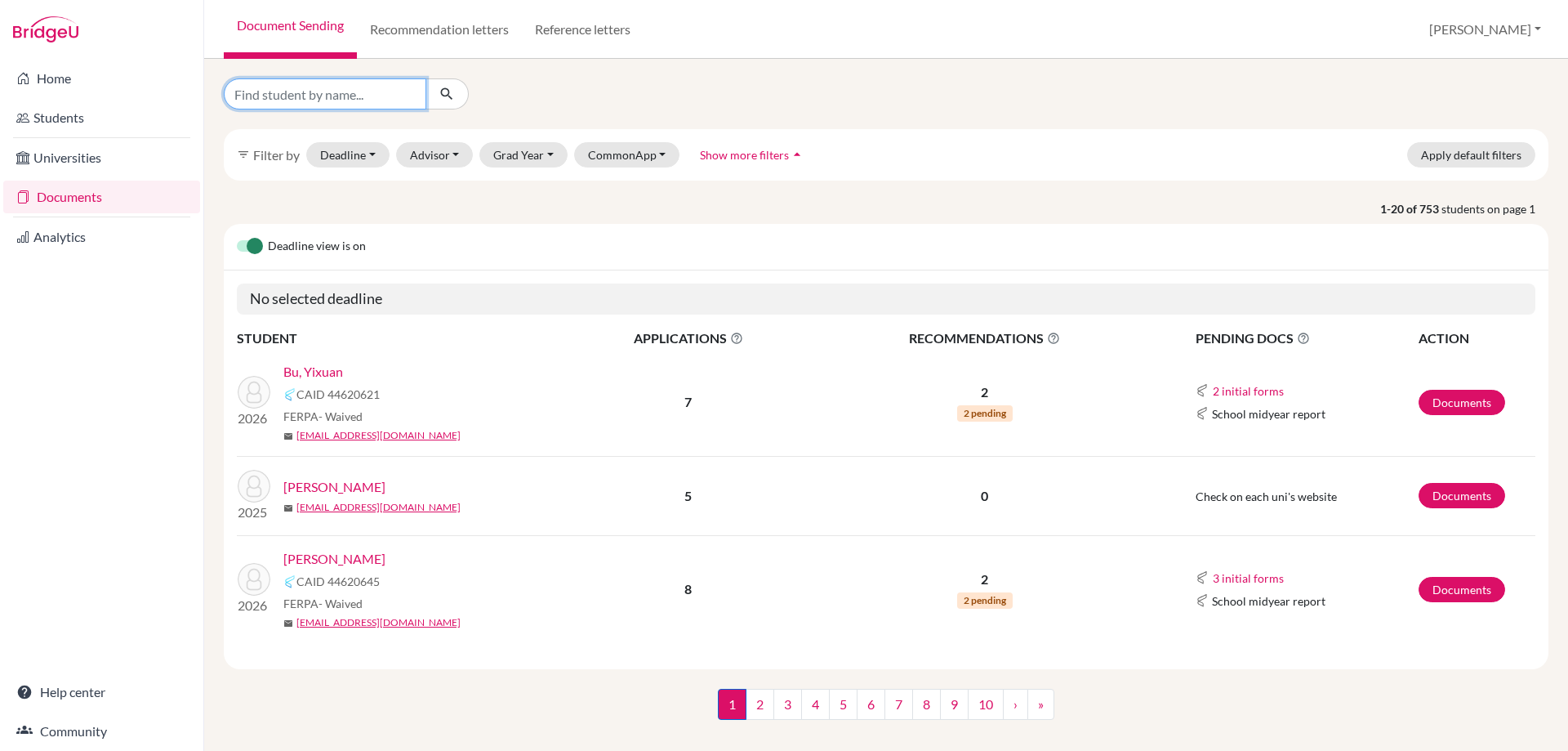
click at [311, 100] on input "Find student by name..." at bounding box center [325, 94] width 202 height 31
type input "vilela"
click button "submit" at bounding box center [447, 94] width 43 height 31
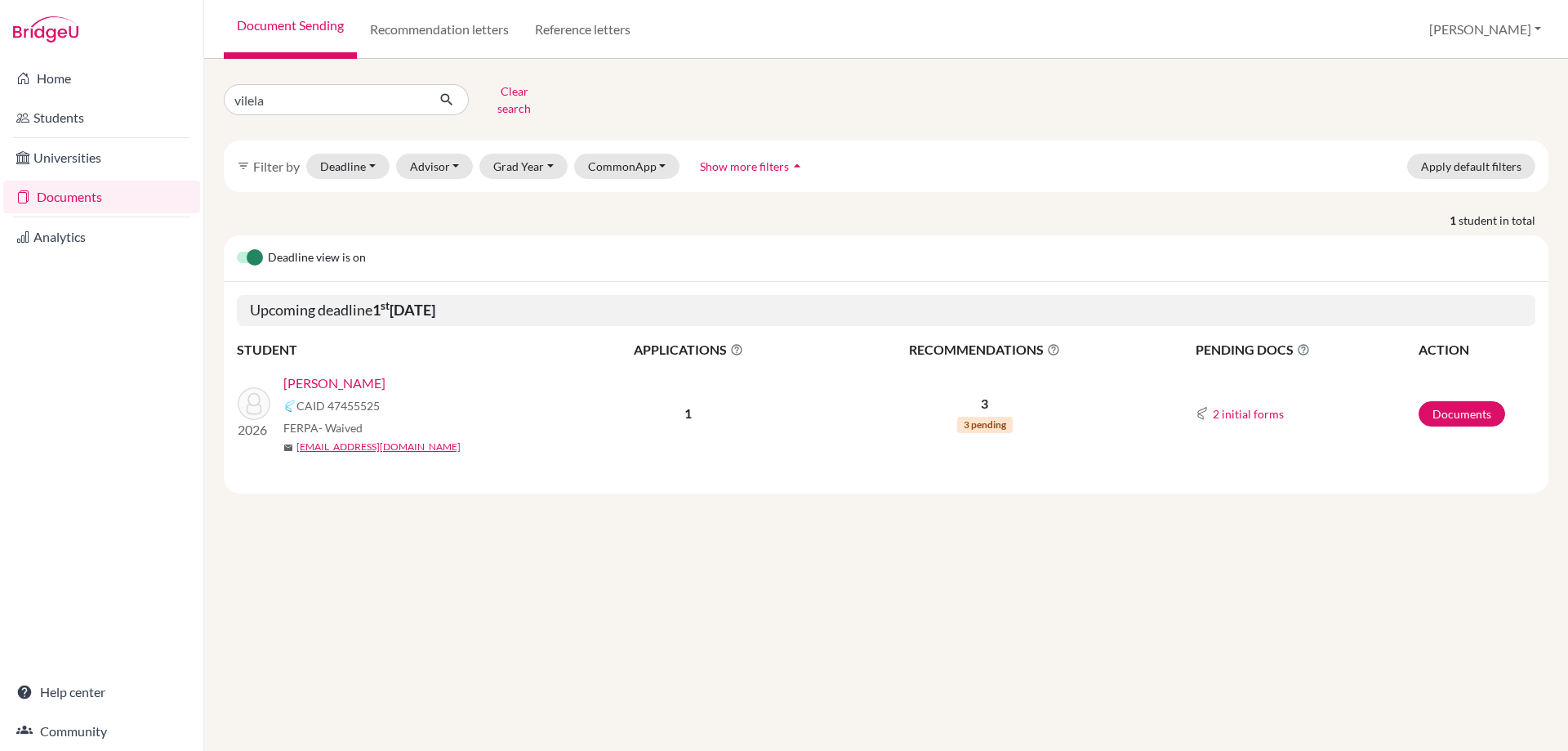
click at [337, 373] on link "Vilela, Nicholas" at bounding box center [334, 383] width 102 height 19
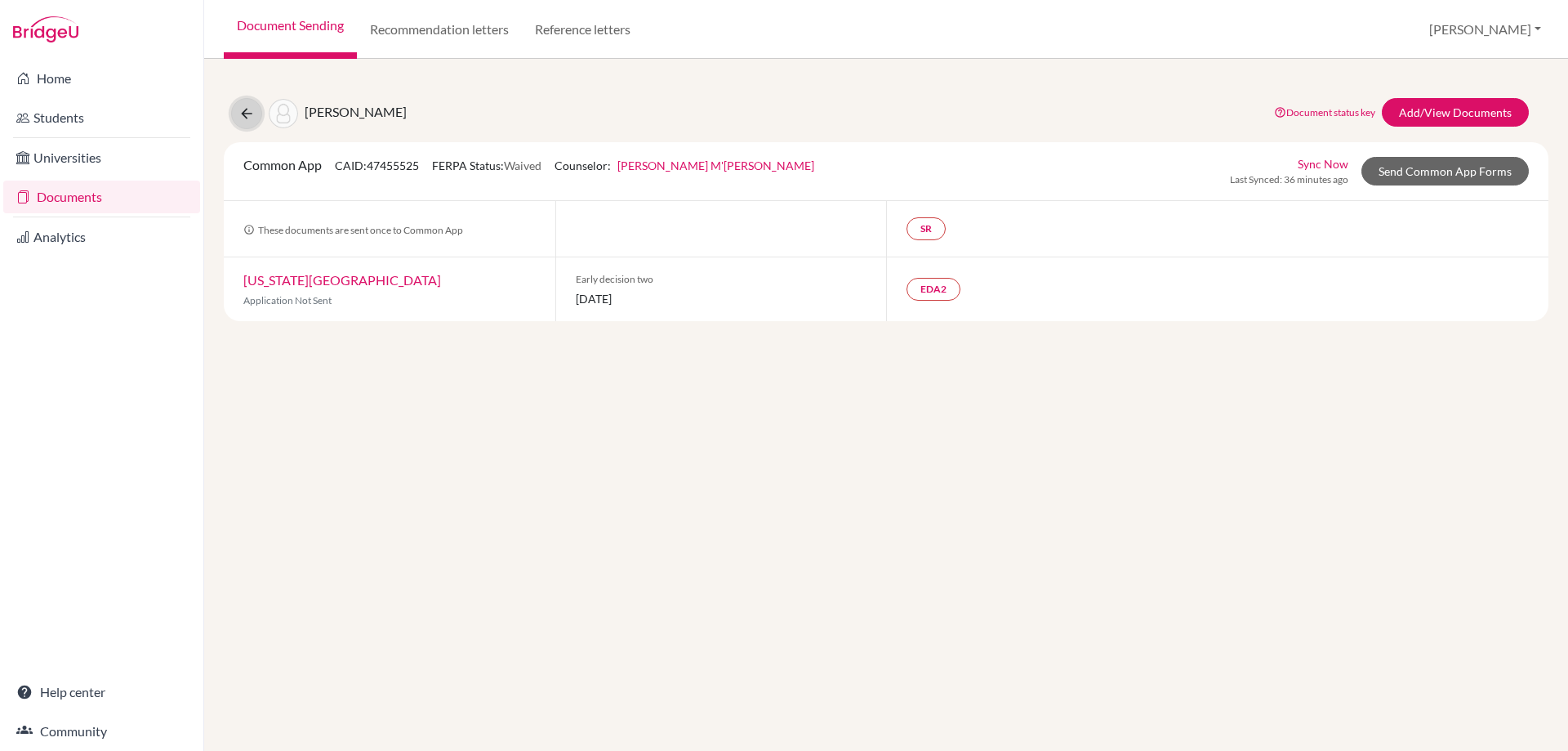
drag, startPoint x: 245, startPoint y: 103, endPoint x: 240, endPoint y: 94, distance: 10.3
click at [242, 102] on button at bounding box center [246, 113] width 31 height 31
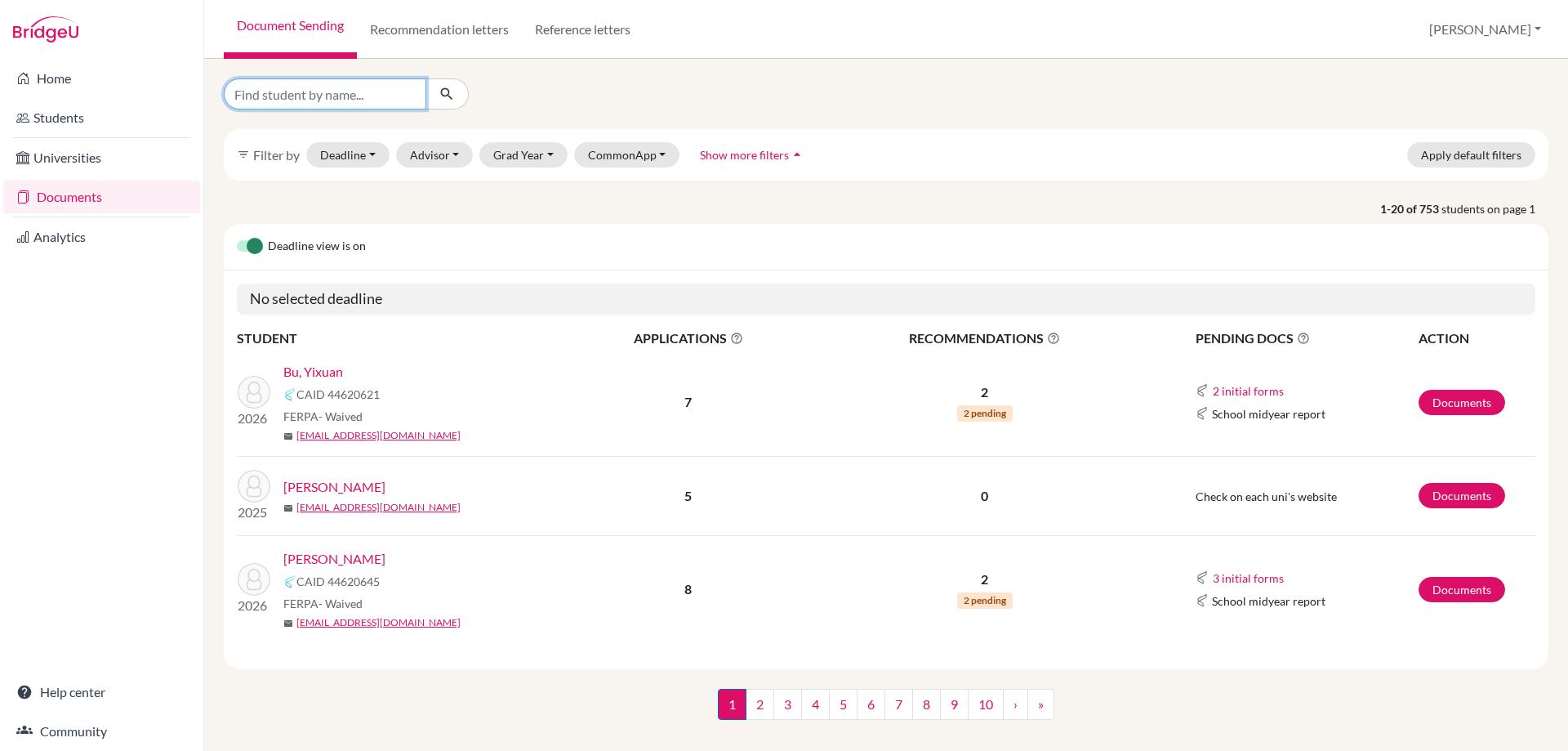
drag, startPoint x: 282, startPoint y: 81, endPoint x: 273, endPoint y: 91, distance: 13.5
click at [278, 82] on input "Find student by name..." at bounding box center [325, 94] width 202 height 31
type input "aryan"
click button "submit" at bounding box center [447, 94] width 43 height 31
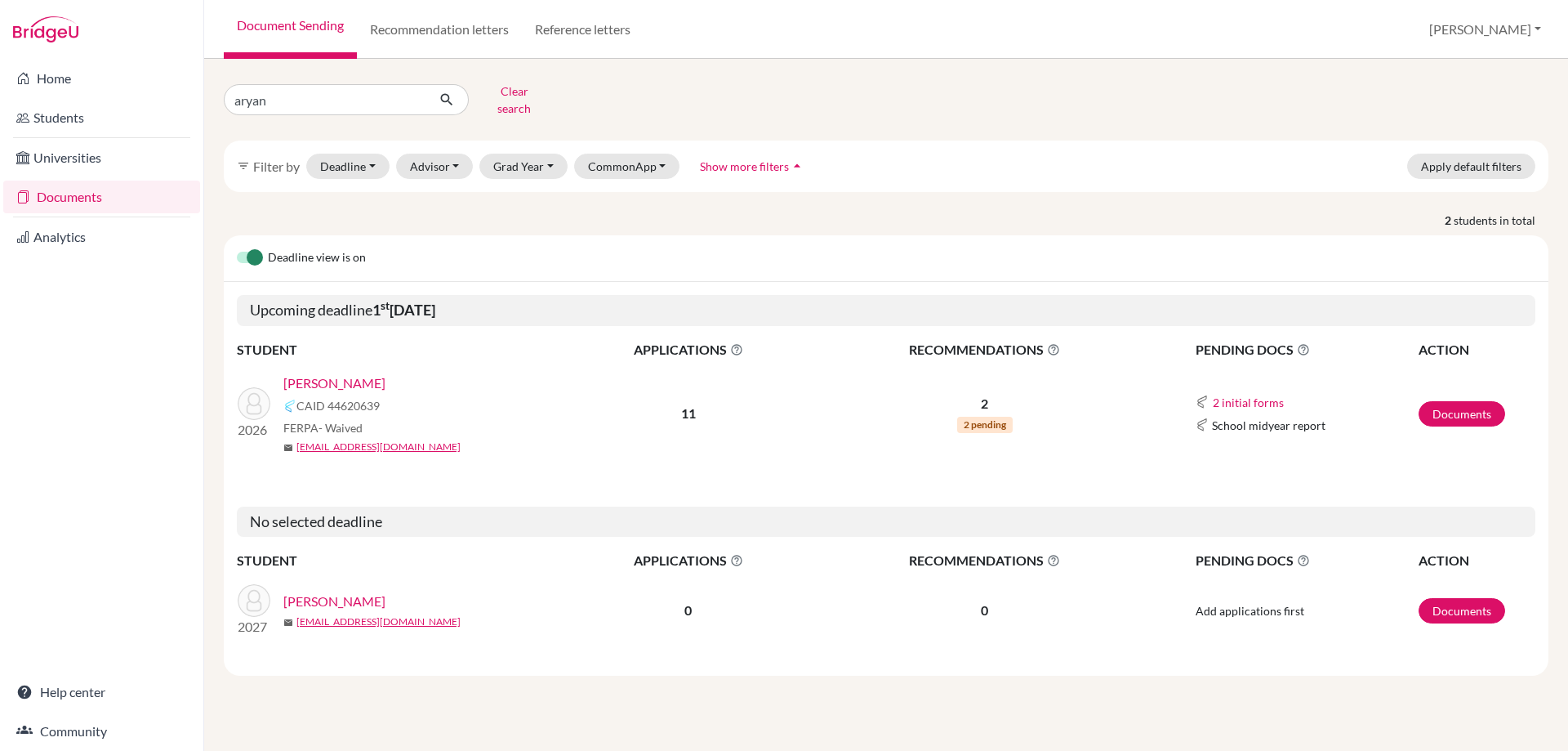
click at [338, 373] on link "[PERSON_NAME]" at bounding box center [334, 383] width 102 height 19
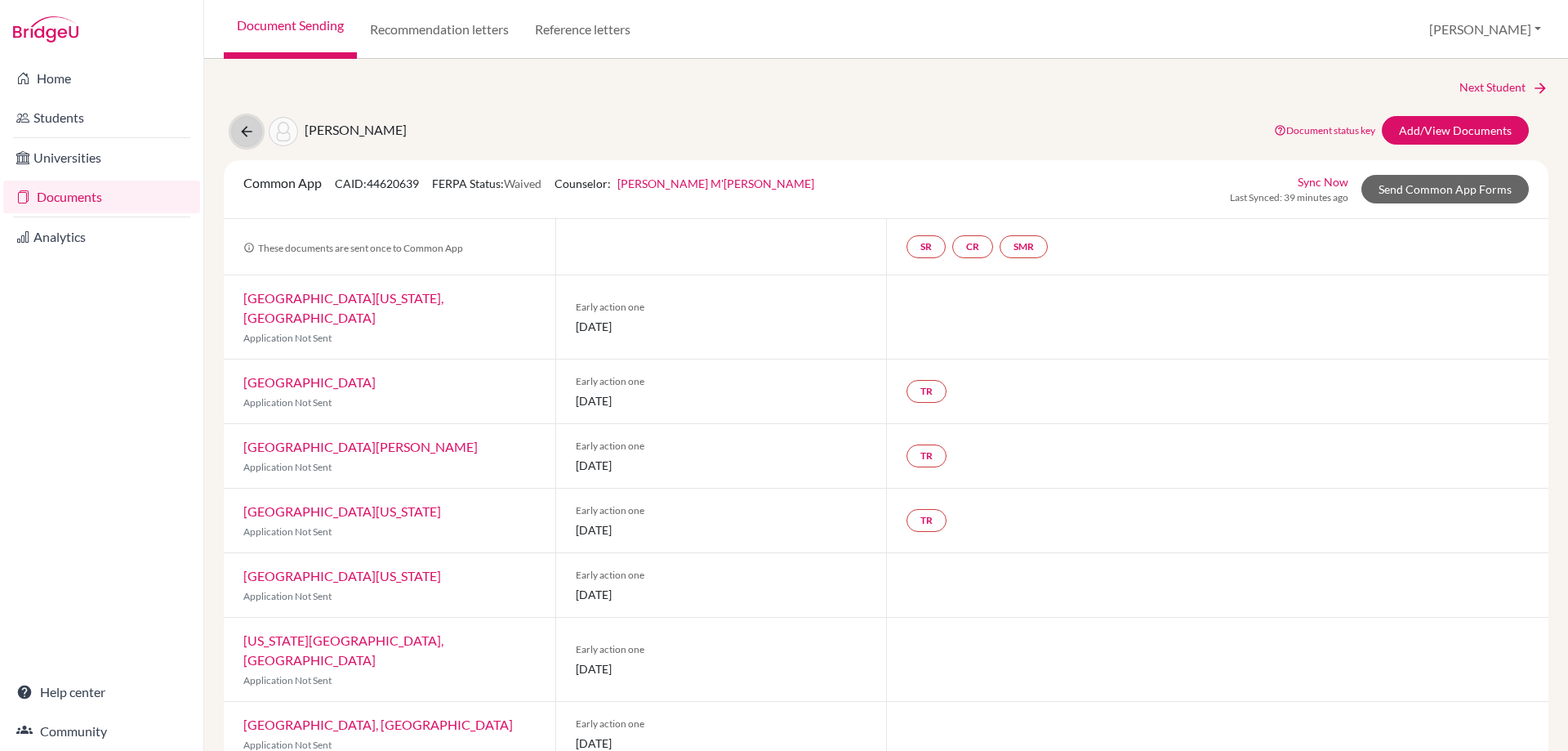
click at [250, 133] on icon at bounding box center [246, 131] width 16 height 16
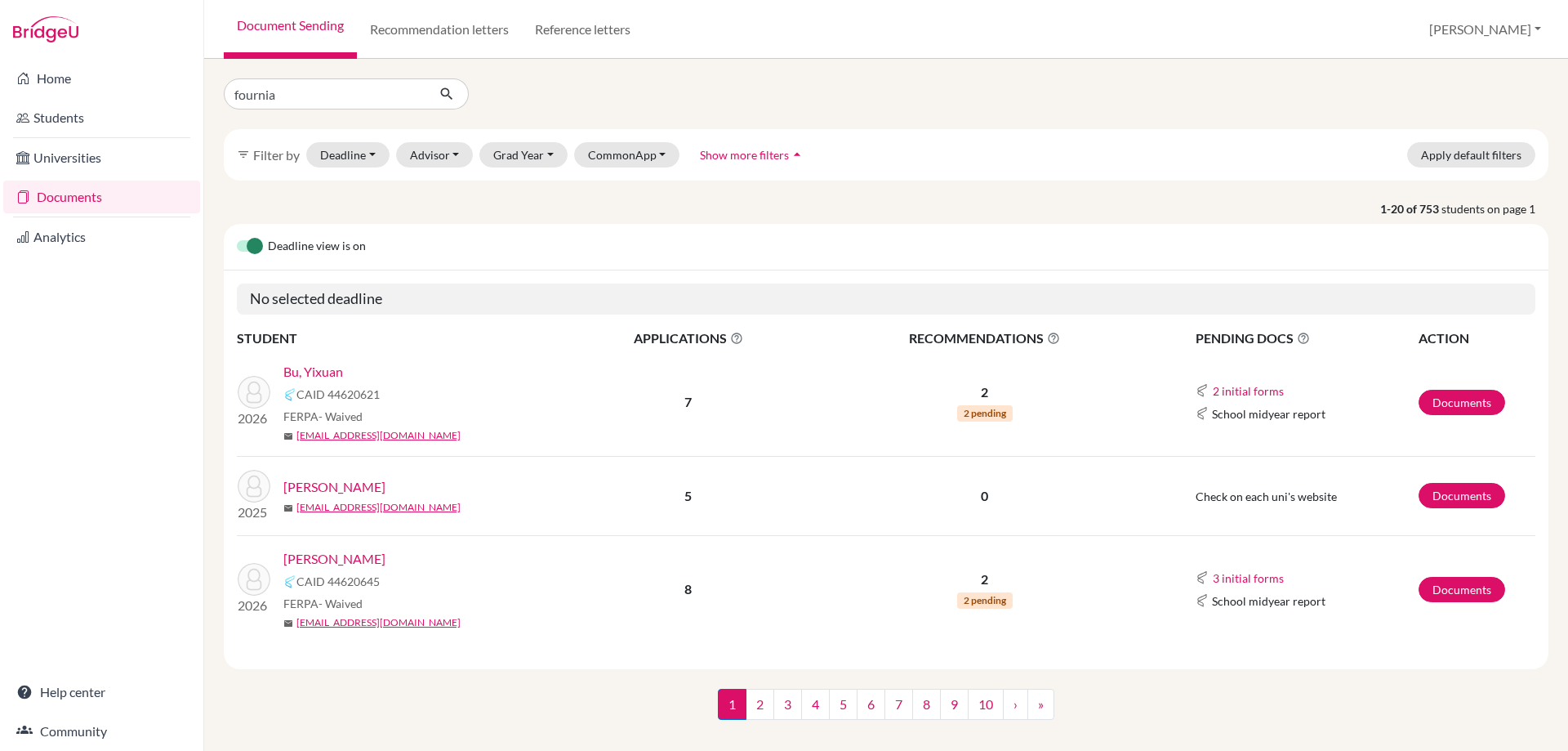
type input "fournial"
click button "submit" at bounding box center [447, 94] width 43 height 31
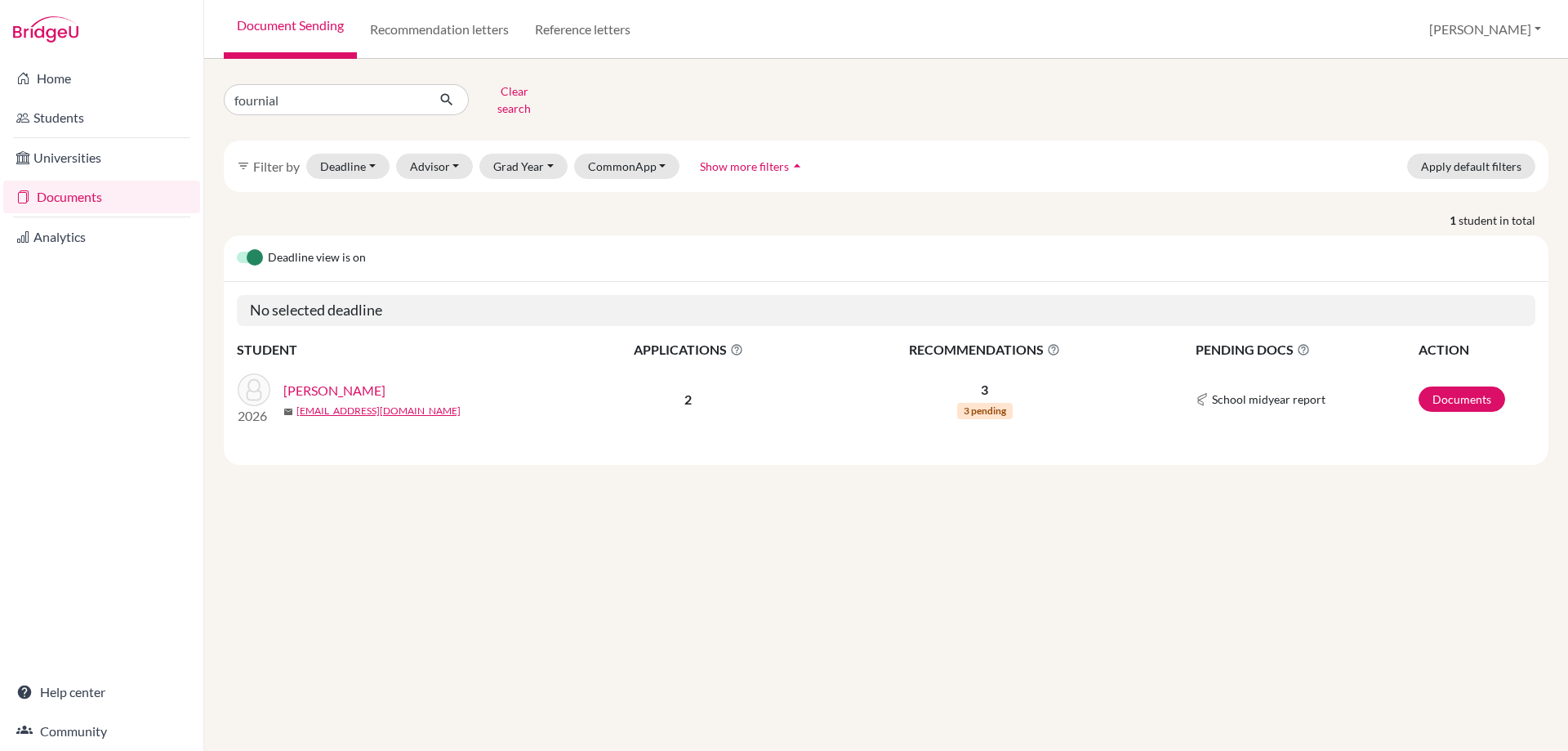
click at [336, 381] on link "[PERSON_NAME]" at bounding box center [334, 390] width 102 height 19
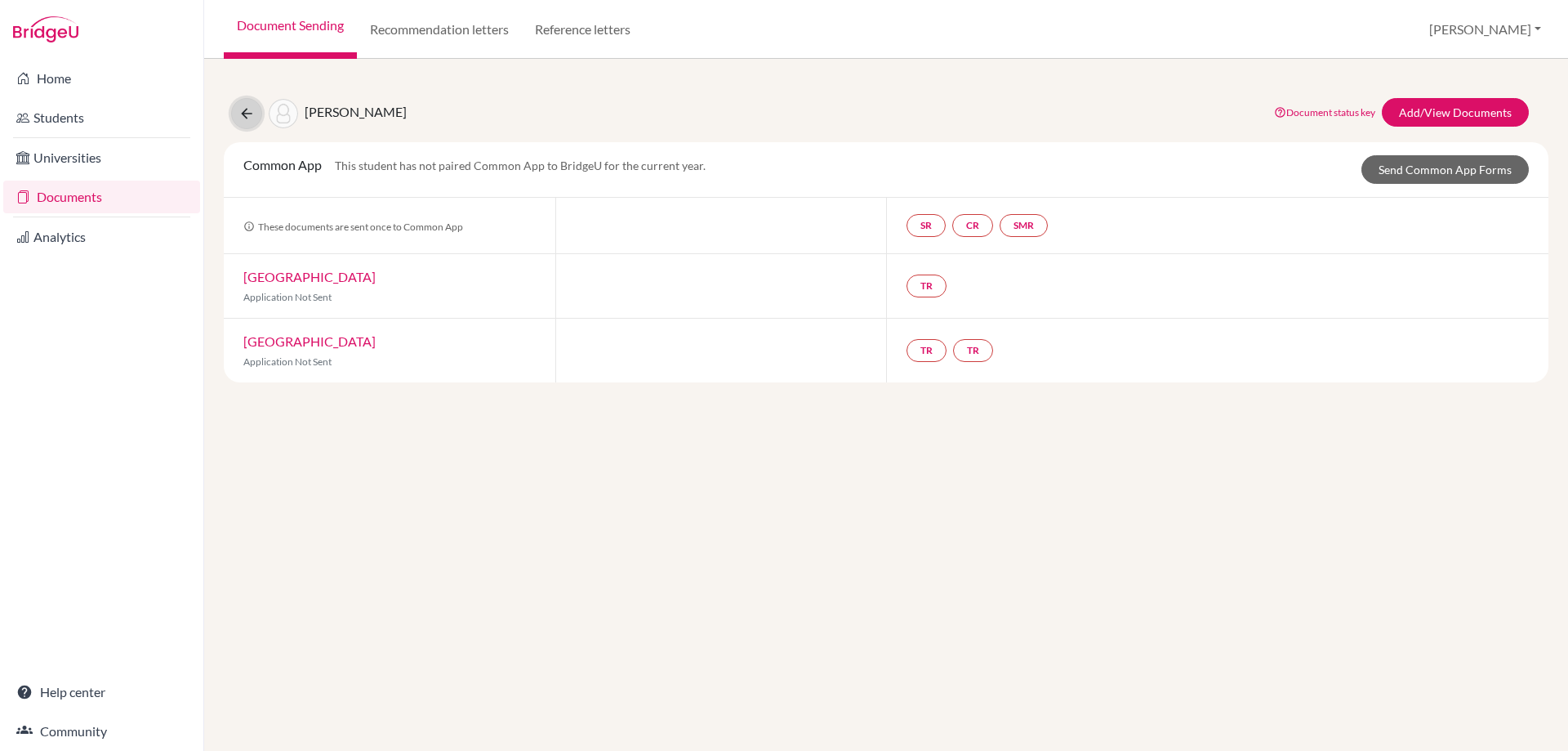
click at [245, 111] on icon at bounding box center [246, 113] width 16 height 16
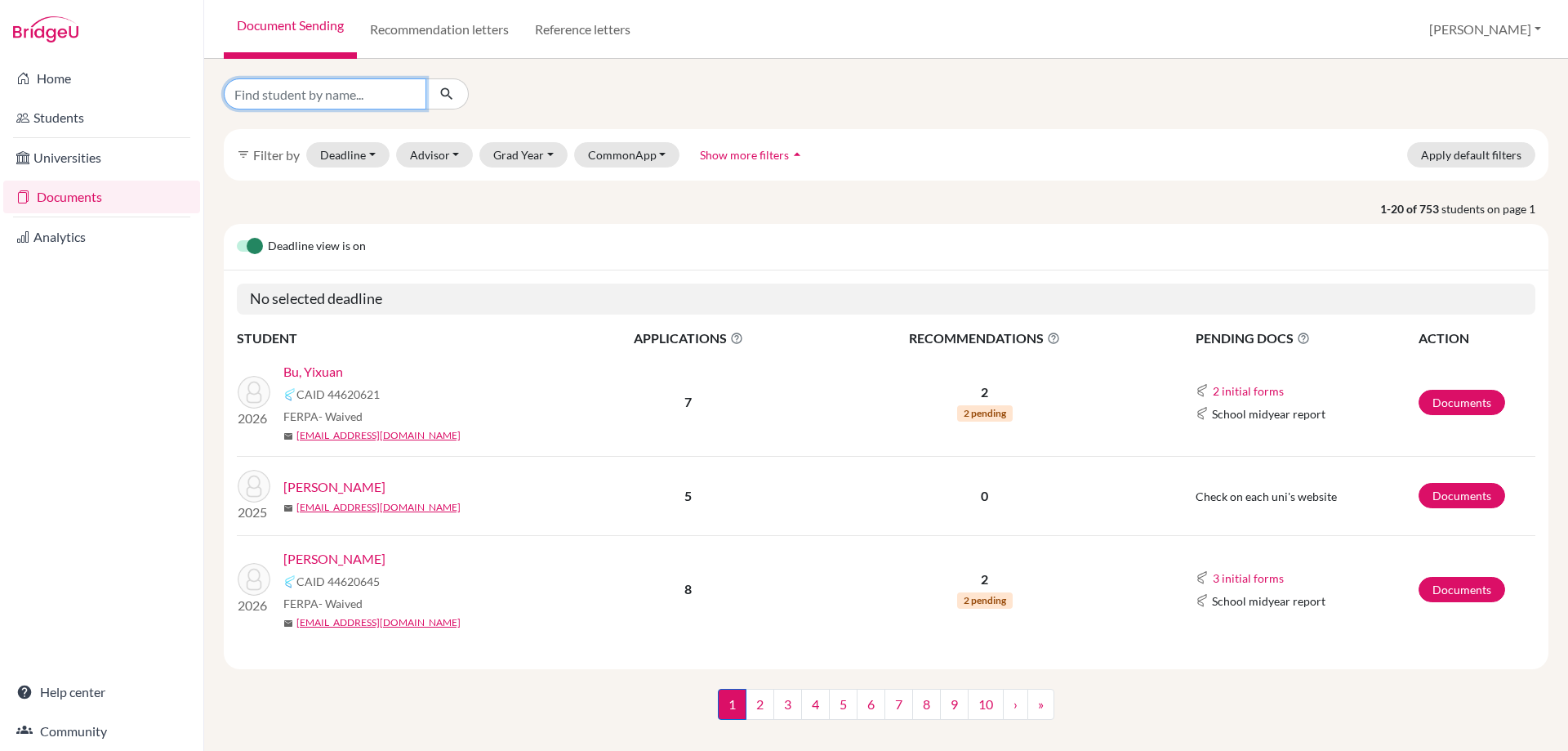
drag, startPoint x: 0, startPoint y: 0, endPoint x: 264, endPoint y: 95, distance: 280.6
click at [264, 95] on input "Find student by name..." at bounding box center [325, 94] width 202 height 31
type input "aryan"
click button "submit" at bounding box center [447, 94] width 43 height 31
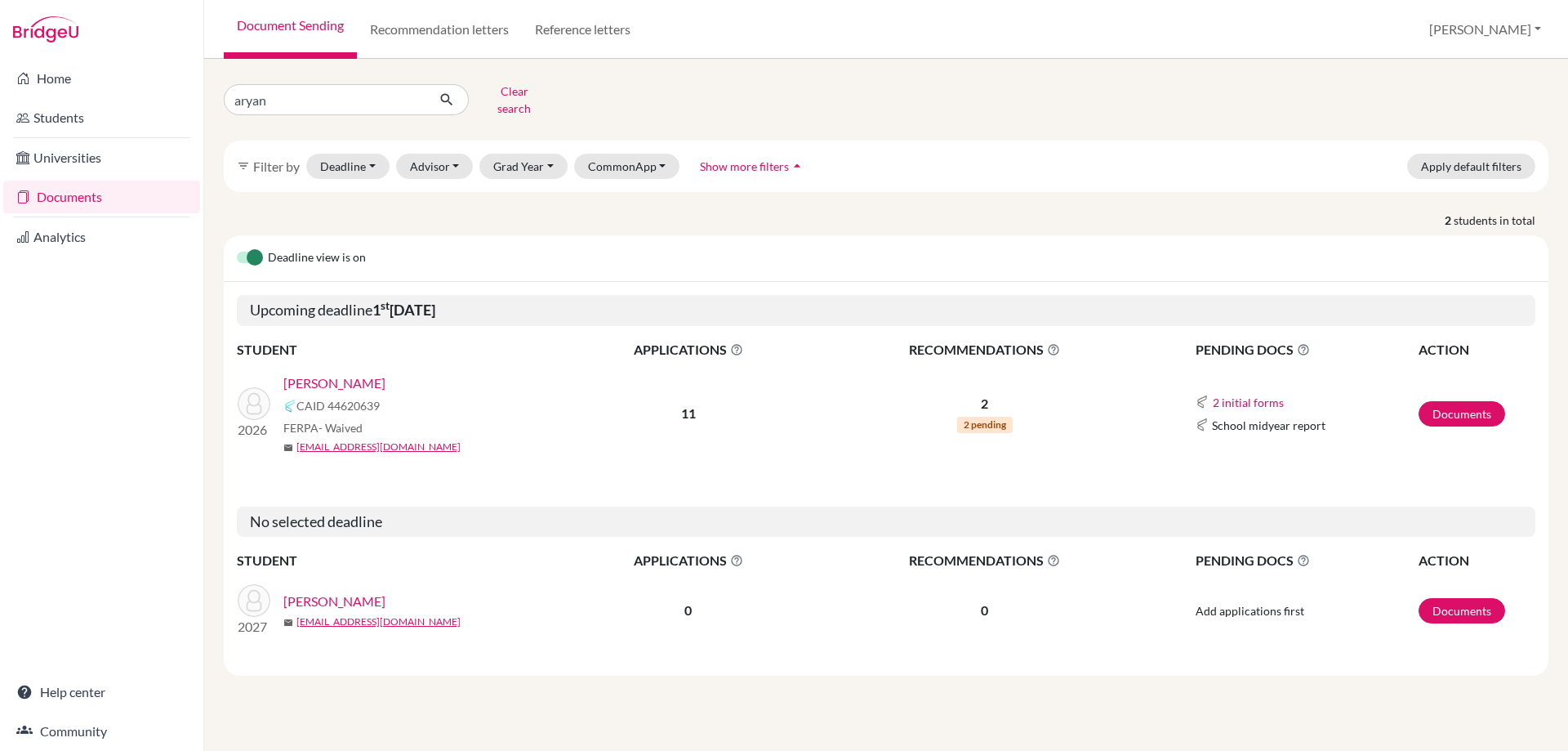
click at [341, 373] on link "[PERSON_NAME]" at bounding box center [334, 383] width 102 height 19
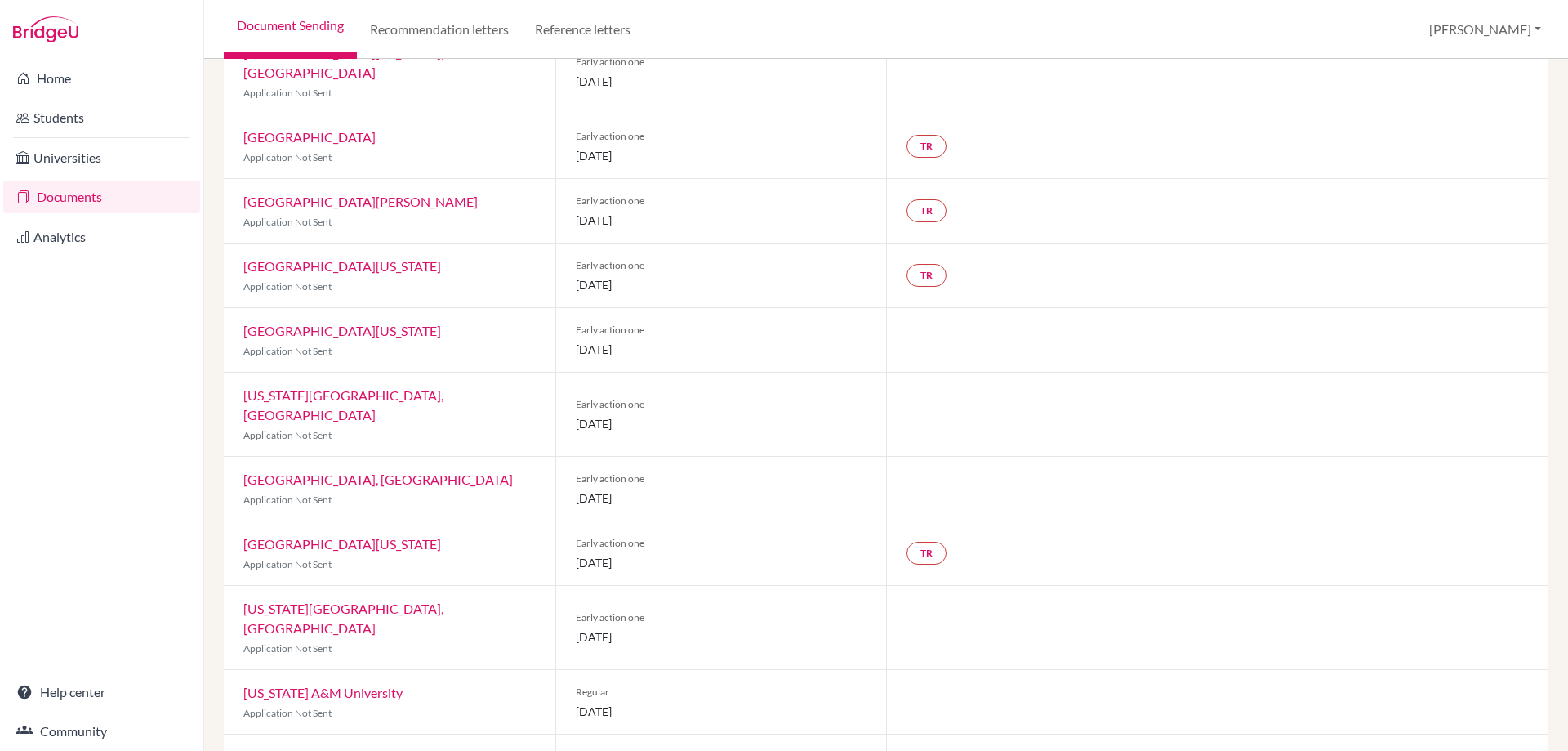
scroll to position [253, 0]
